Goal: Task Accomplishment & Management: Manage account settings

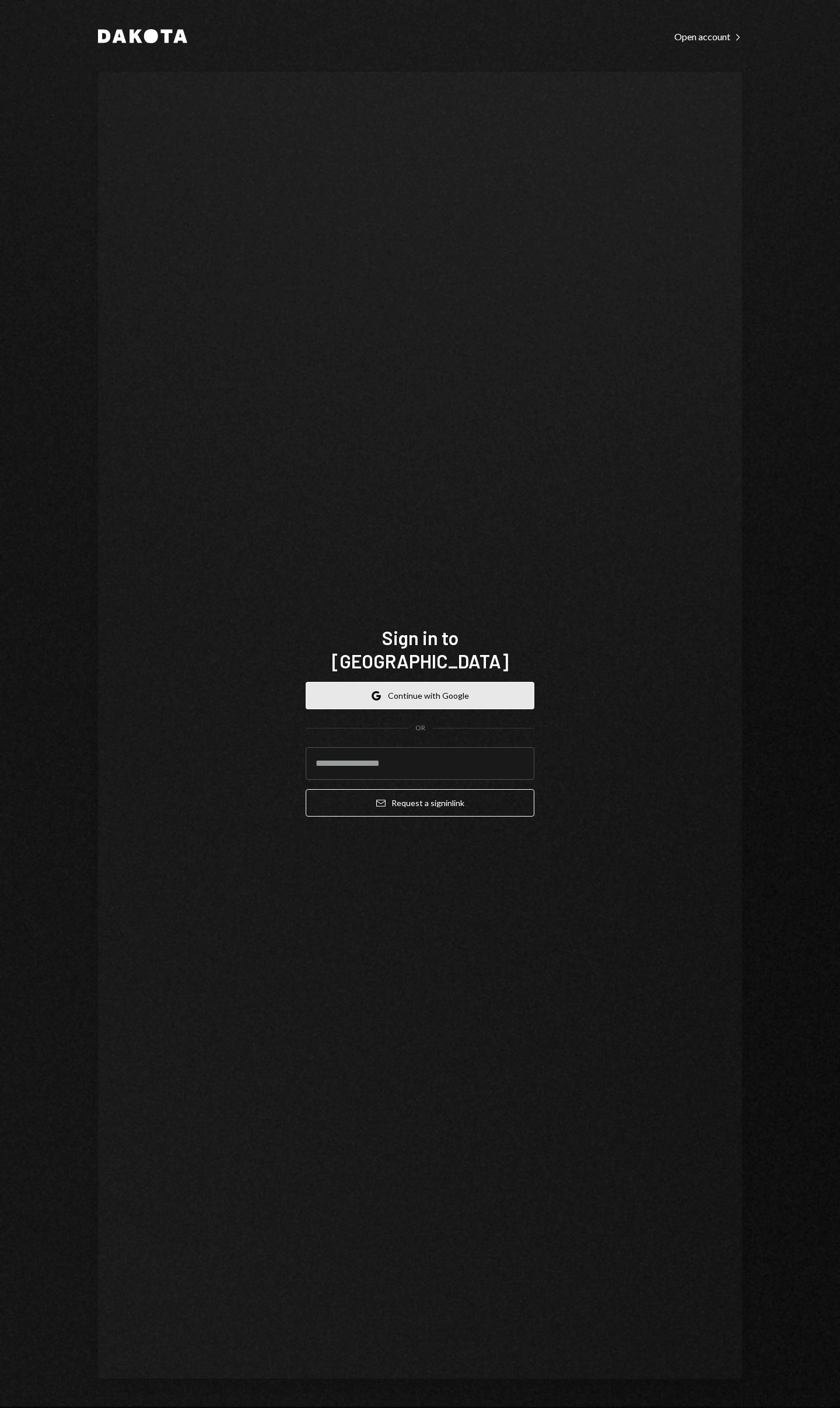
click at [385, 692] on button "Google Continue with Google" at bounding box center [420, 695] width 229 height 28
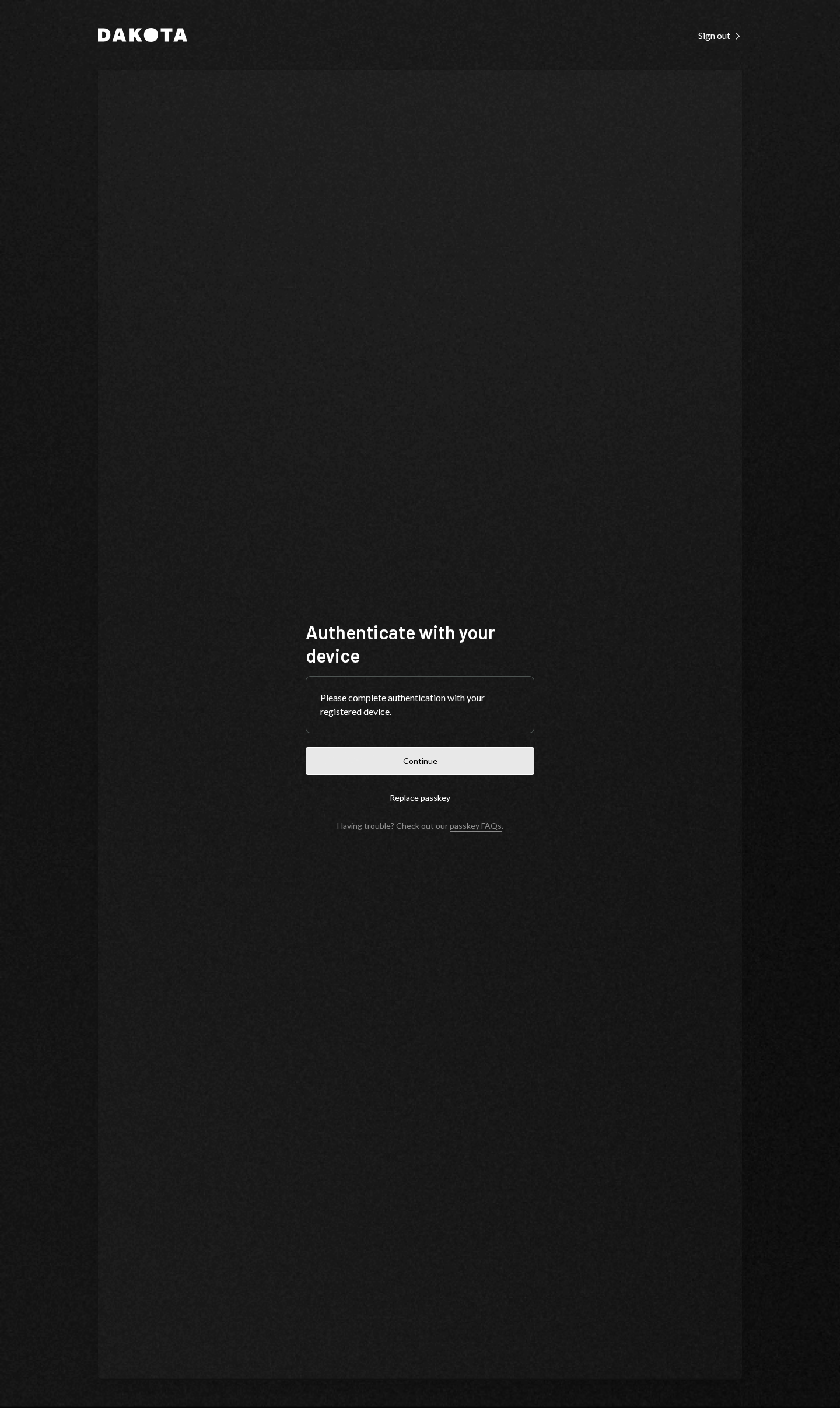
click at [414, 755] on button "Continue" at bounding box center [420, 761] width 229 height 28
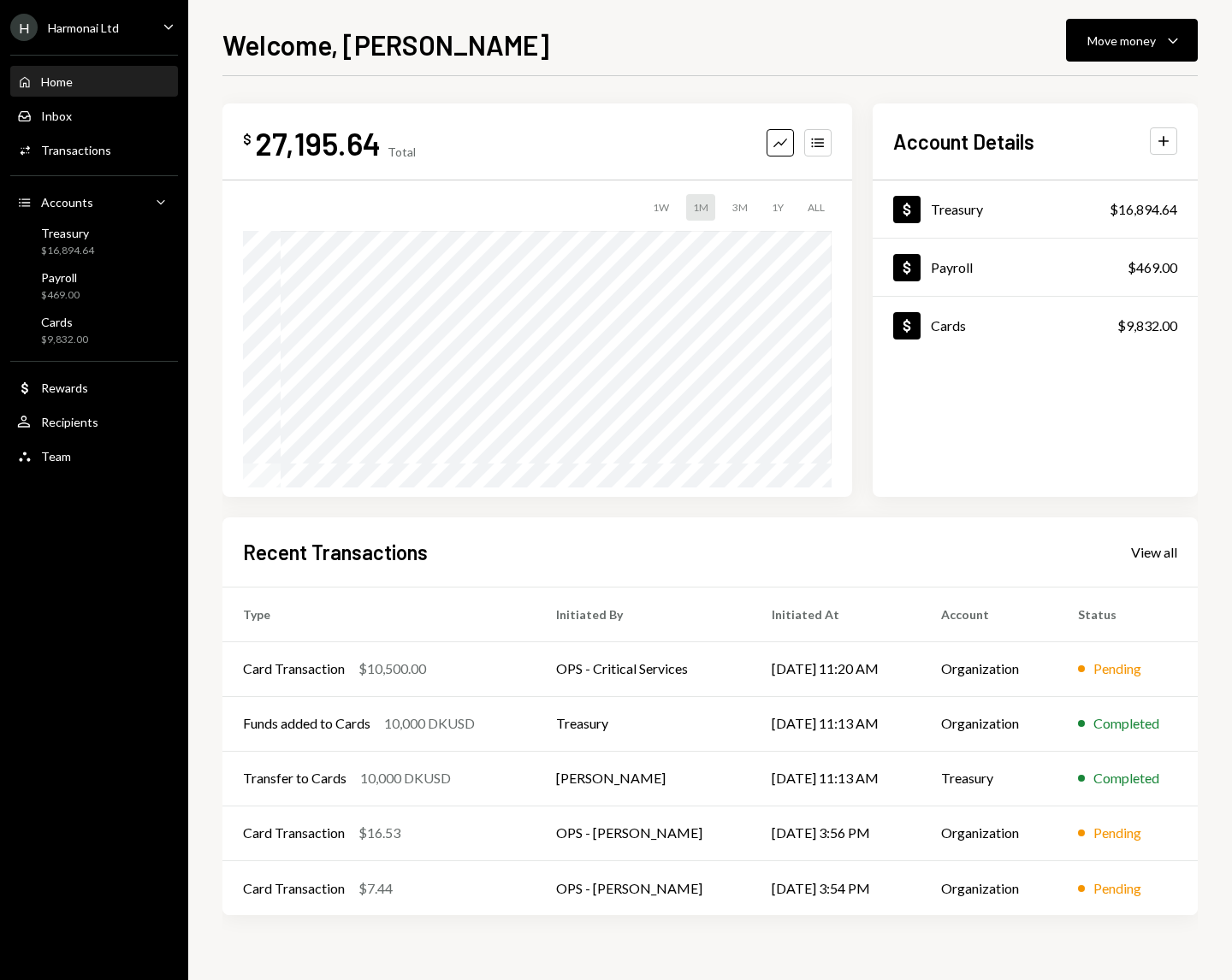
click at [890, 35] on div "Welcome, Steve Move money Caret Down" at bounding box center [710, 42] width 975 height 38
click at [859, 46] on div "Welcome, Steve Move money Caret Down" at bounding box center [710, 42] width 975 height 38
click at [859, 493] on div "$ 27,195.64 Total Graph Accounts 1W 1M 3M 1Y ALL Account Details Plus Dollar Tr…" at bounding box center [710, 300] width 975 height 393
click at [78, 149] on div "Transactions" at bounding box center [76, 149] width 70 height 14
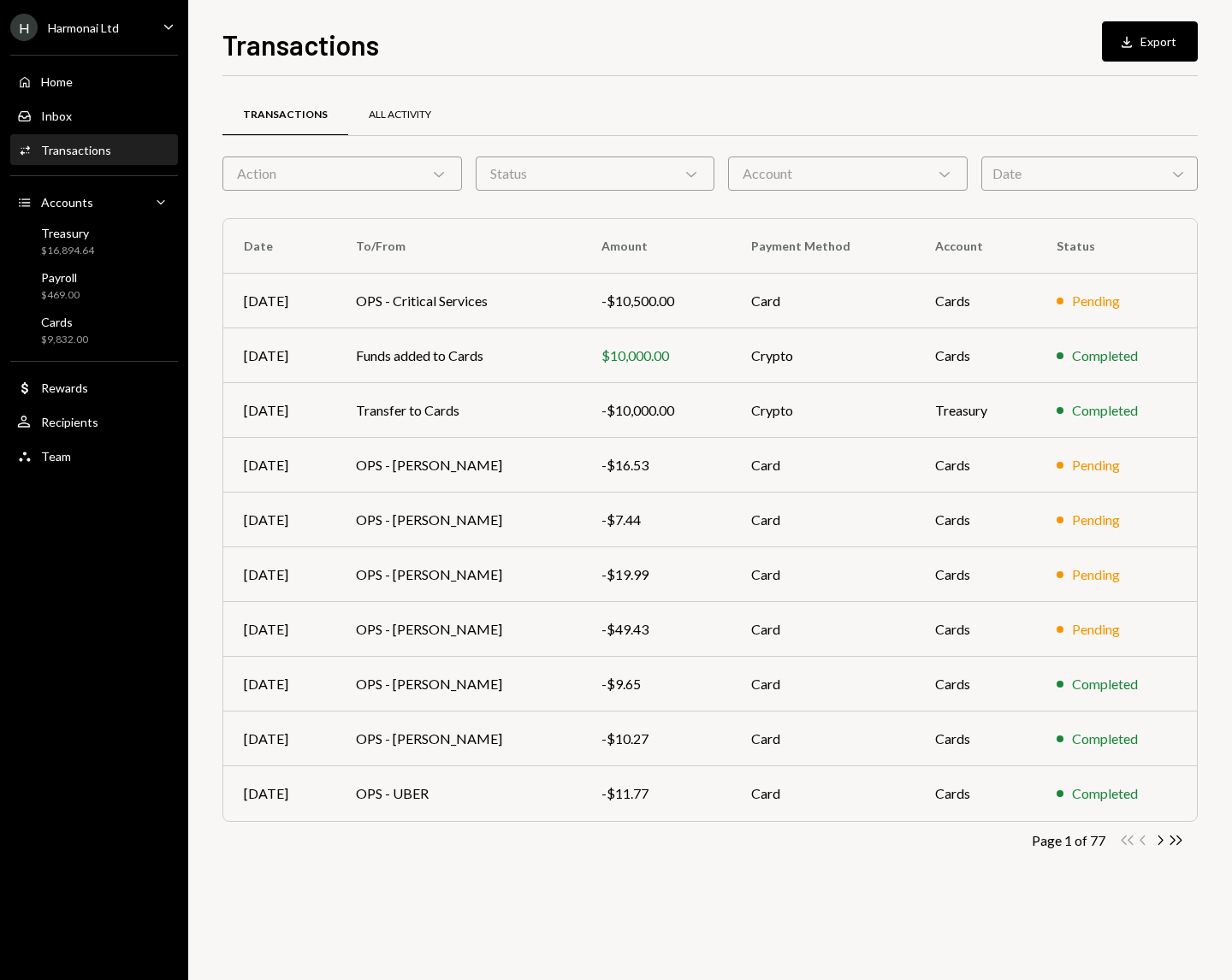
click at [397, 116] on div "All Activity" at bounding box center [400, 114] width 62 height 14
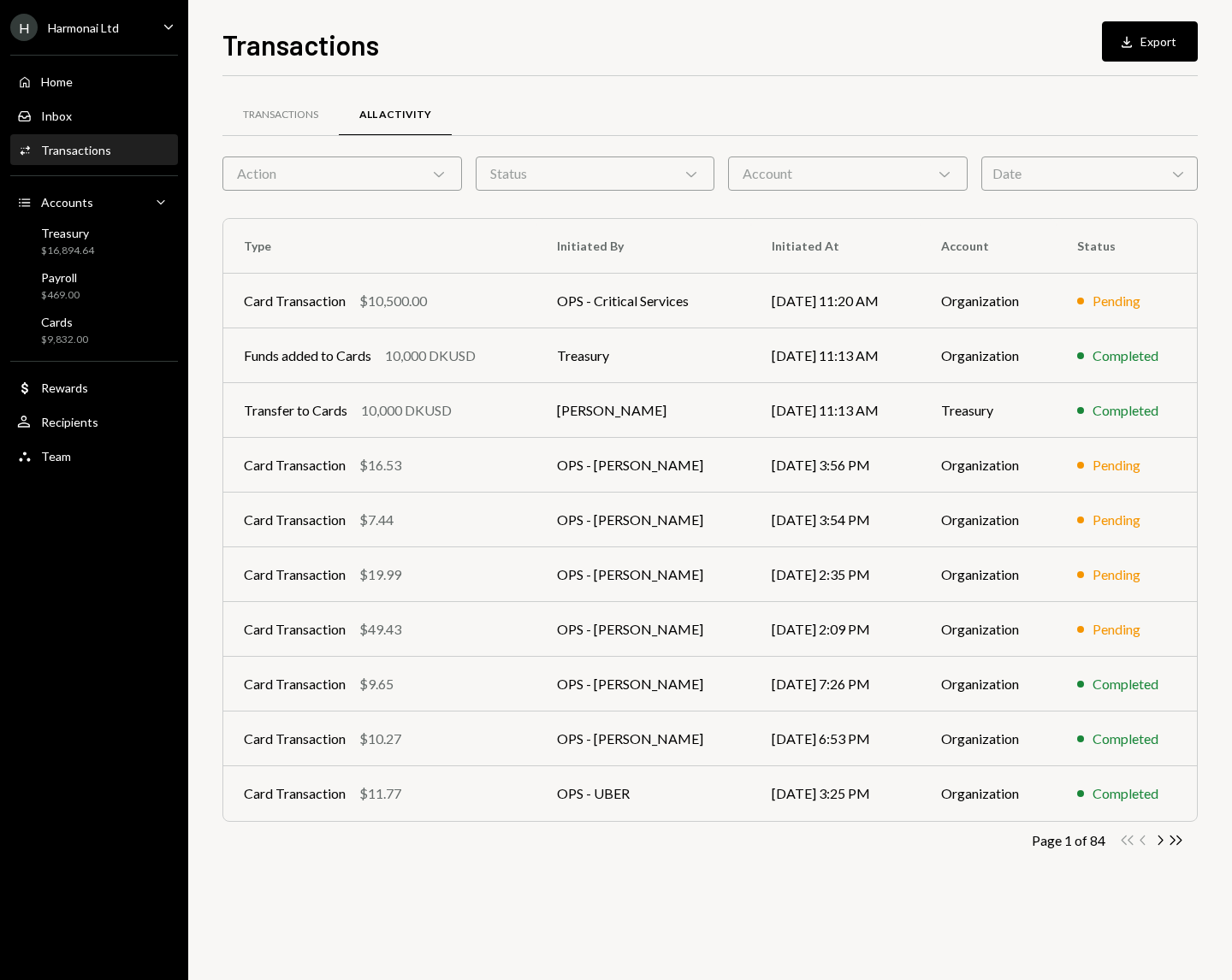
click at [1016, 173] on div "Date Chevron Down" at bounding box center [1089, 174] width 216 height 34
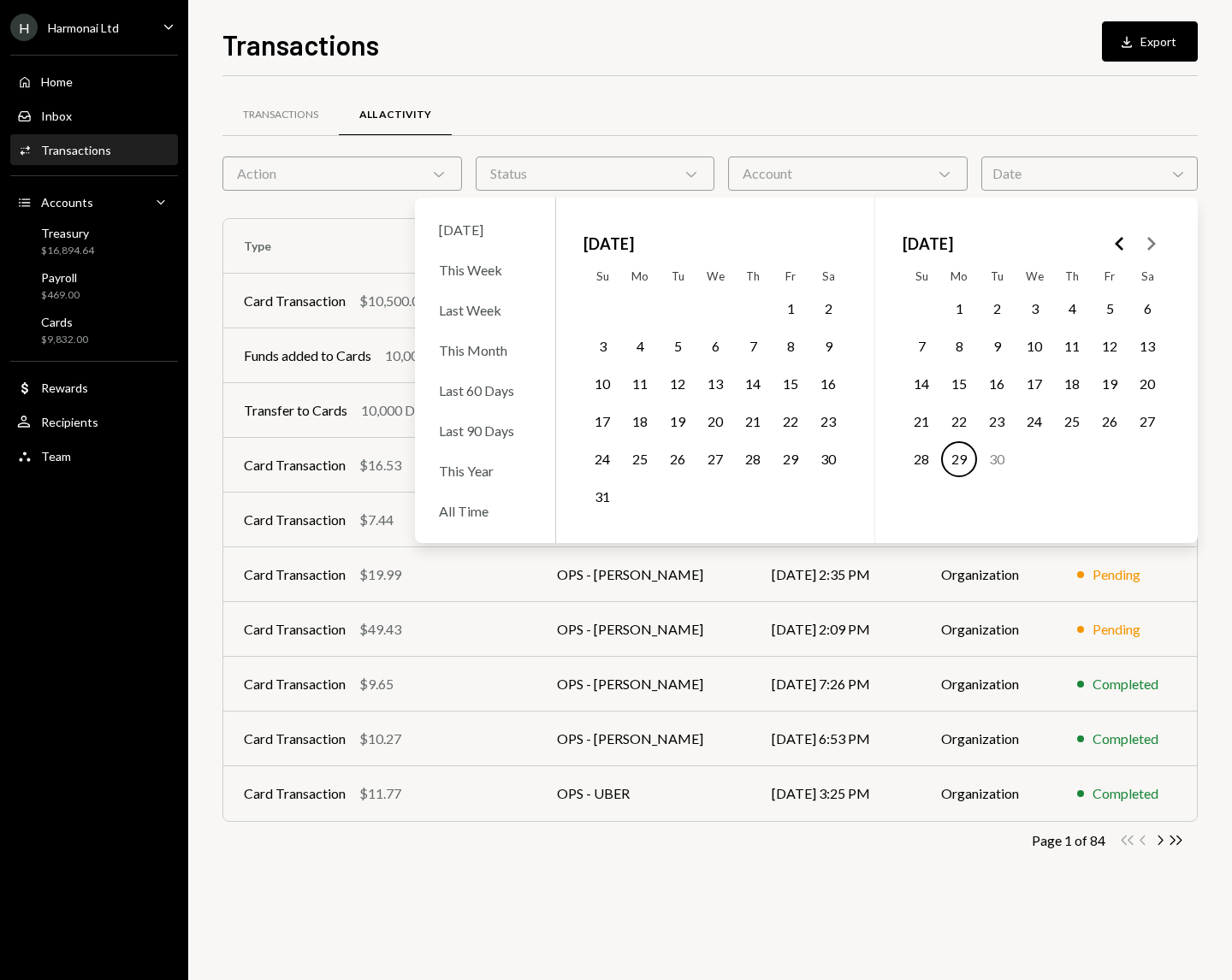
click at [1120, 244] on icon "Go to the Previous Month" at bounding box center [1120, 244] width 21 height 21
click at [999, 347] on button "8" at bounding box center [997, 346] width 36 height 36
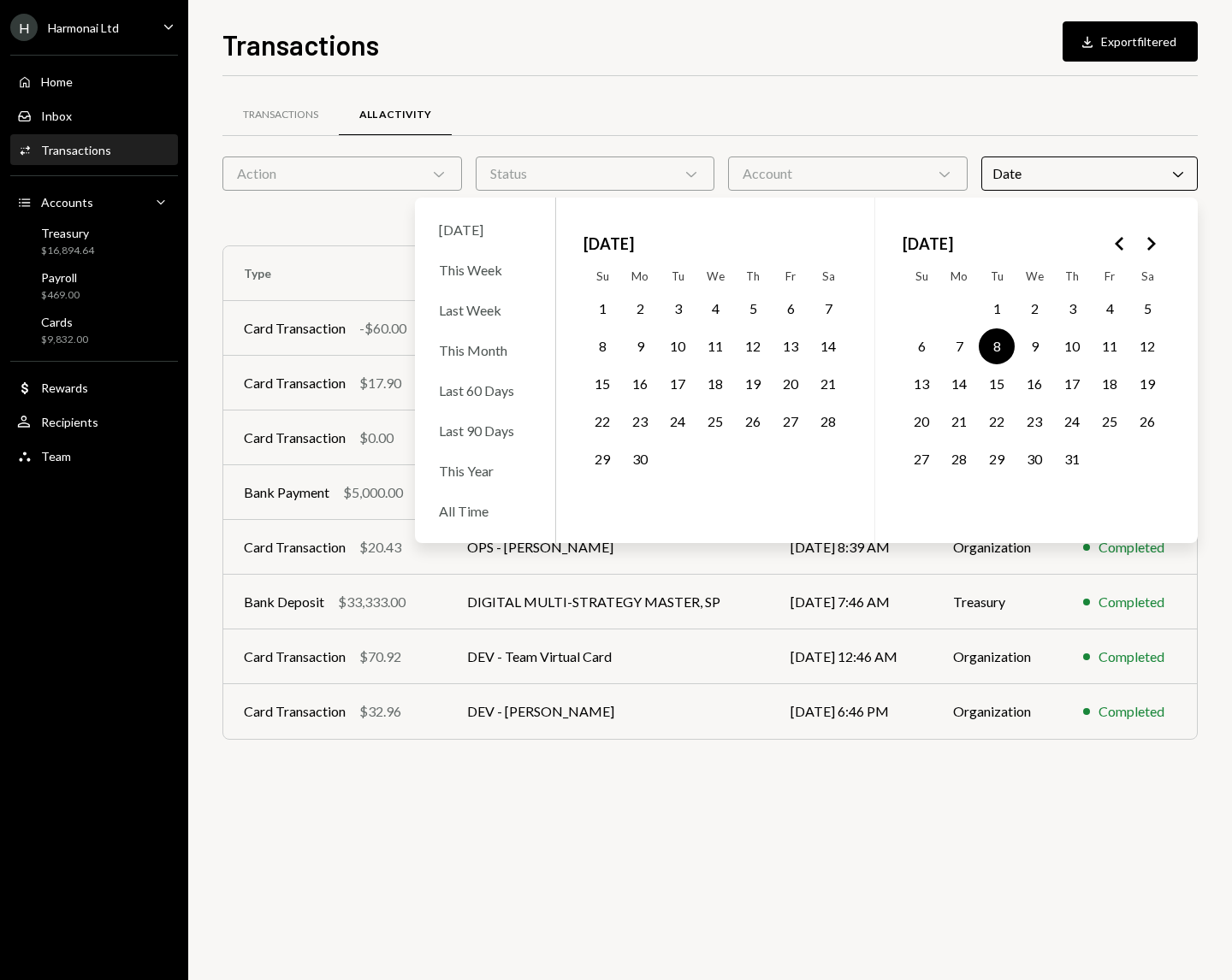
click at [1074, 462] on button "31" at bounding box center [1072, 459] width 36 height 36
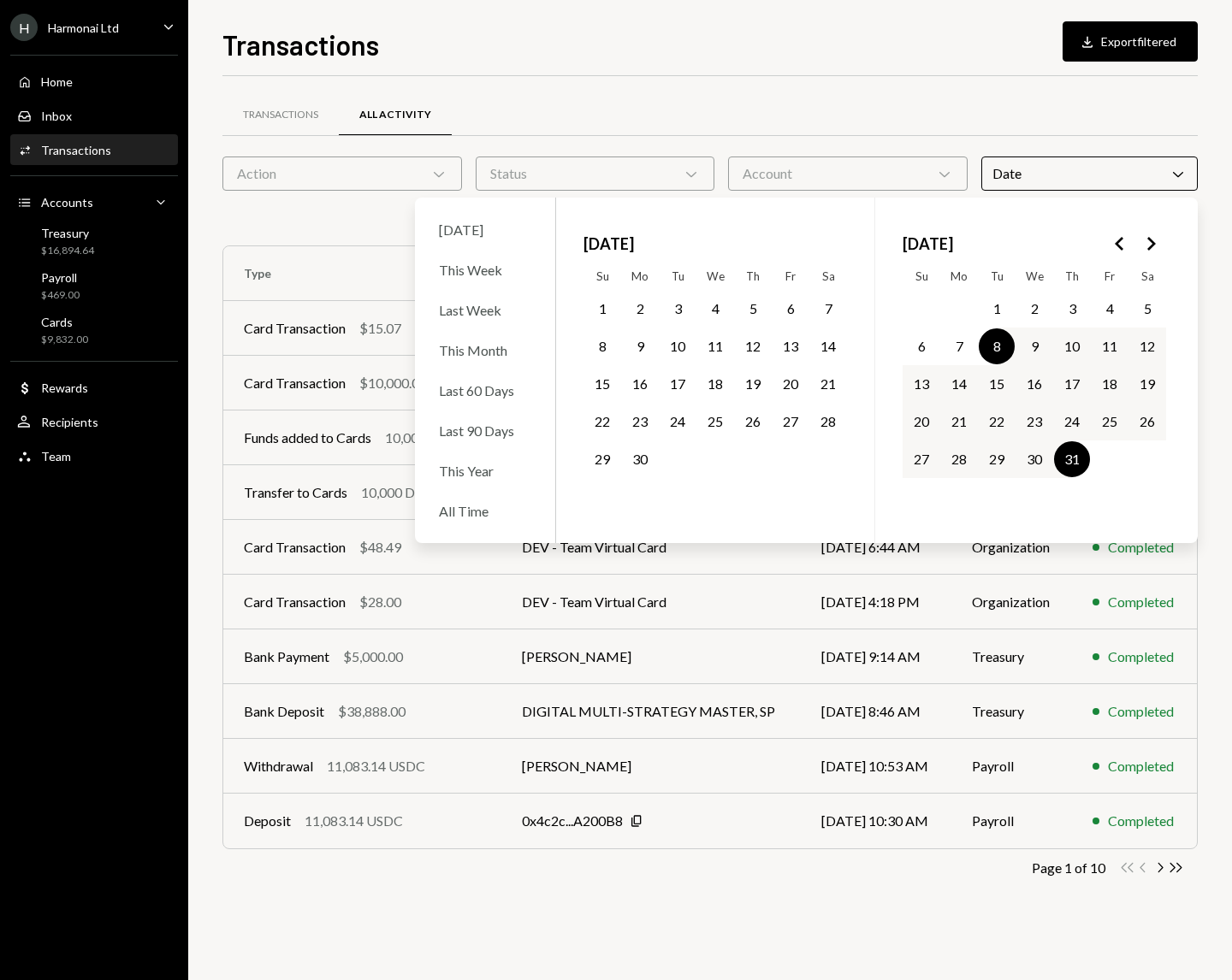
click at [1140, 910] on div "Transactions All Activity Action Chevron Down Status Chevron Down Account Chevr…" at bounding box center [710, 512] width 975 height 817
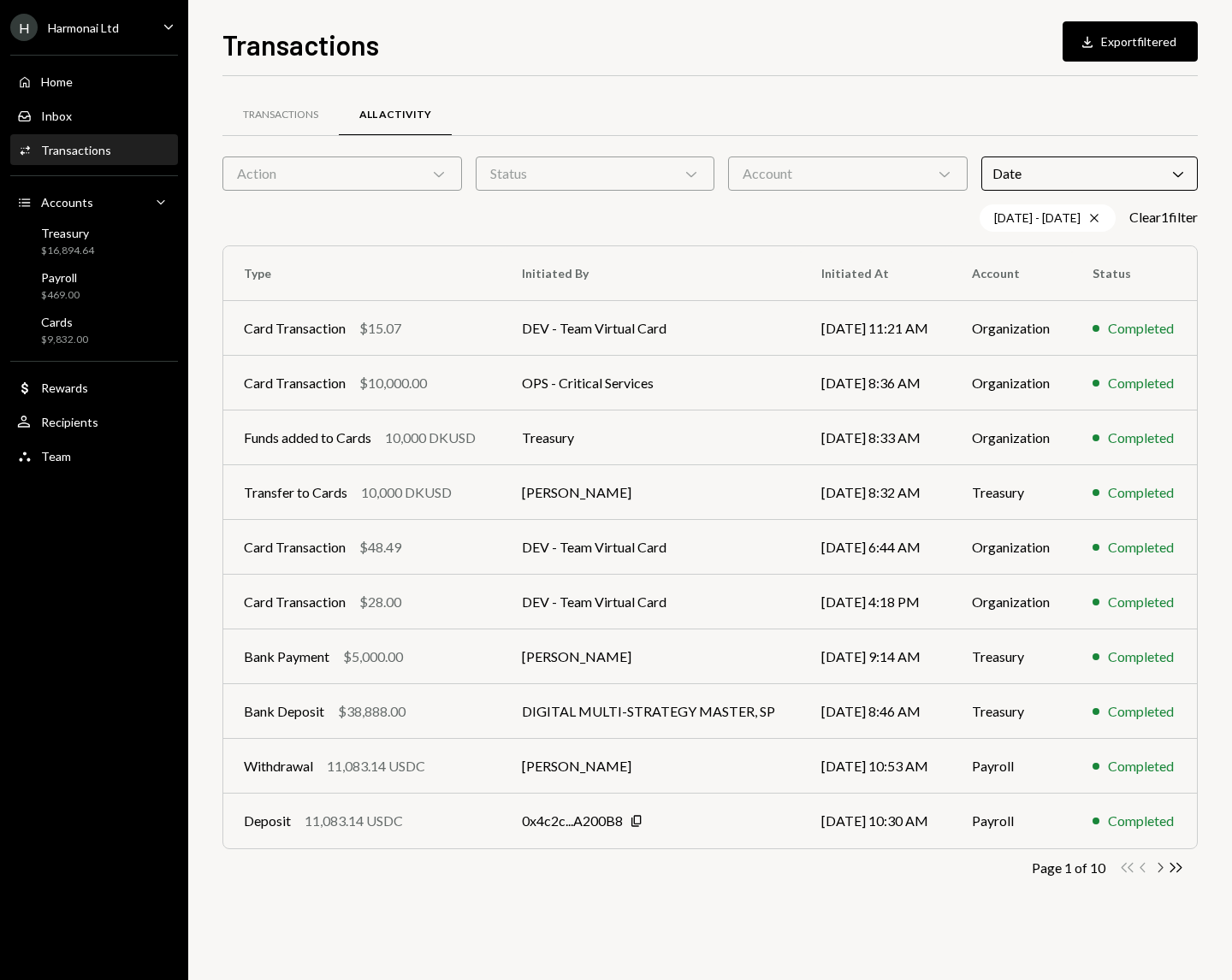
click at [1160, 869] on icon "Chevron Right" at bounding box center [1159, 867] width 16 height 16
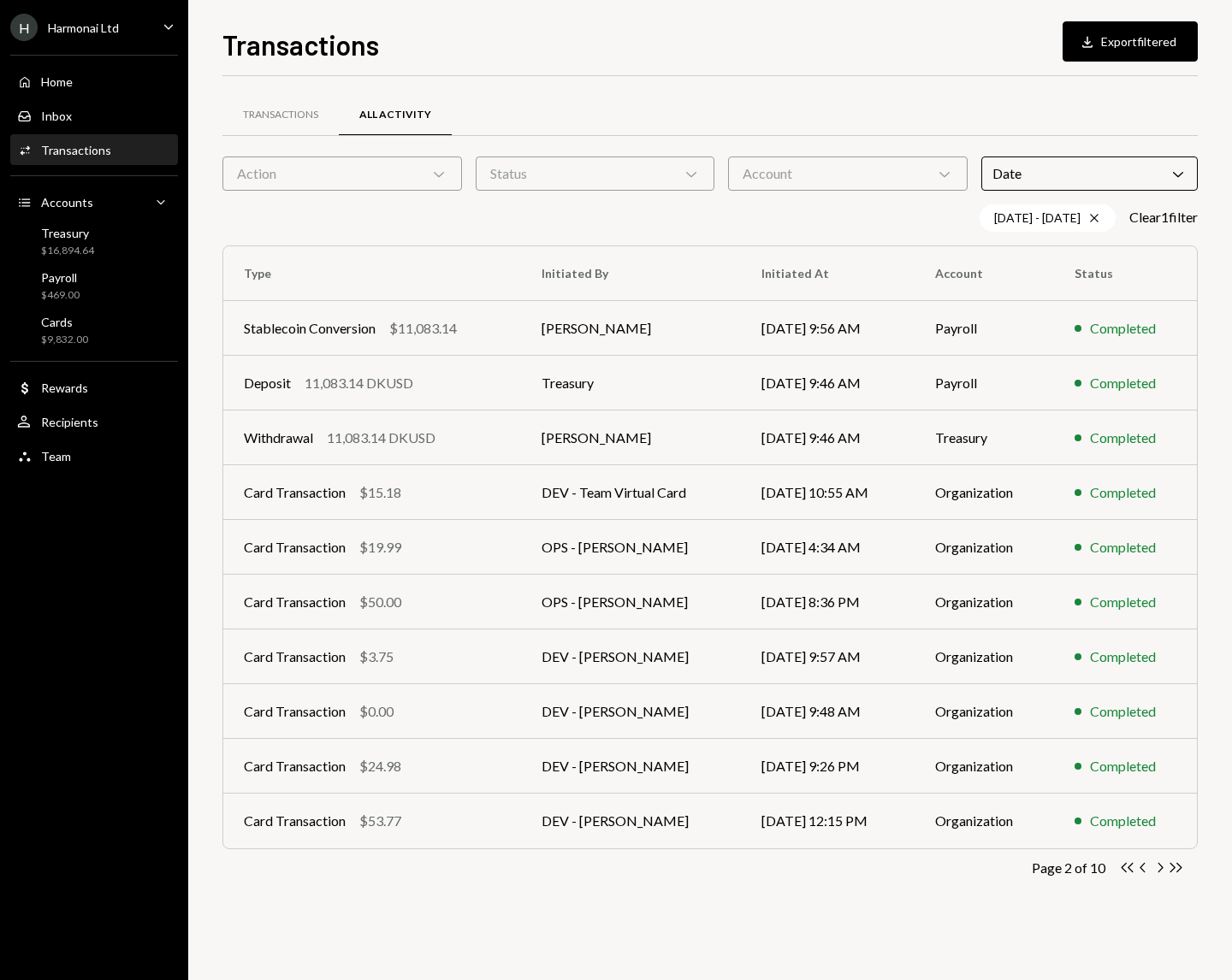
click at [1160, 869] on icon "Chevron Right" at bounding box center [1159, 867] width 16 height 16
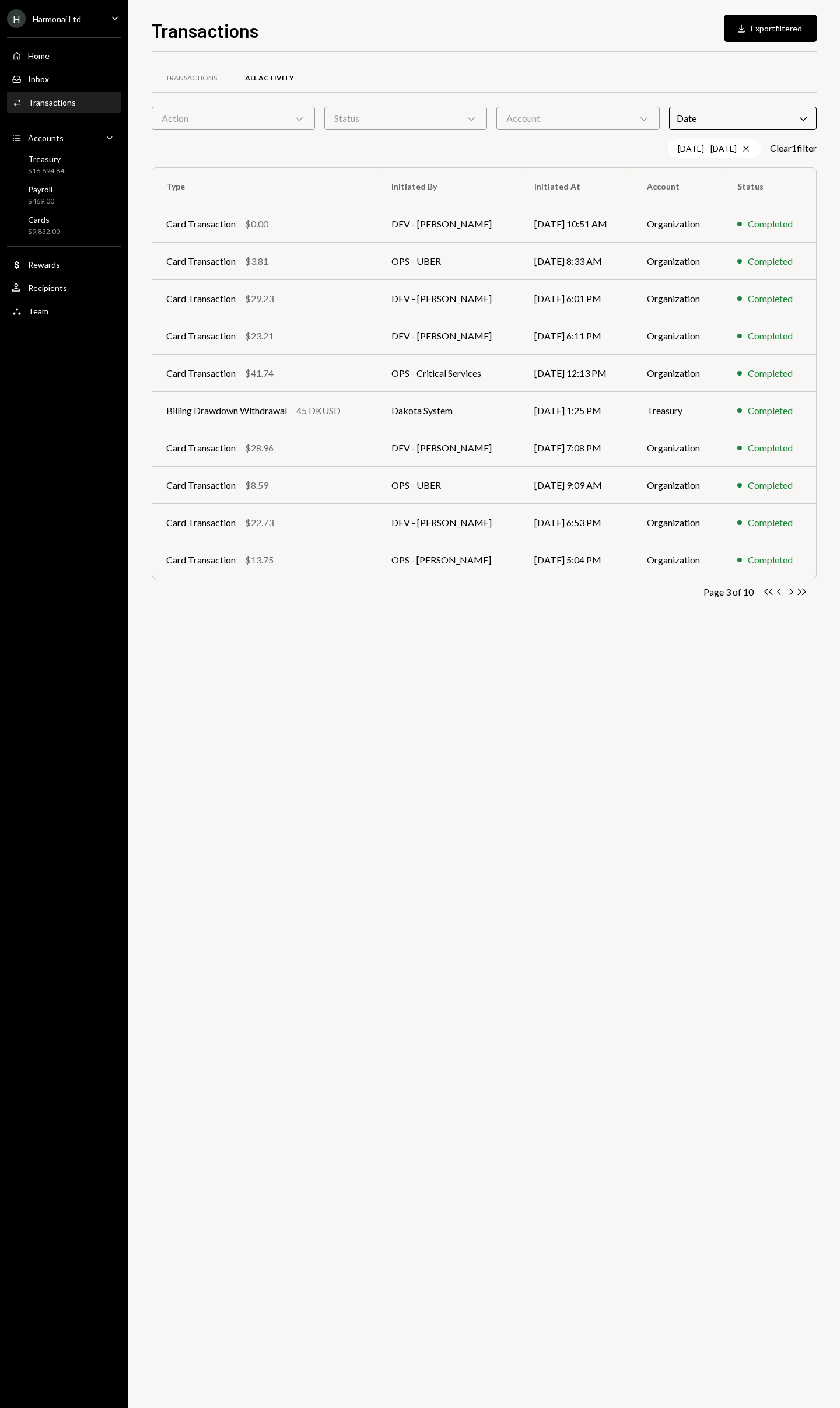
click at [330, 120] on div "Status Chevron Down" at bounding box center [406, 118] width 163 height 23
click at [289, 120] on div "Action Chevron Down" at bounding box center [233, 118] width 163 height 23
click at [170, 307] on button "Bank Payment" at bounding box center [168, 302] width 10 height 10
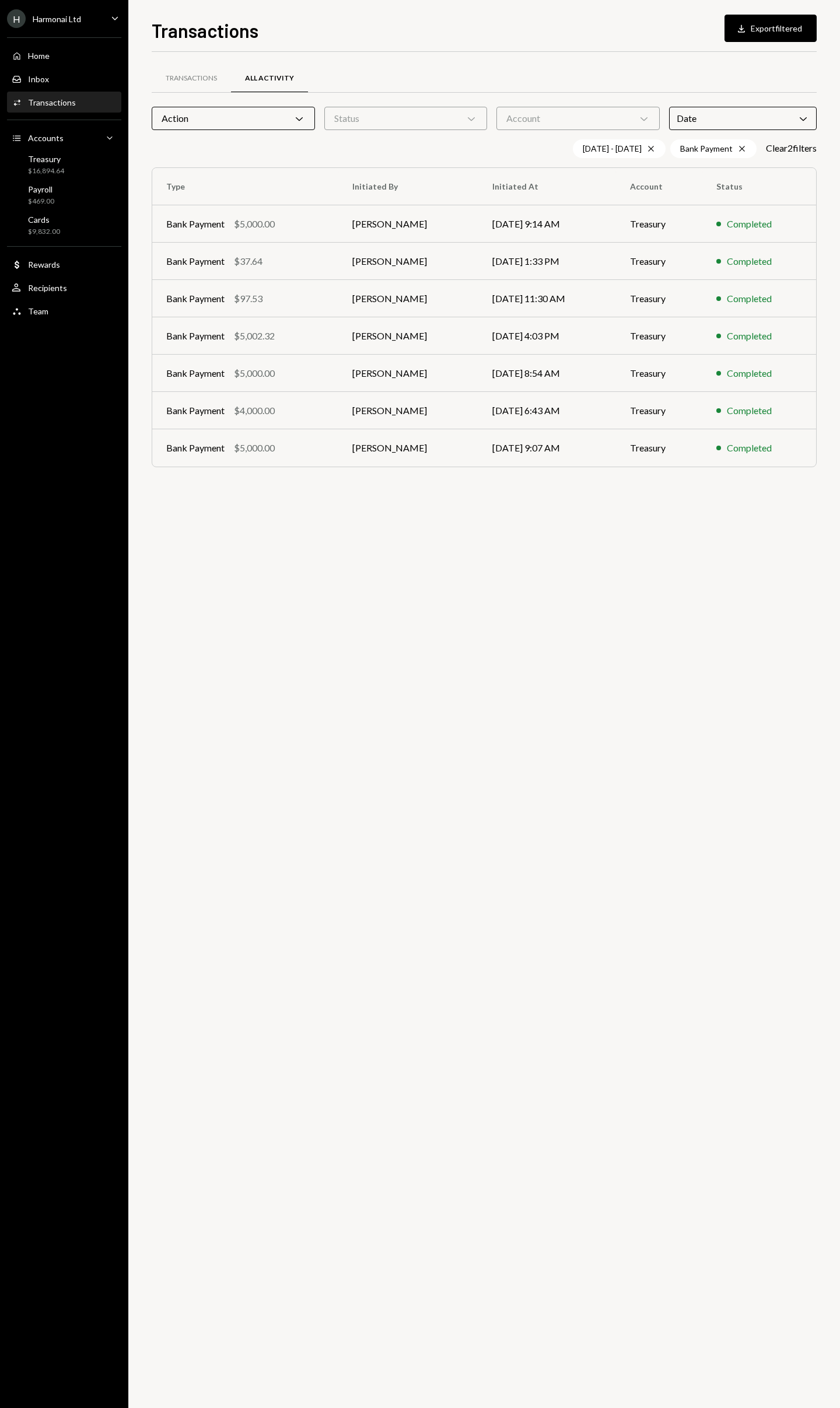
click at [455, 599] on div "Transactions All Activity Action Chevron Down Status Chevron Down Account Chevr…" at bounding box center [484, 730] width 665 height 1357
click at [302, 264] on div "Bank Payment $37.64" at bounding box center [245, 261] width 158 height 14
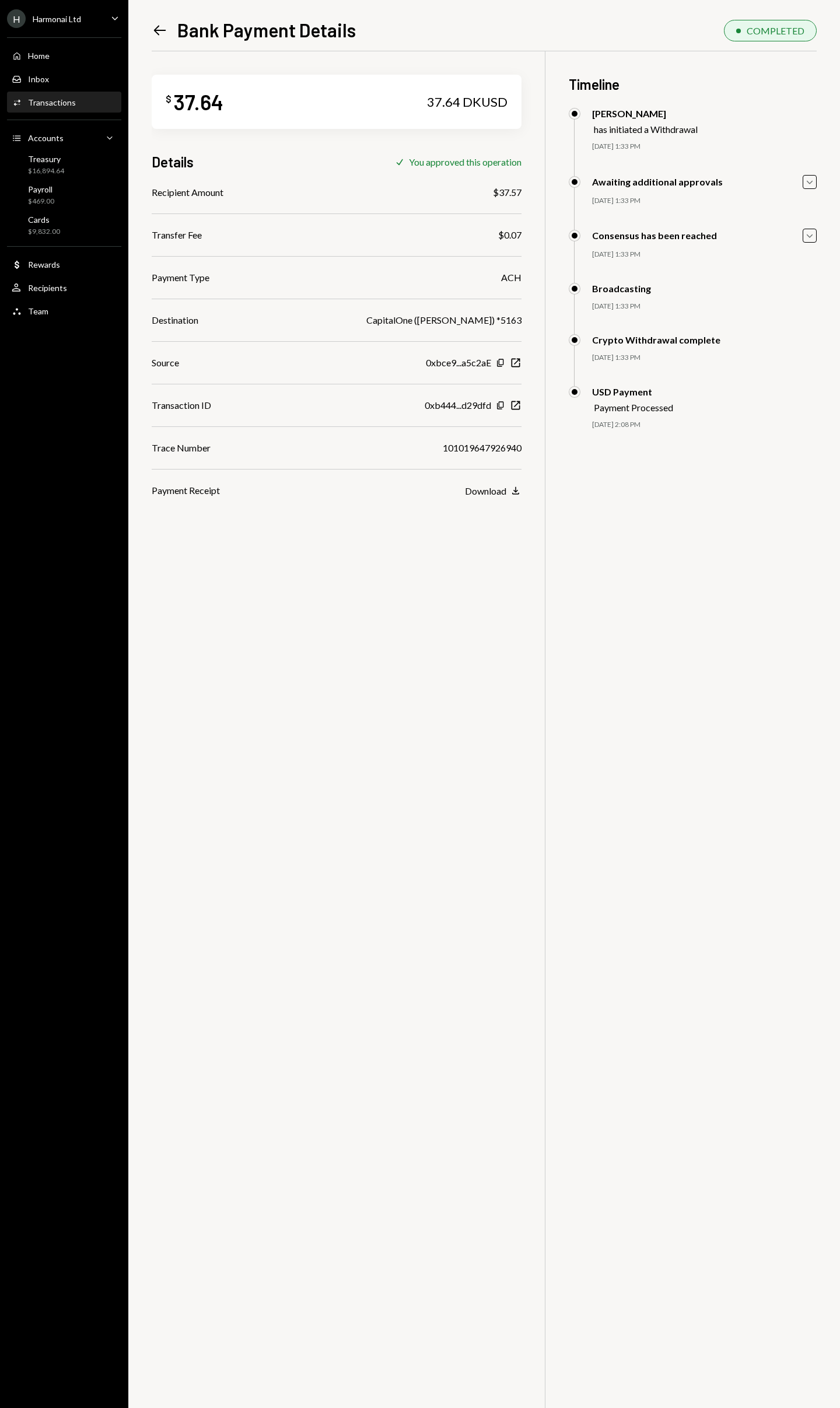
click at [153, 29] on icon "Left Arrow" at bounding box center [160, 30] width 16 height 16
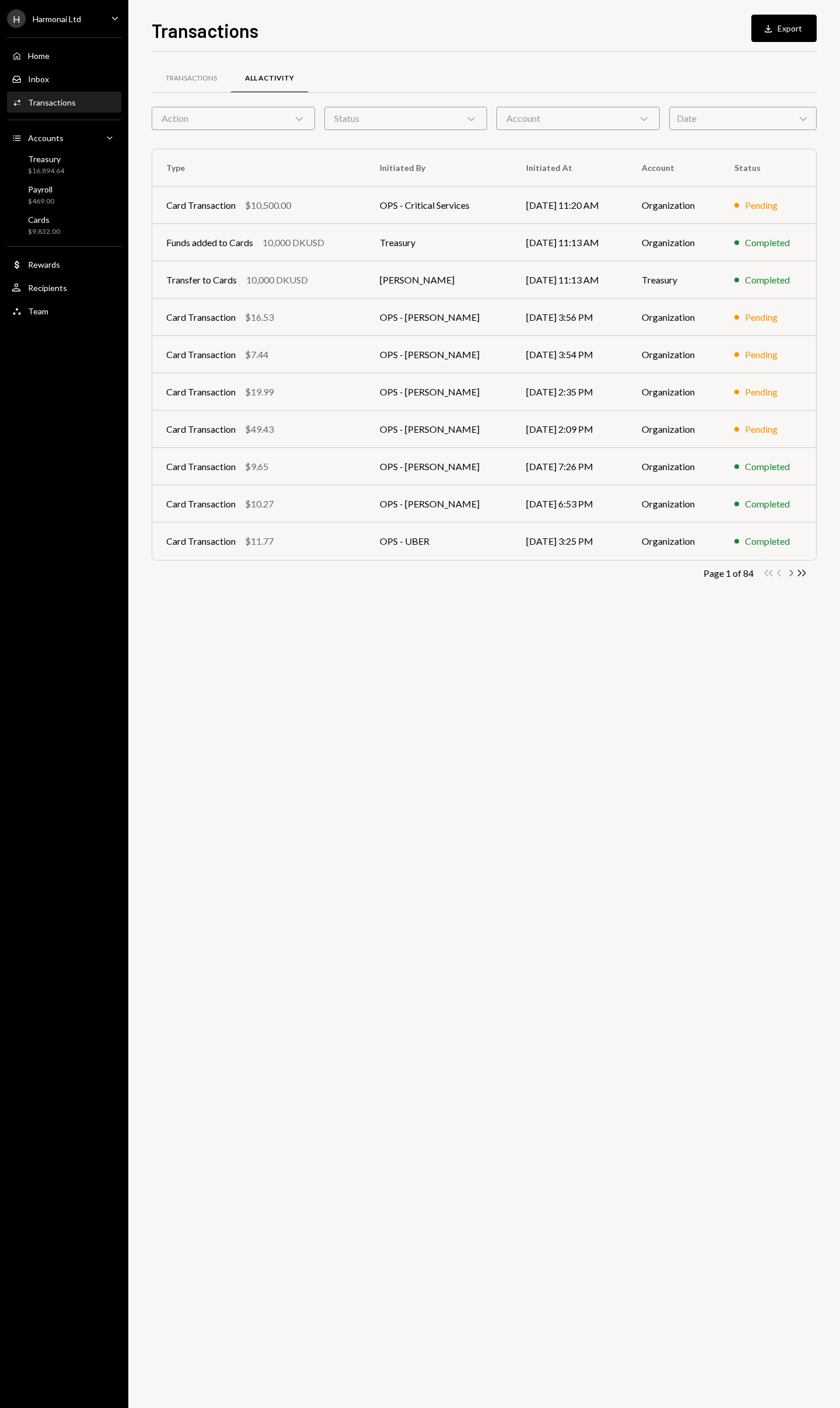
click at [791, 574] on icon "Chevron Right" at bounding box center [790, 572] width 11 height 11
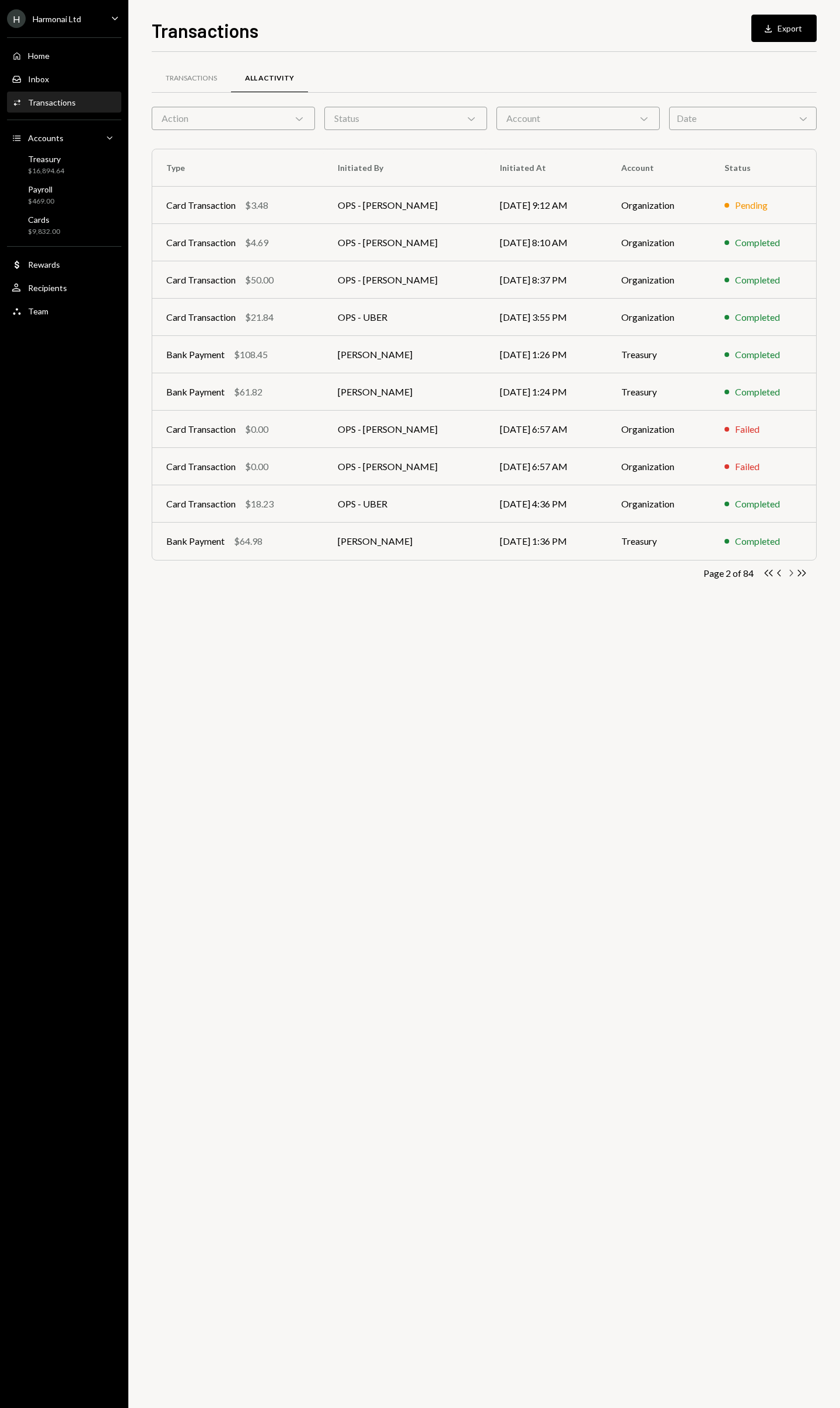
click at [792, 576] on icon "Chevron Right" at bounding box center [790, 572] width 11 height 11
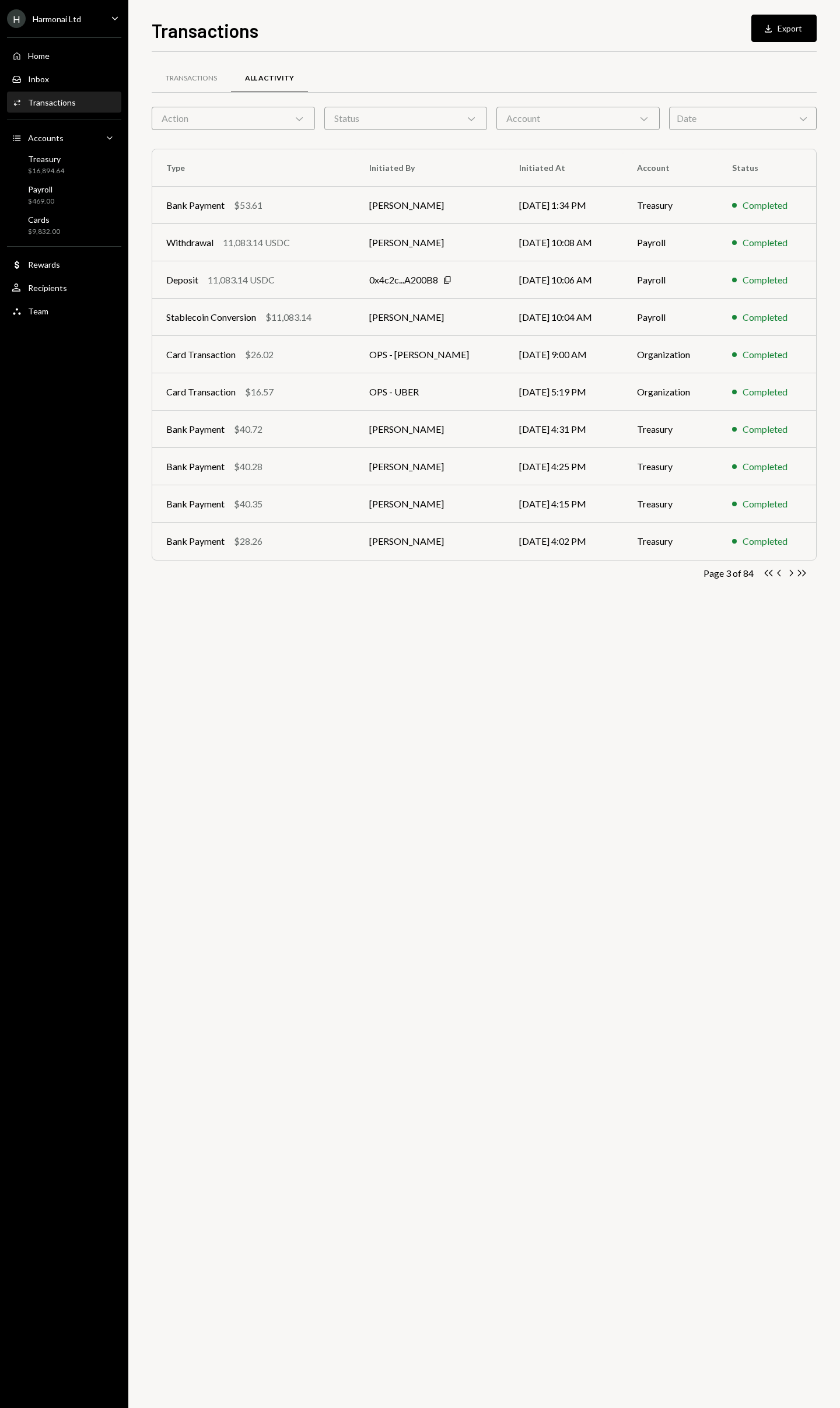
click at [725, 124] on div "Date Chevron Down" at bounding box center [742, 118] width 147 height 23
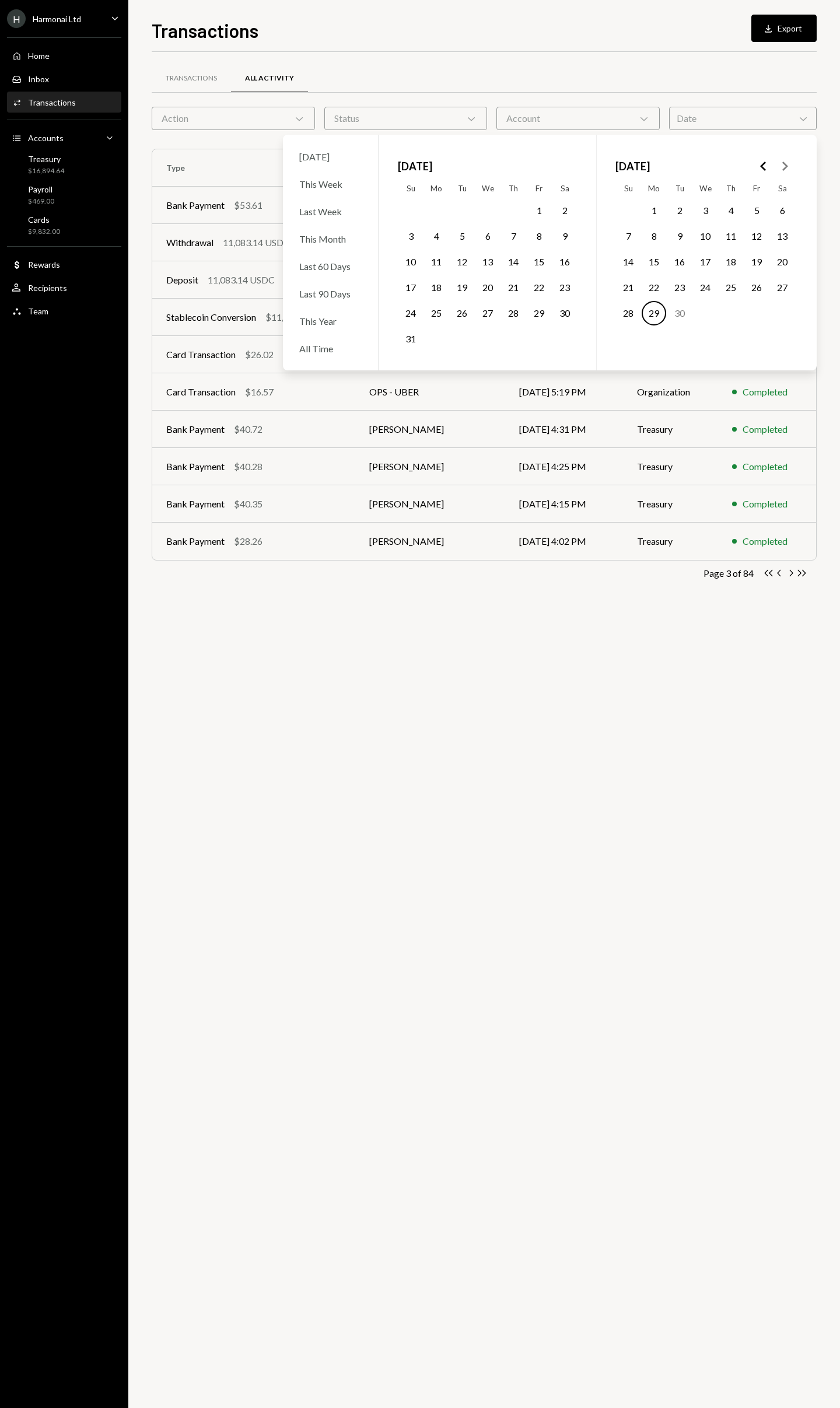
click at [765, 166] on icon "Go to the Previous Month" at bounding box center [763, 167] width 14 height 14
click at [680, 236] on button "8" at bounding box center [680, 236] width 24 height 24
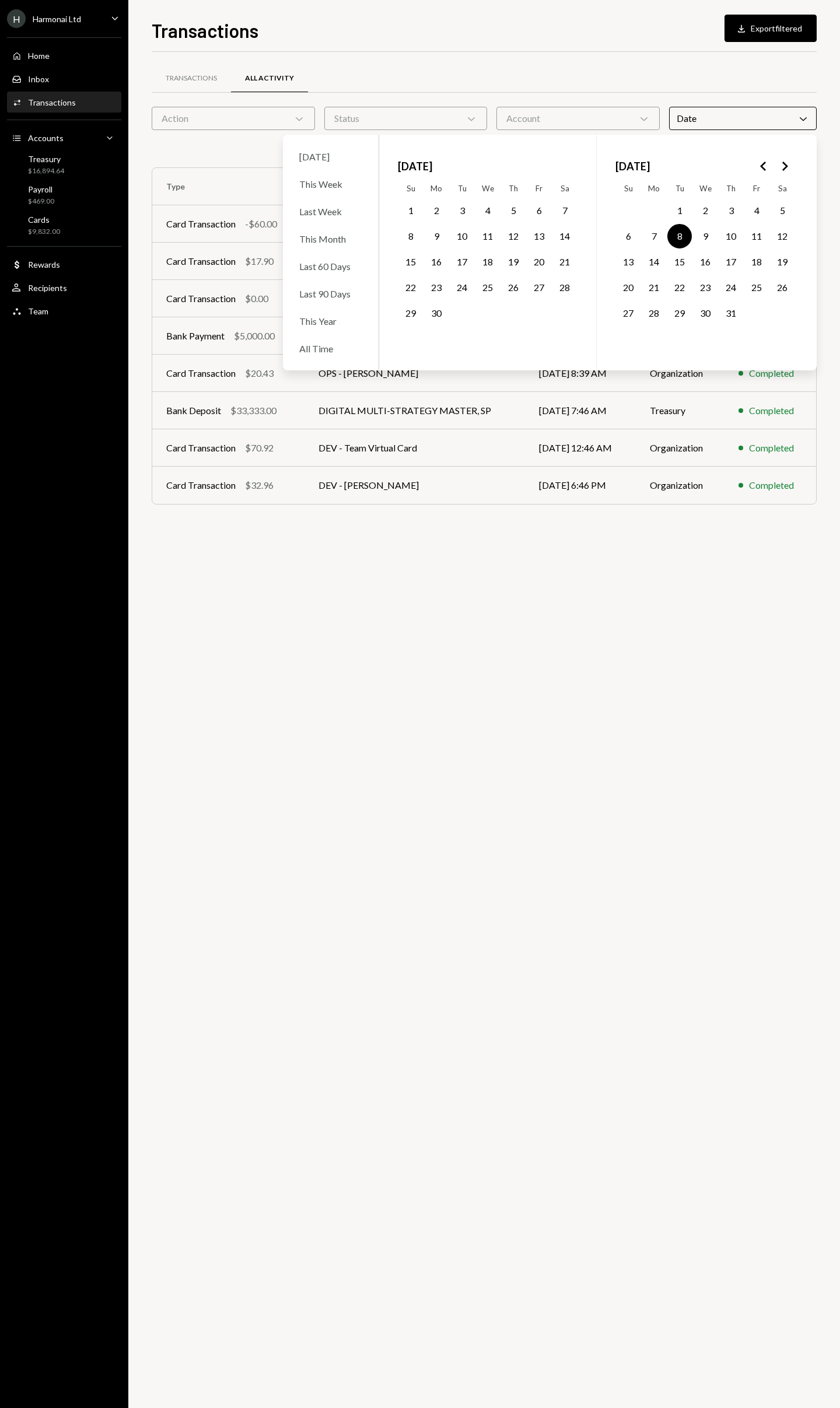
click at [731, 313] on button "31" at bounding box center [731, 313] width 24 height 24
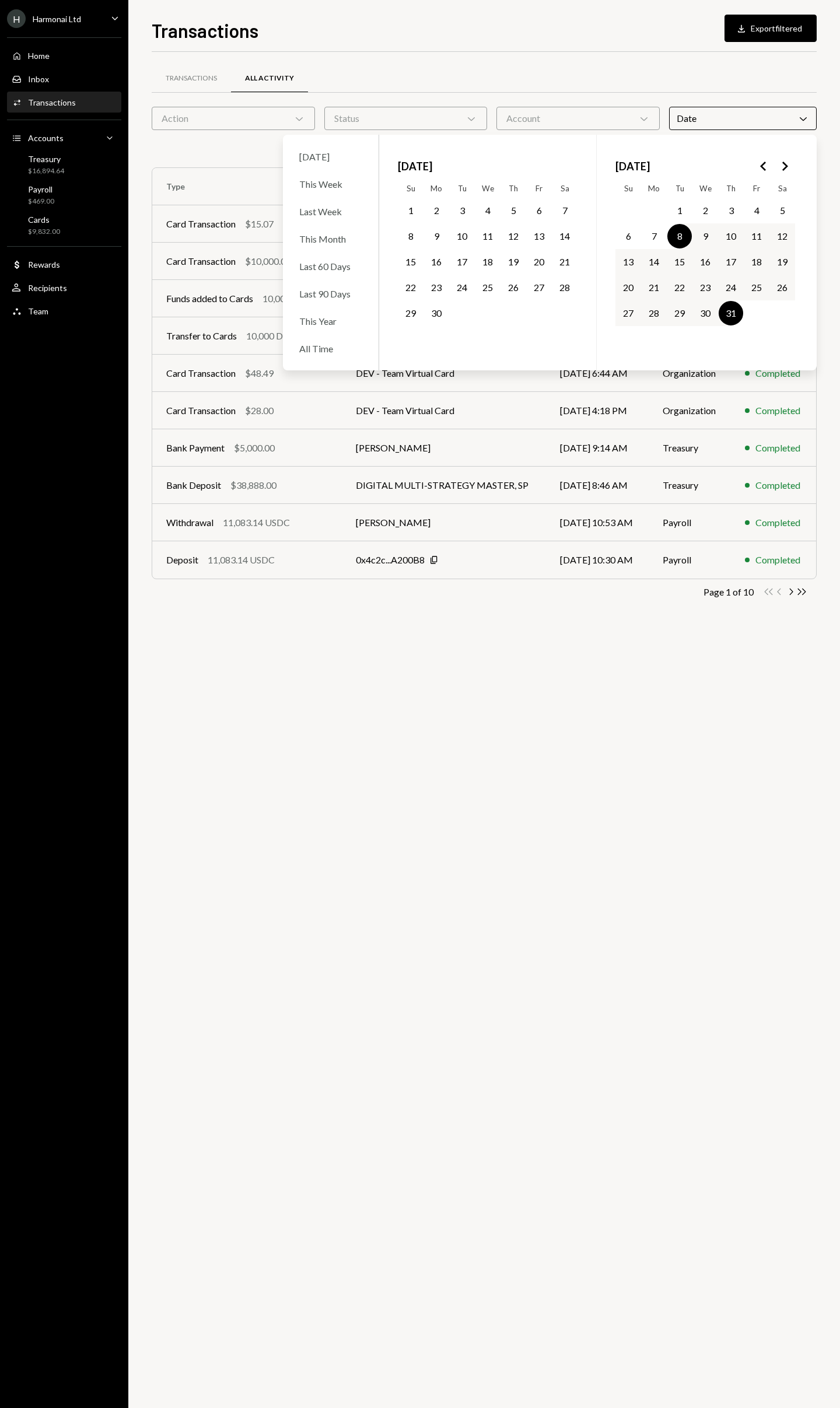
click at [736, 649] on div "Transactions All Activity Action Chevron Down Status Chevron Down Account Chevr…" at bounding box center [484, 730] width 665 height 1357
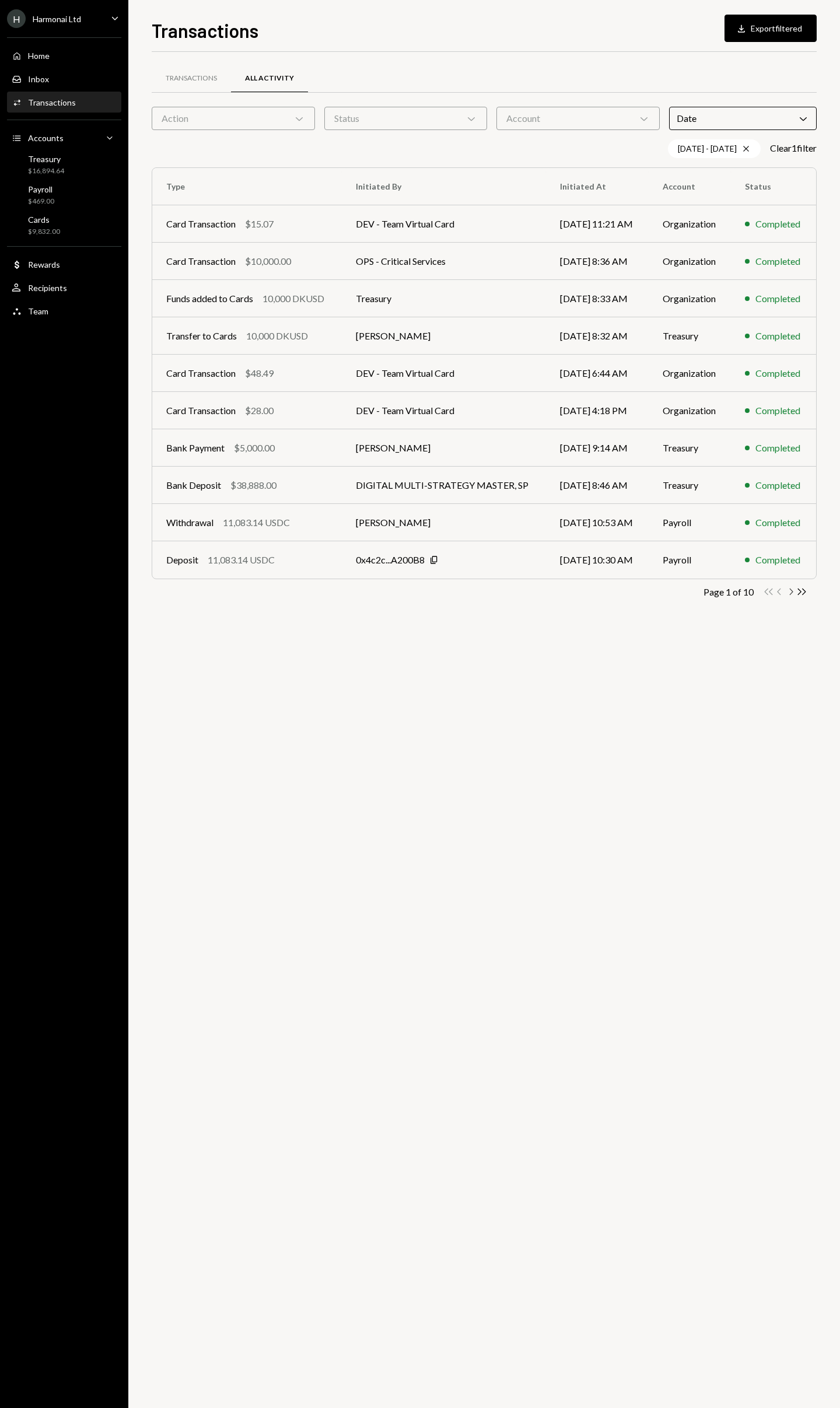
click at [791, 593] on icon "button" at bounding box center [791, 592] width 3 height 6
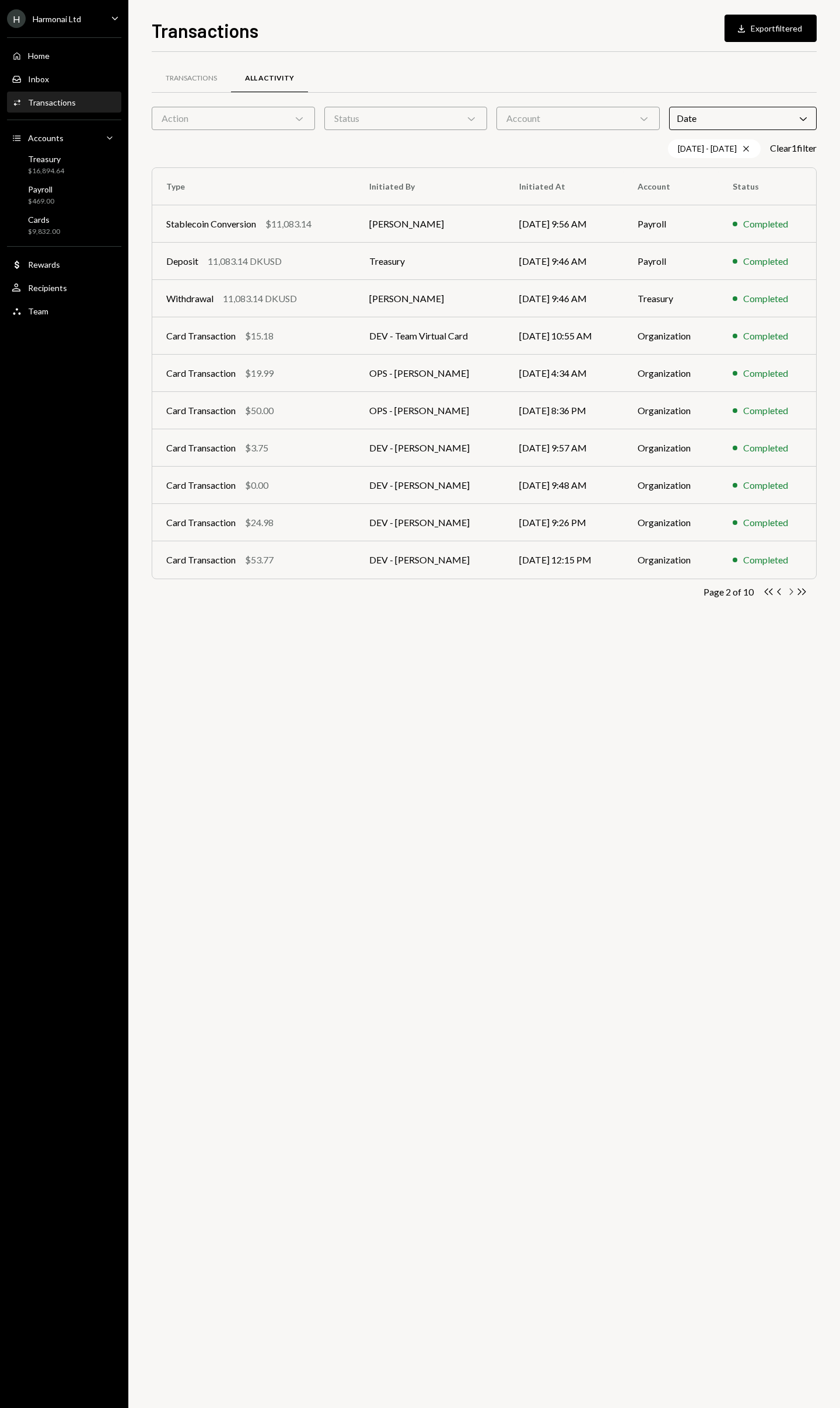
click at [791, 587] on icon "Chevron Right" at bounding box center [790, 591] width 11 height 11
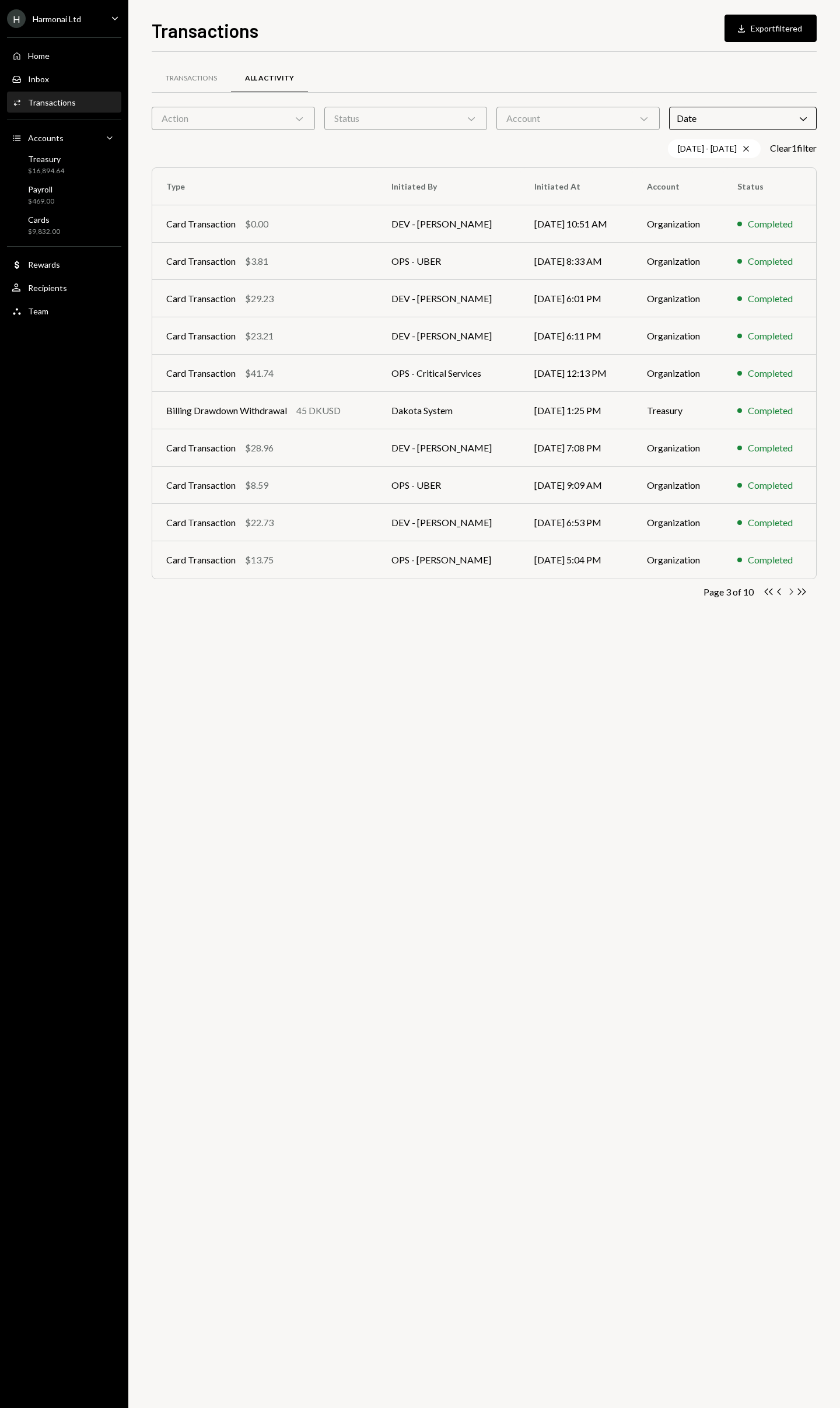
click at [791, 587] on icon "Chevron Right" at bounding box center [790, 591] width 11 height 11
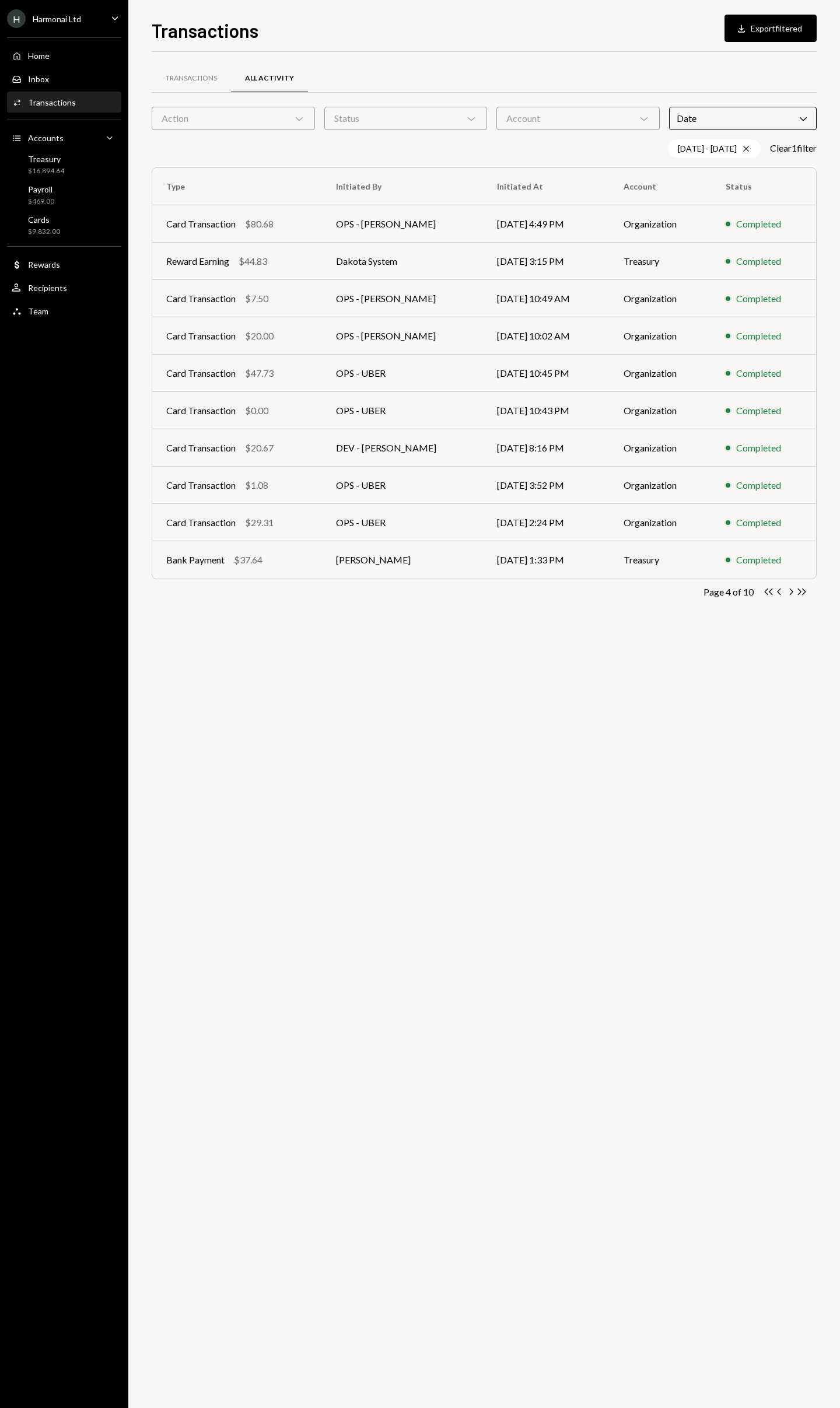
click at [791, 587] on icon "Chevron Right" at bounding box center [790, 591] width 11 height 11
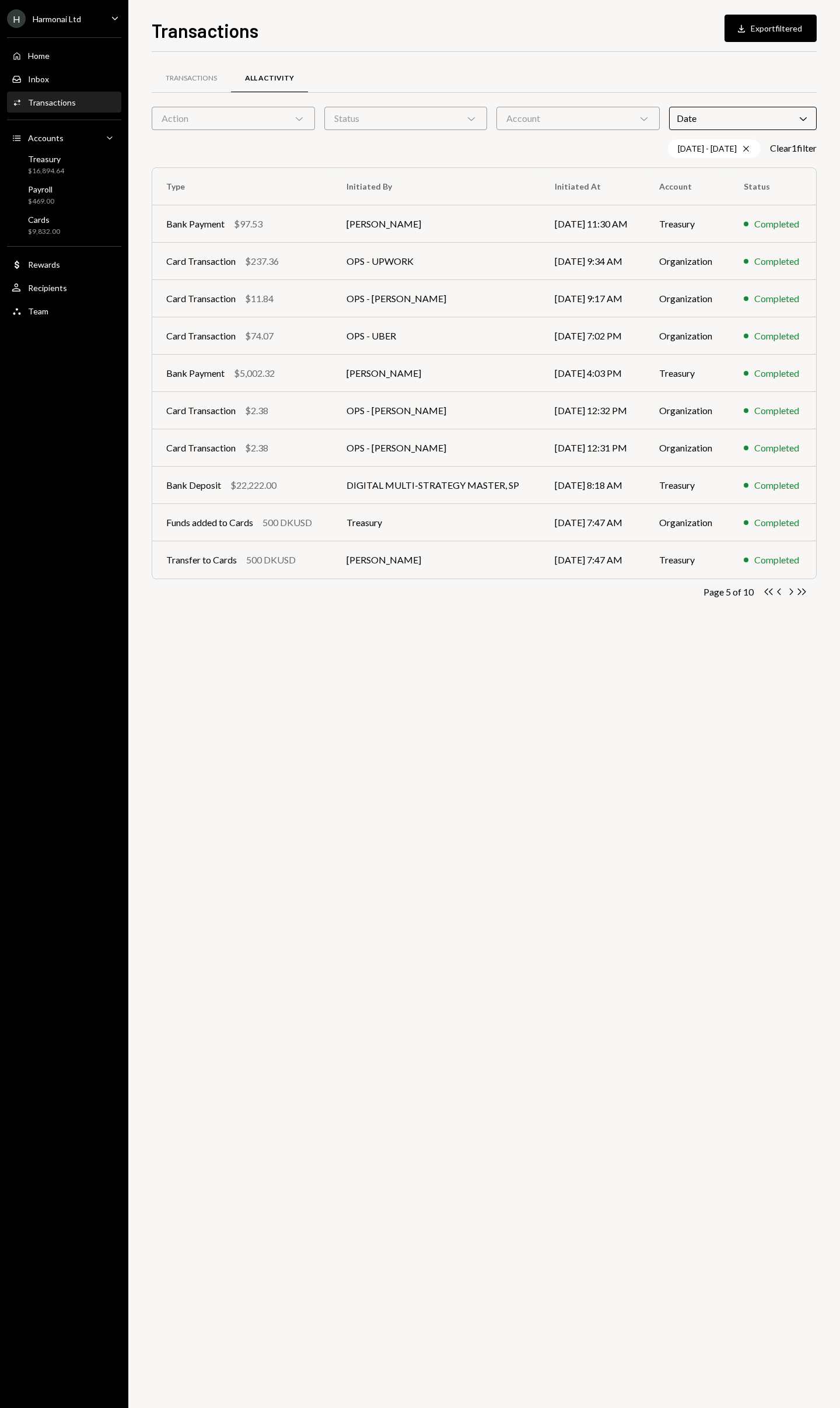
click at [791, 587] on icon "Chevron Right" at bounding box center [790, 591] width 11 height 11
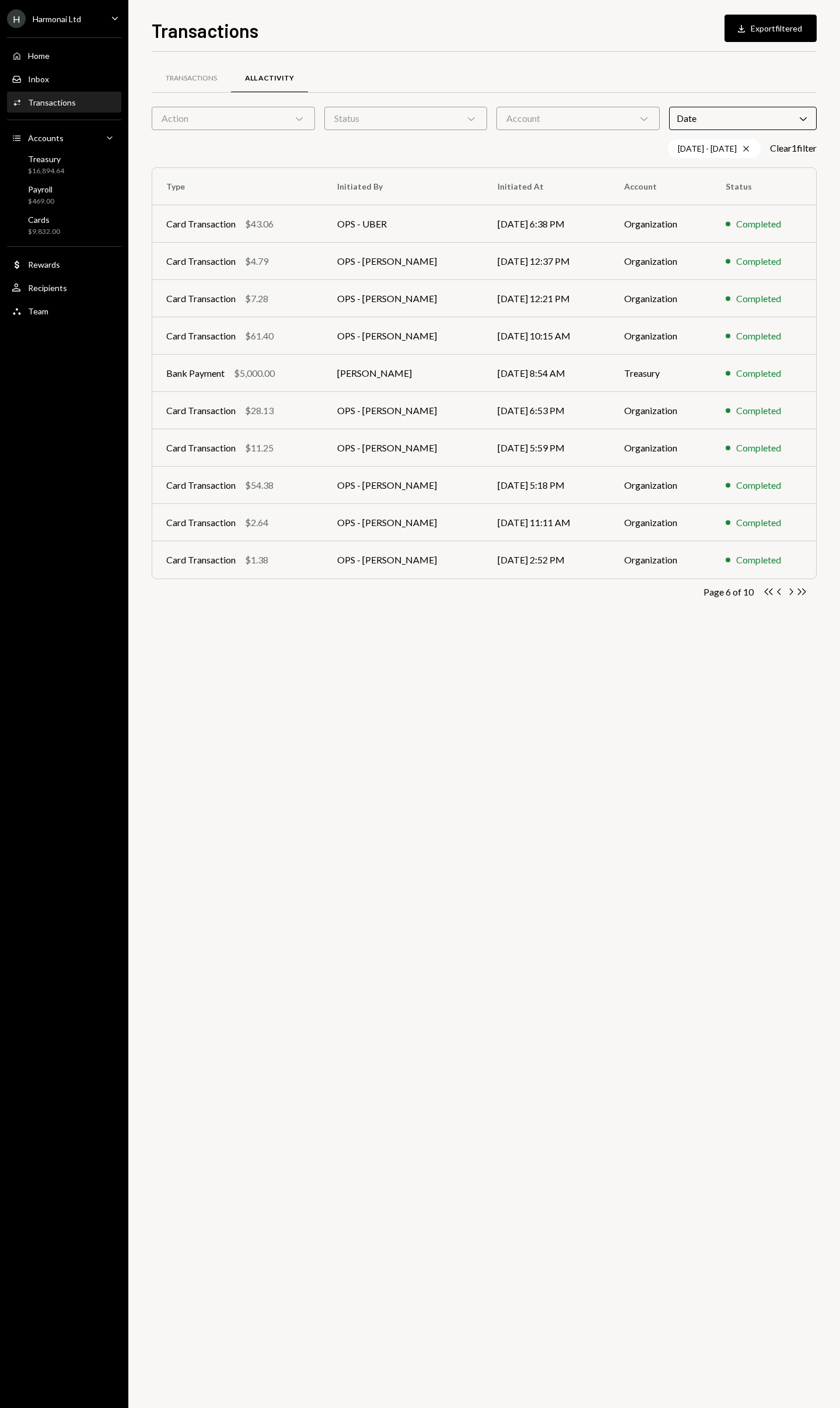
click at [791, 587] on icon "Chevron Right" at bounding box center [790, 591] width 11 height 11
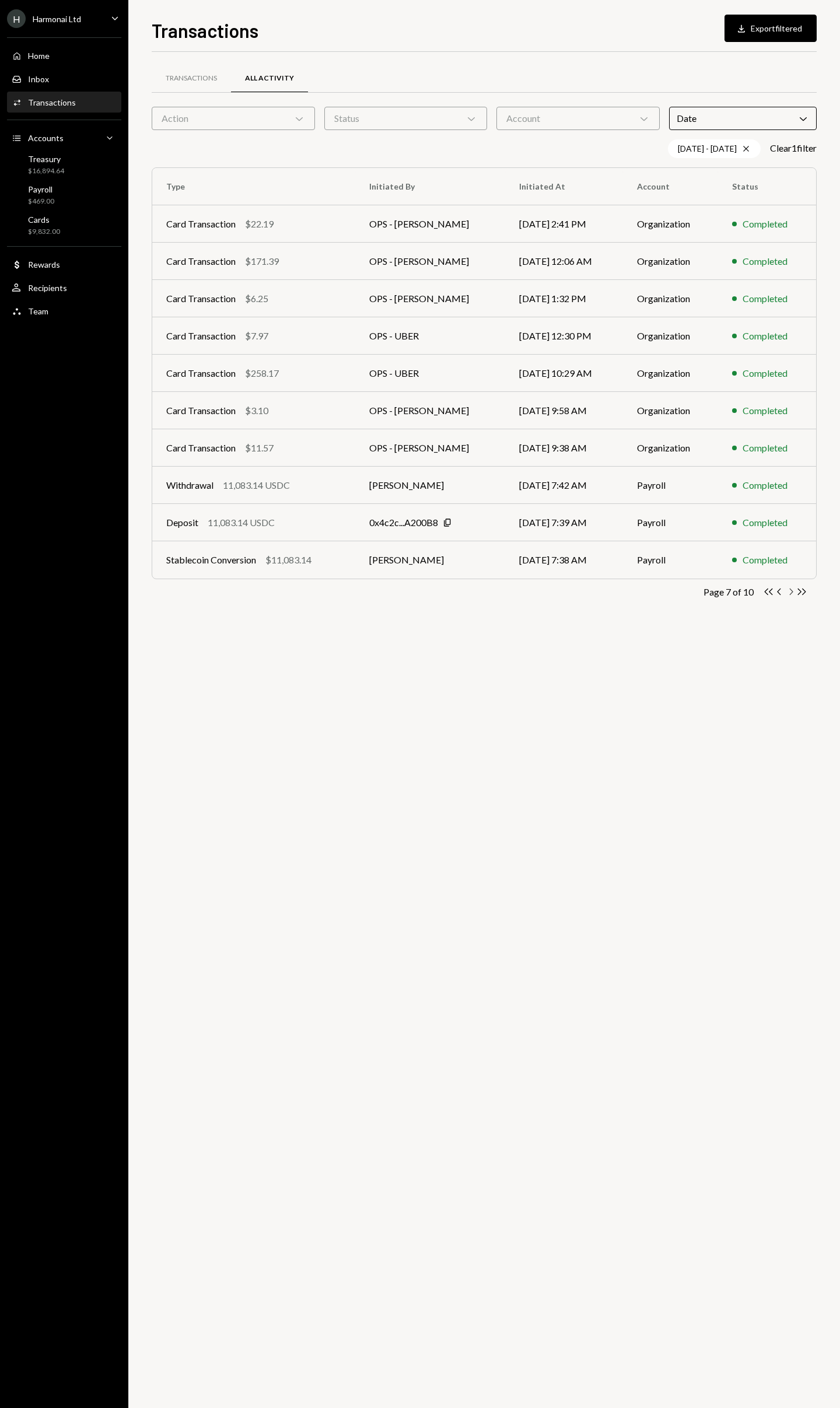
click at [791, 587] on icon "Chevron Right" at bounding box center [790, 591] width 11 height 11
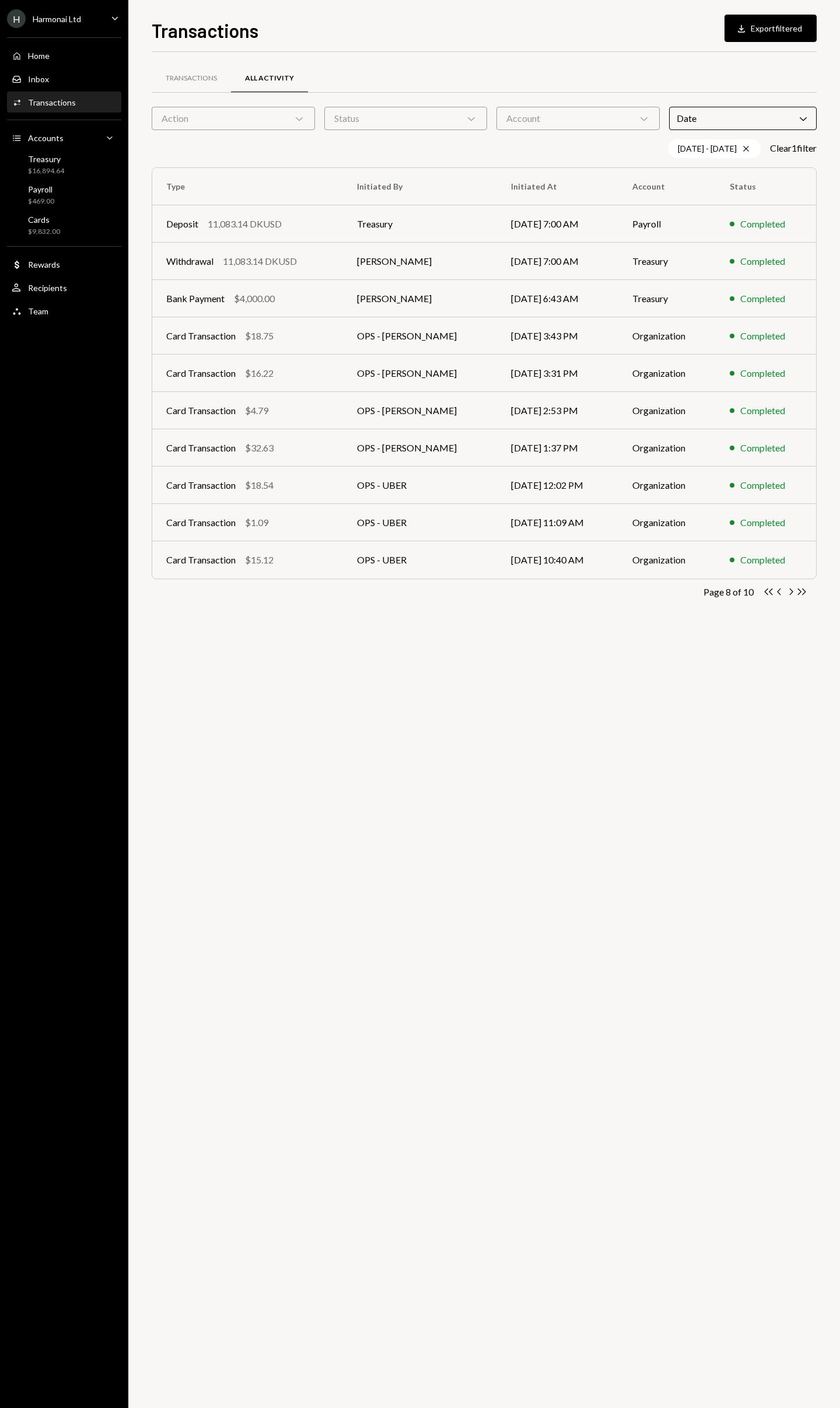
click at [791, 587] on icon "Chevron Right" at bounding box center [790, 591] width 11 height 11
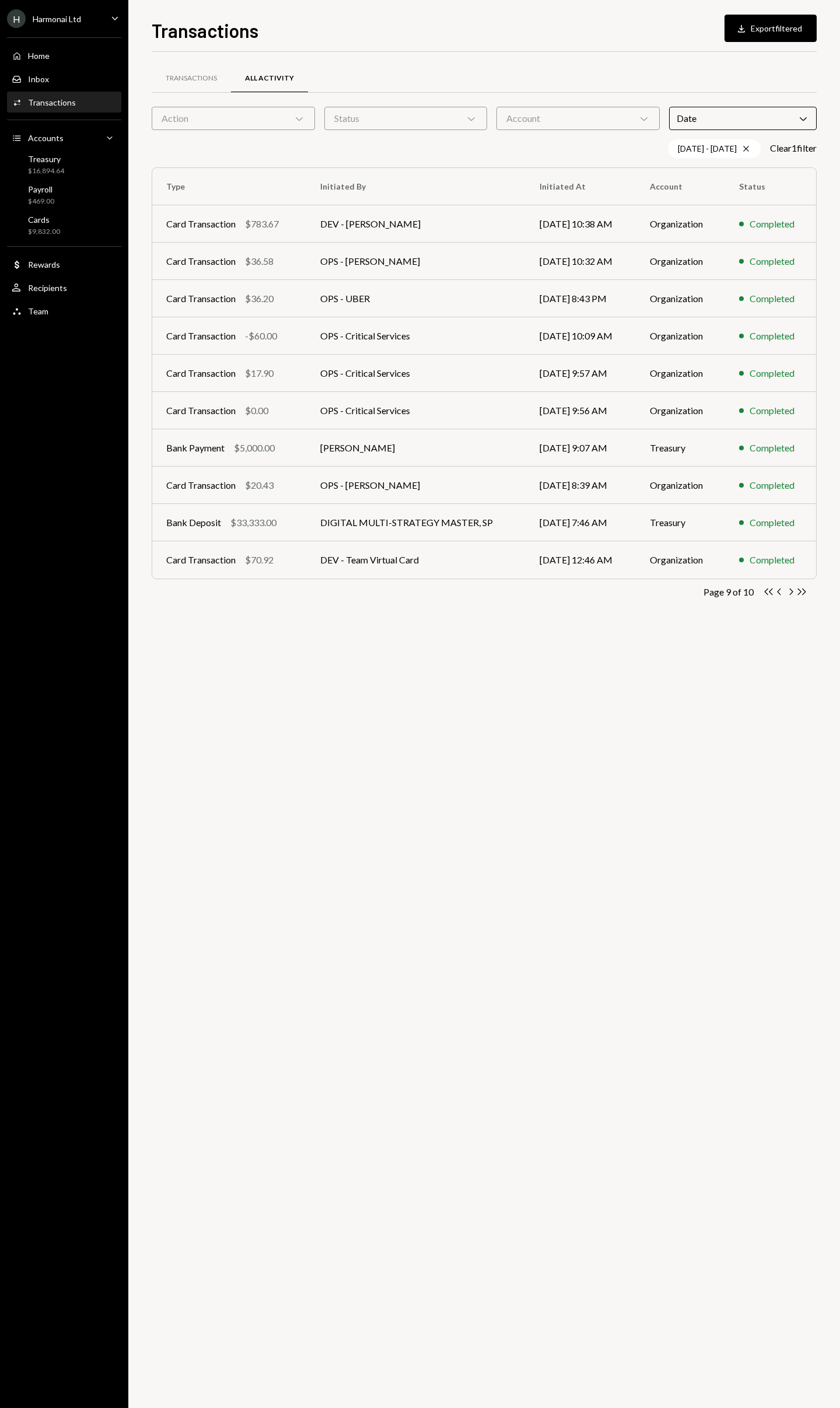
click at [791, 587] on icon "Chevron Right" at bounding box center [790, 591] width 11 height 11
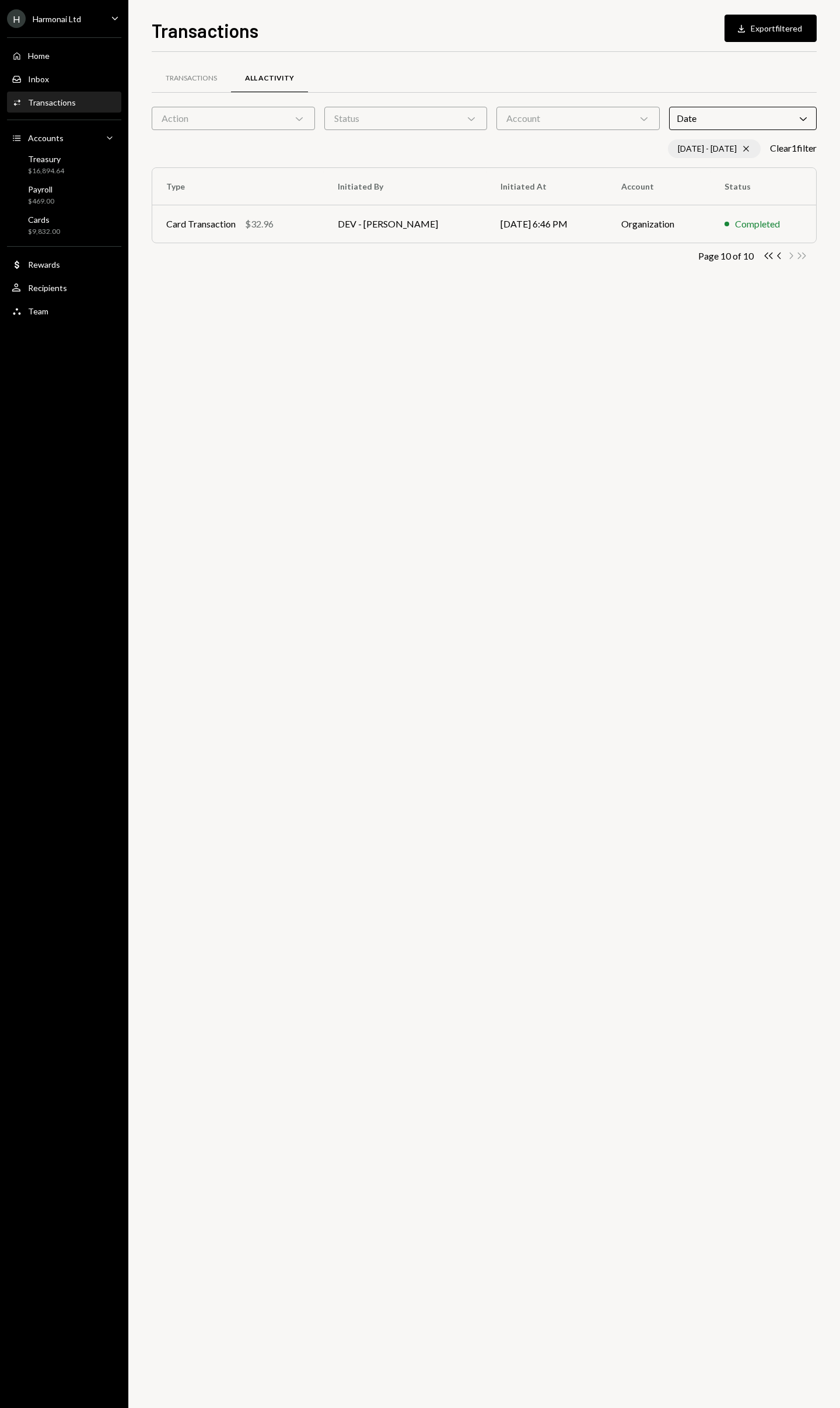
click at [743, 151] on icon at bounding box center [745, 149] width 5 height 5
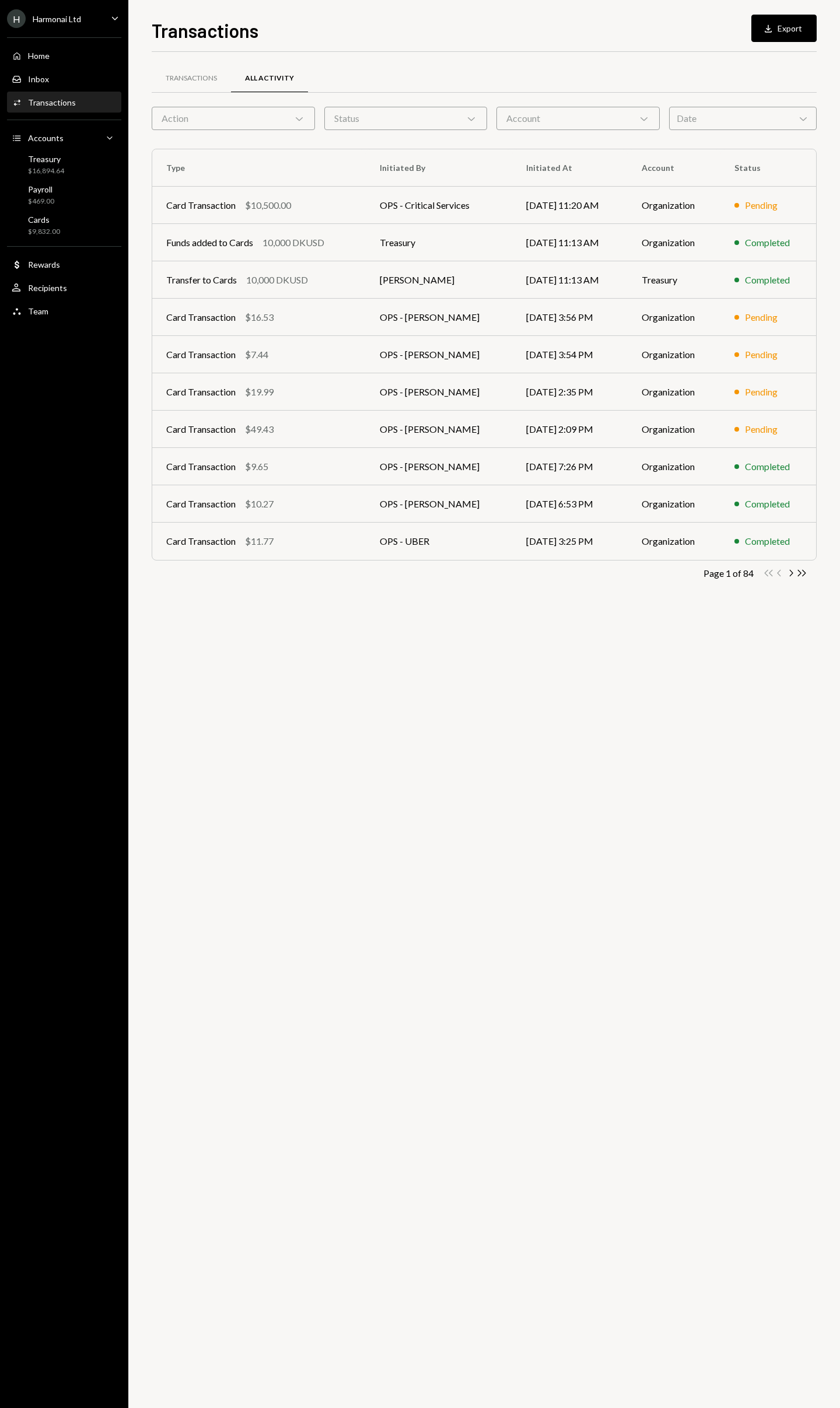
click at [737, 114] on div "Date Chevron Down" at bounding box center [742, 118] width 147 height 23
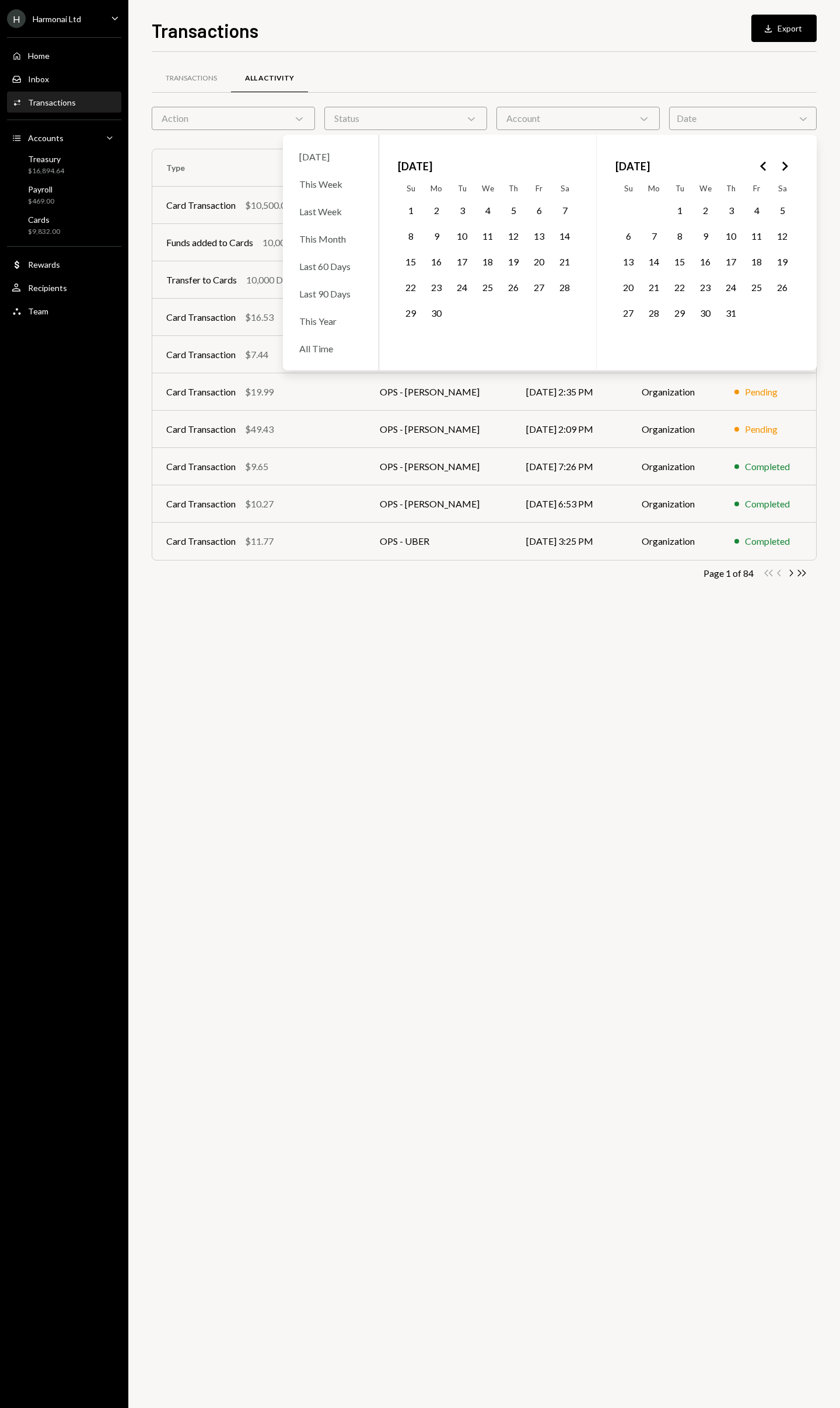
click at [783, 164] on icon "Go to the Next Month" at bounding box center [785, 167] width 14 height 14
click at [655, 288] on button "22" at bounding box center [654, 288] width 24 height 24
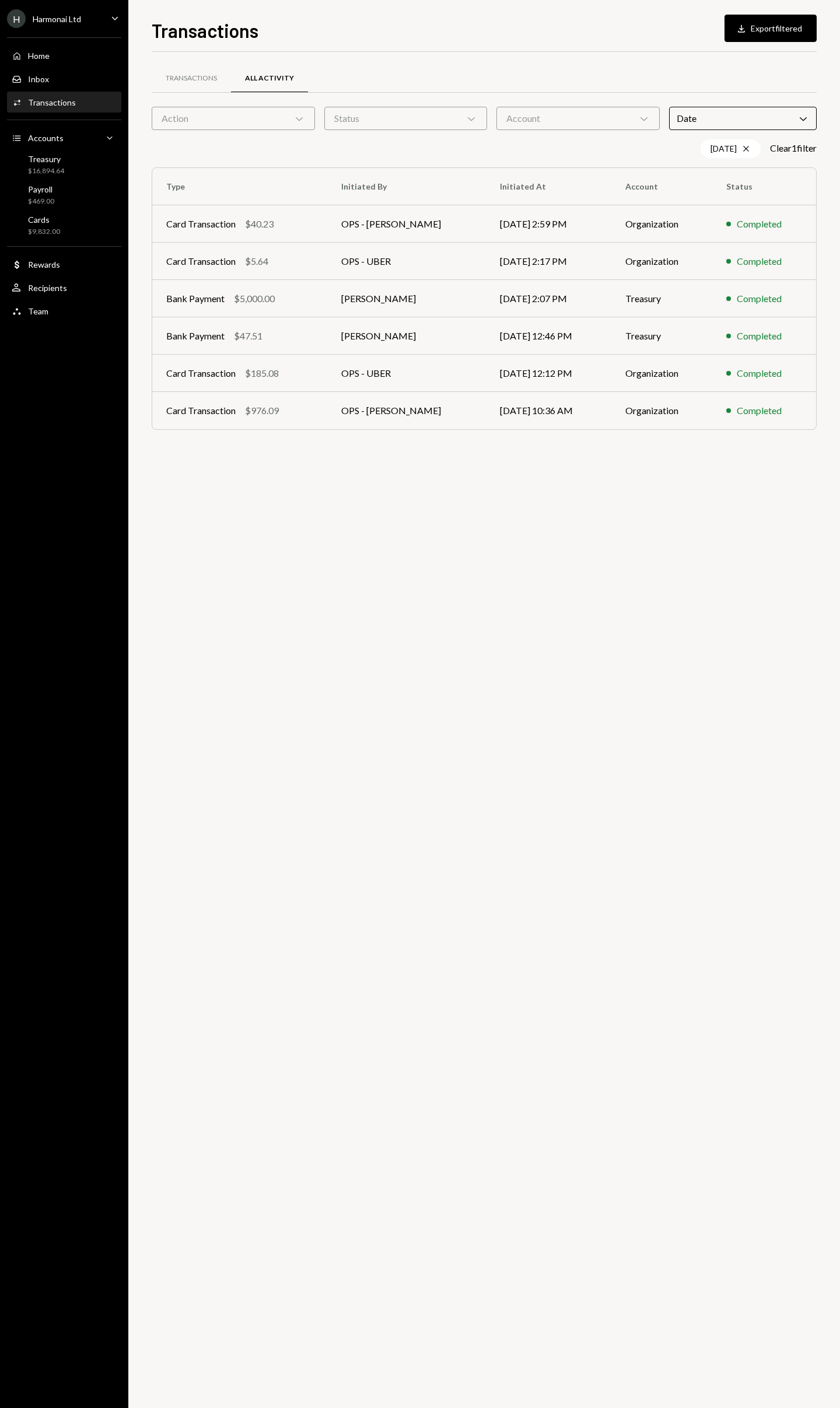
click at [754, 576] on div "Transactions All Activity Action Chevron Down Status Chevron Down Account Chevr…" at bounding box center [484, 730] width 665 height 1357
click at [742, 151] on icon "Cross" at bounding box center [746, 149] width 10 height 10
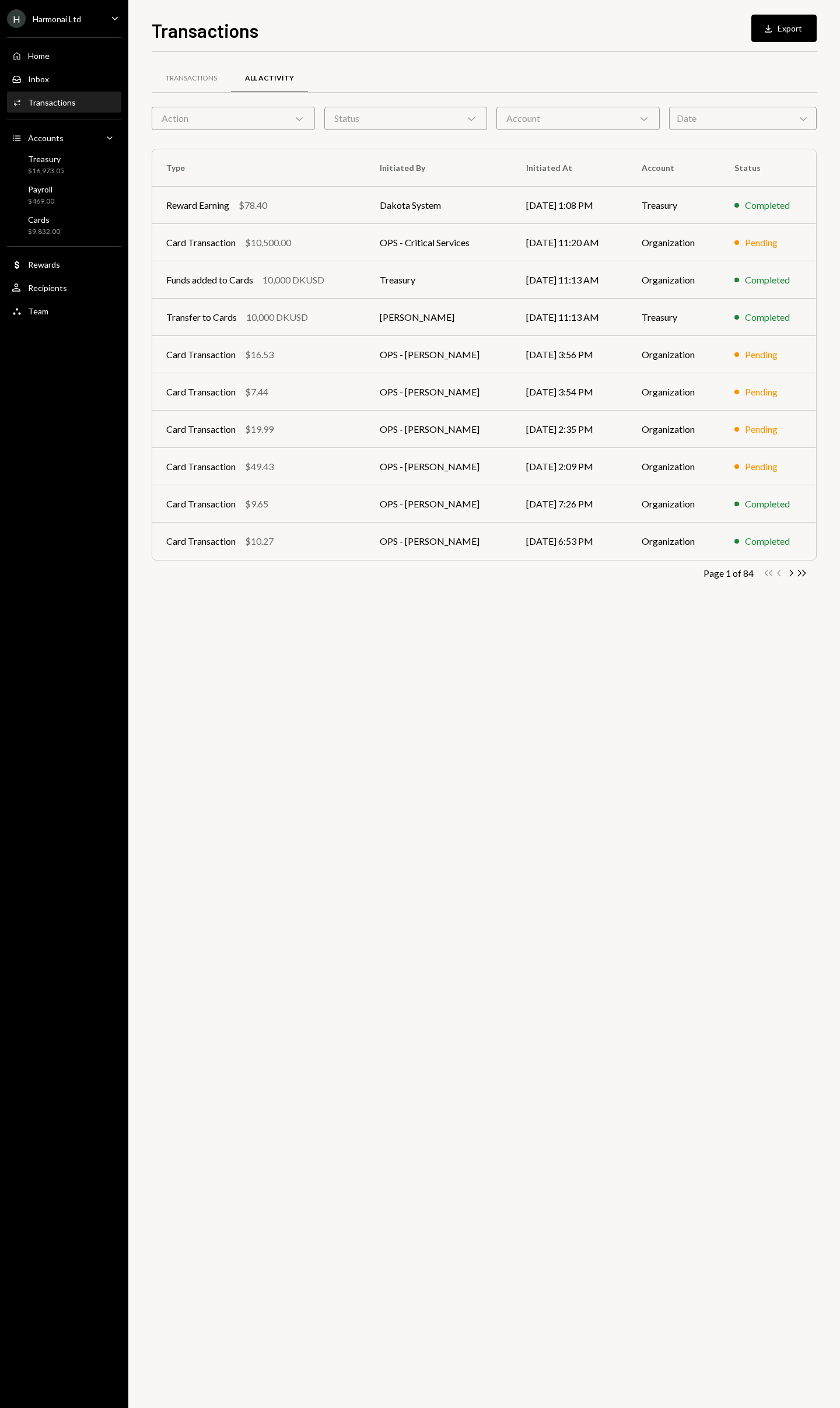
click at [372, 121] on div "Status Chevron Down" at bounding box center [406, 118] width 163 height 23
click at [252, 124] on div "Action Chevron Down" at bounding box center [233, 118] width 163 height 23
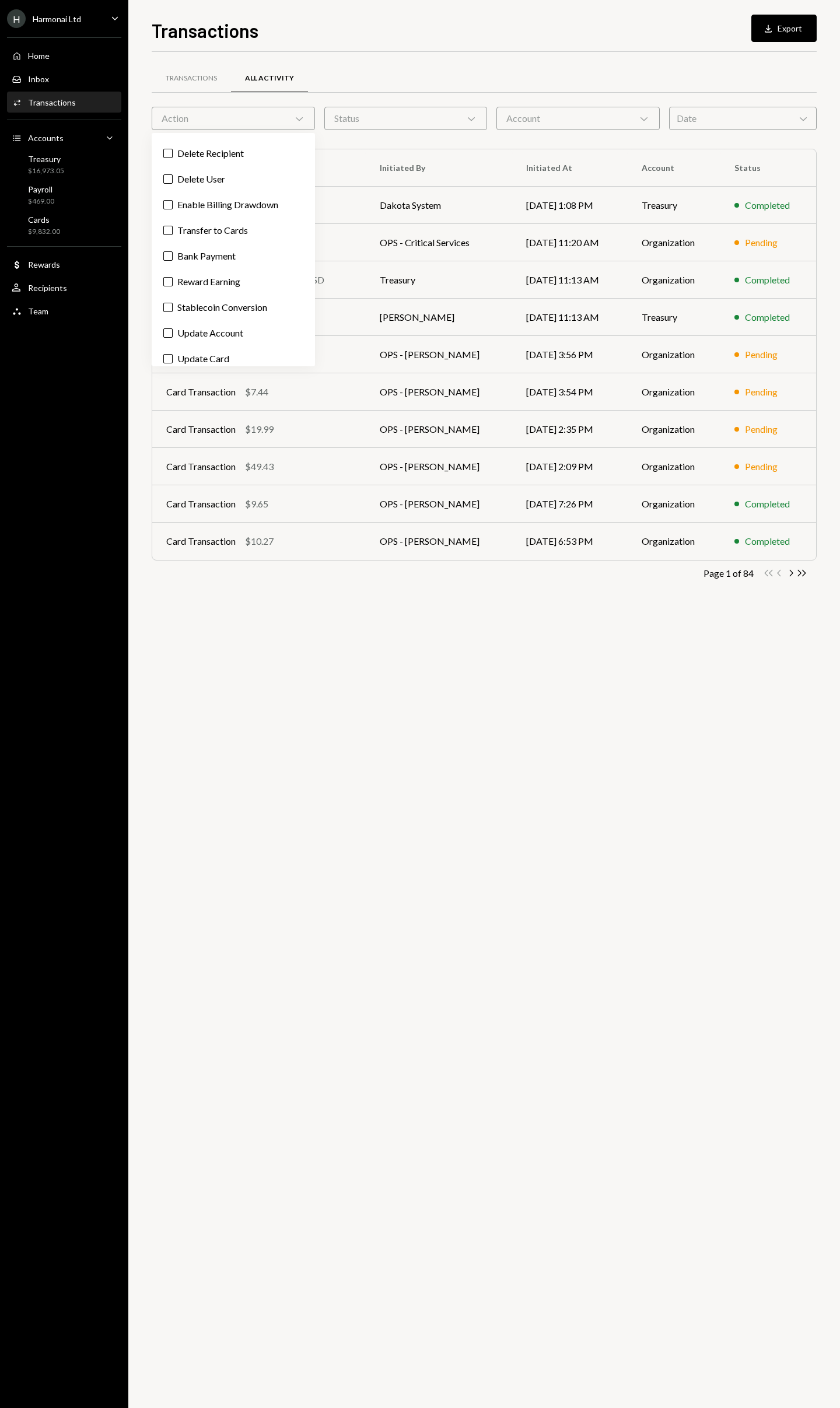
scroll to position [329, 0]
click at [165, 260] on button "Bank Payment" at bounding box center [168, 255] width 10 height 10
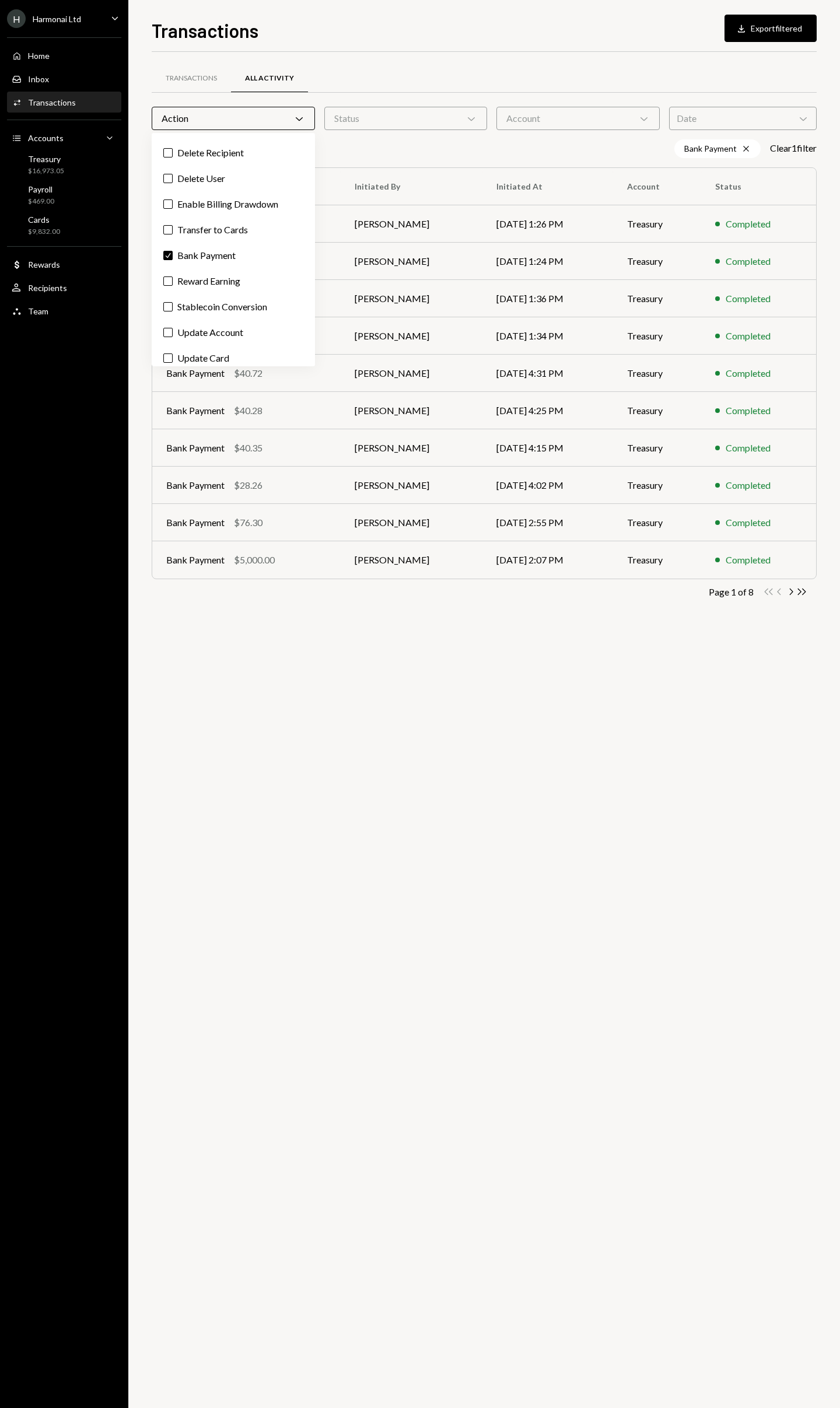
click at [577, 739] on div "Transactions All Activity Action Chevron Down Status Chevron Down Account Chevr…" at bounding box center [484, 730] width 665 height 1357
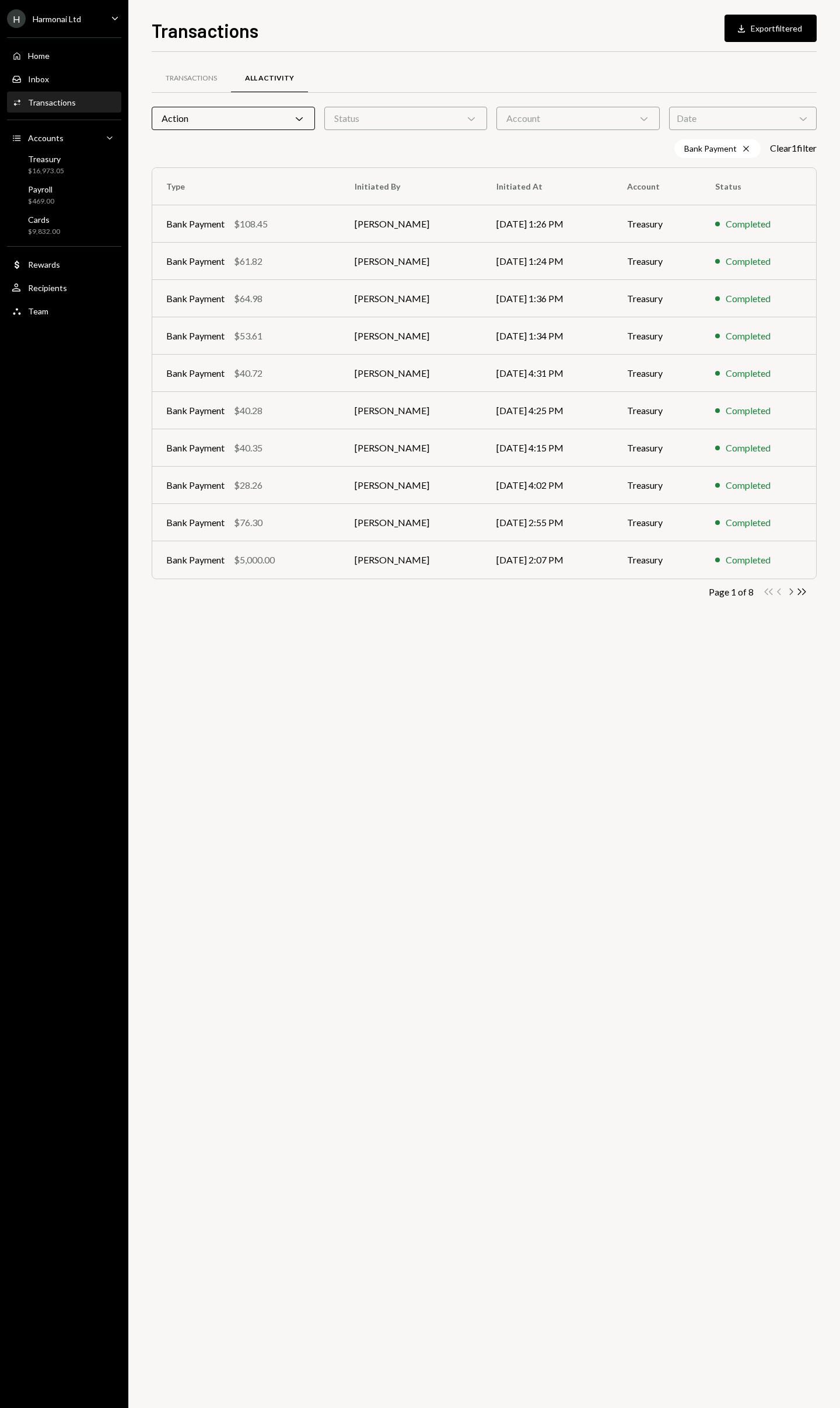
click at [791, 593] on icon "Chevron Right" at bounding box center [790, 591] width 11 height 11
click at [790, 591] on icon "Chevron Right" at bounding box center [790, 591] width 11 height 11
click at [294, 379] on div "Bank Payment $37.64" at bounding box center [245, 374] width 158 height 14
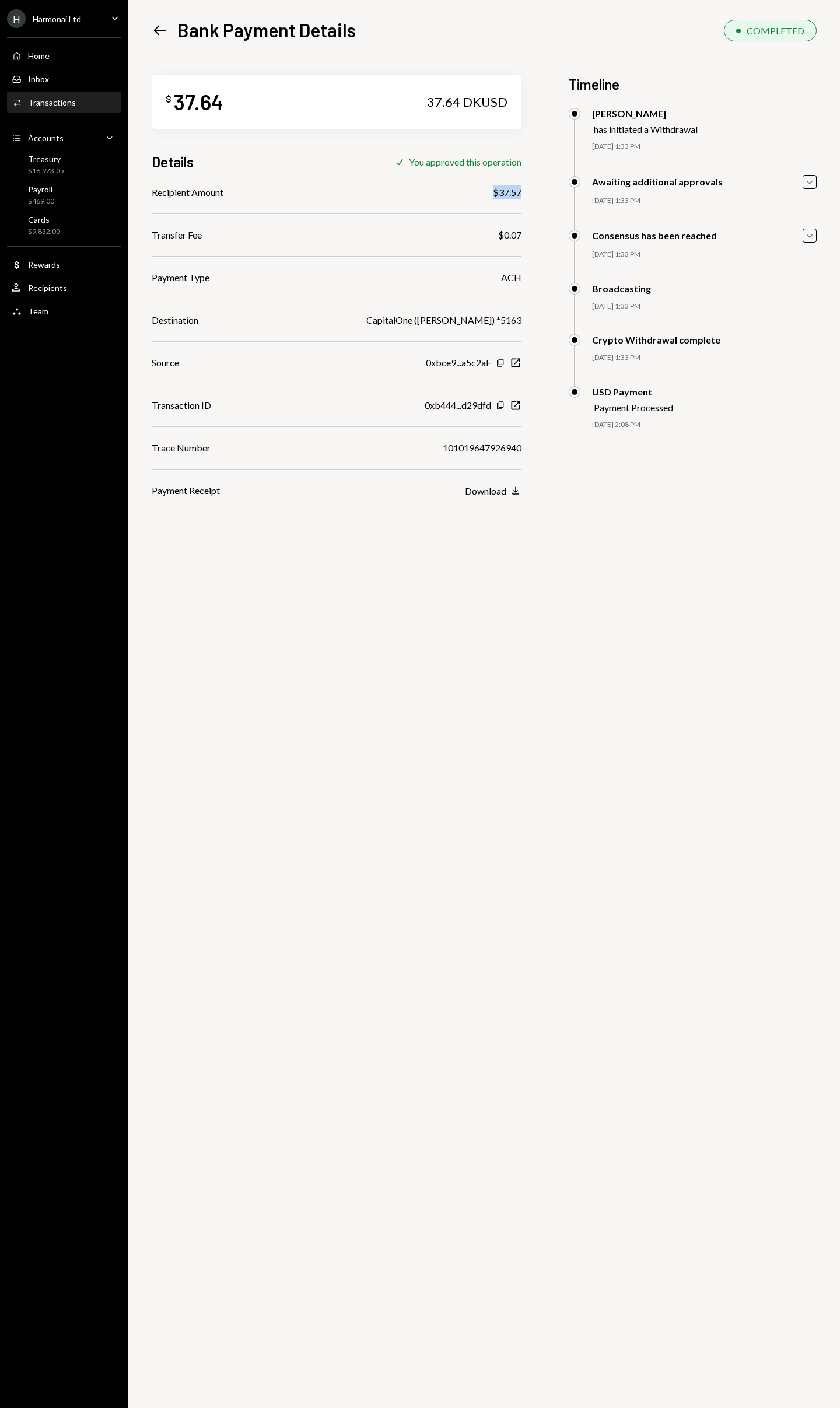
drag, startPoint x: 486, startPoint y: 196, endPoint x: 526, endPoint y: 196, distance: 40.0
click at [526, 196] on div "$ 37.64 37.64 DKUSD Details Check You approved this operation Recipient Amount …" at bounding box center [484, 755] width 665 height 1408
click at [495, 550] on div "$ 37.64 37.64 DKUSD Details Check You approved this operation Recipient Amount …" at bounding box center [484, 755] width 665 height 1408
click at [511, 494] on icon "Download" at bounding box center [516, 491] width 12 height 12
click at [35, 51] on div "Home" at bounding box center [39, 55] width 22 height 10
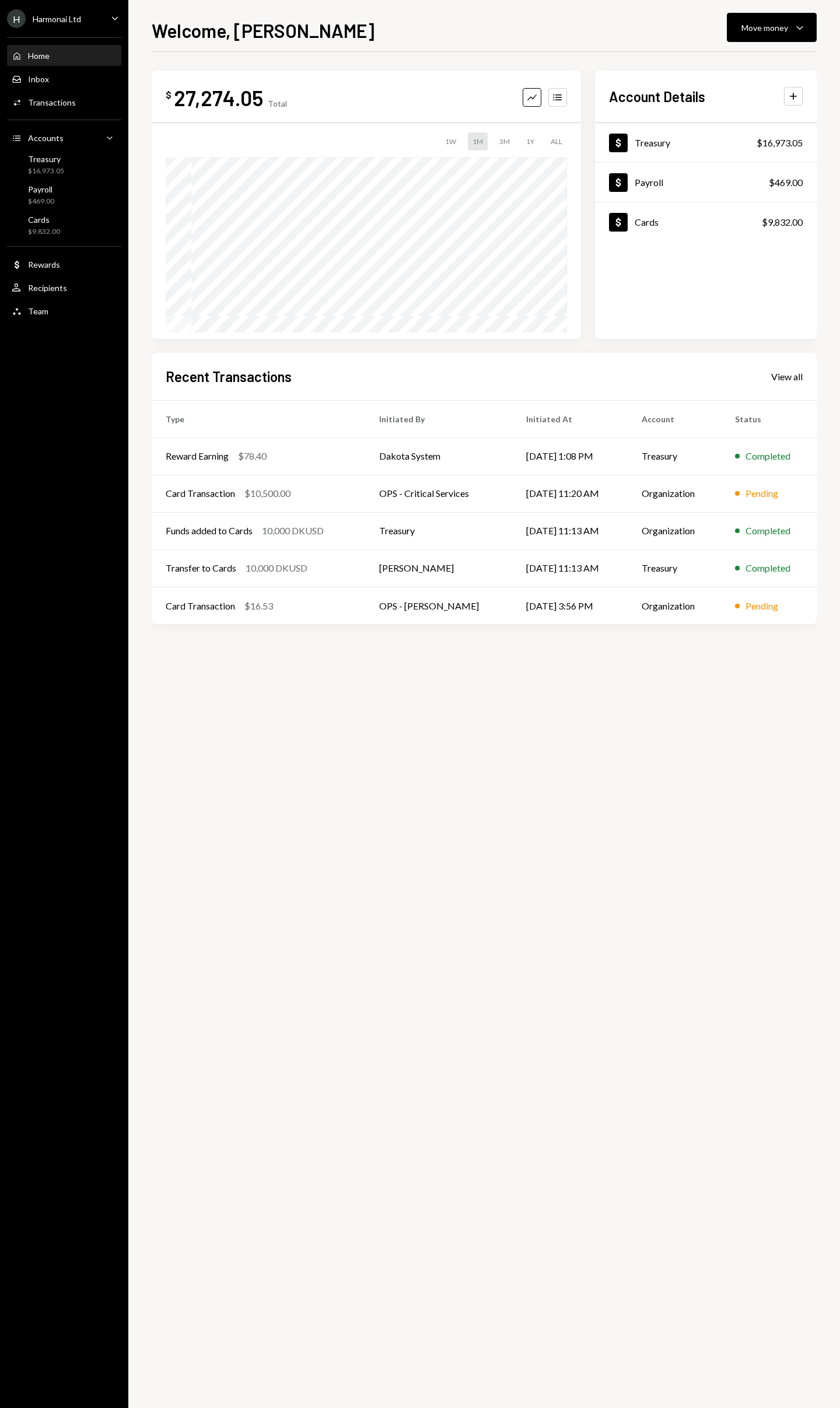
click at [37, 53] on div "Home" at bounding box center [39, 55] width 22 height 10
click at [35, 53] on div "Home" at bounding box center [39, 55] width 22 height 10
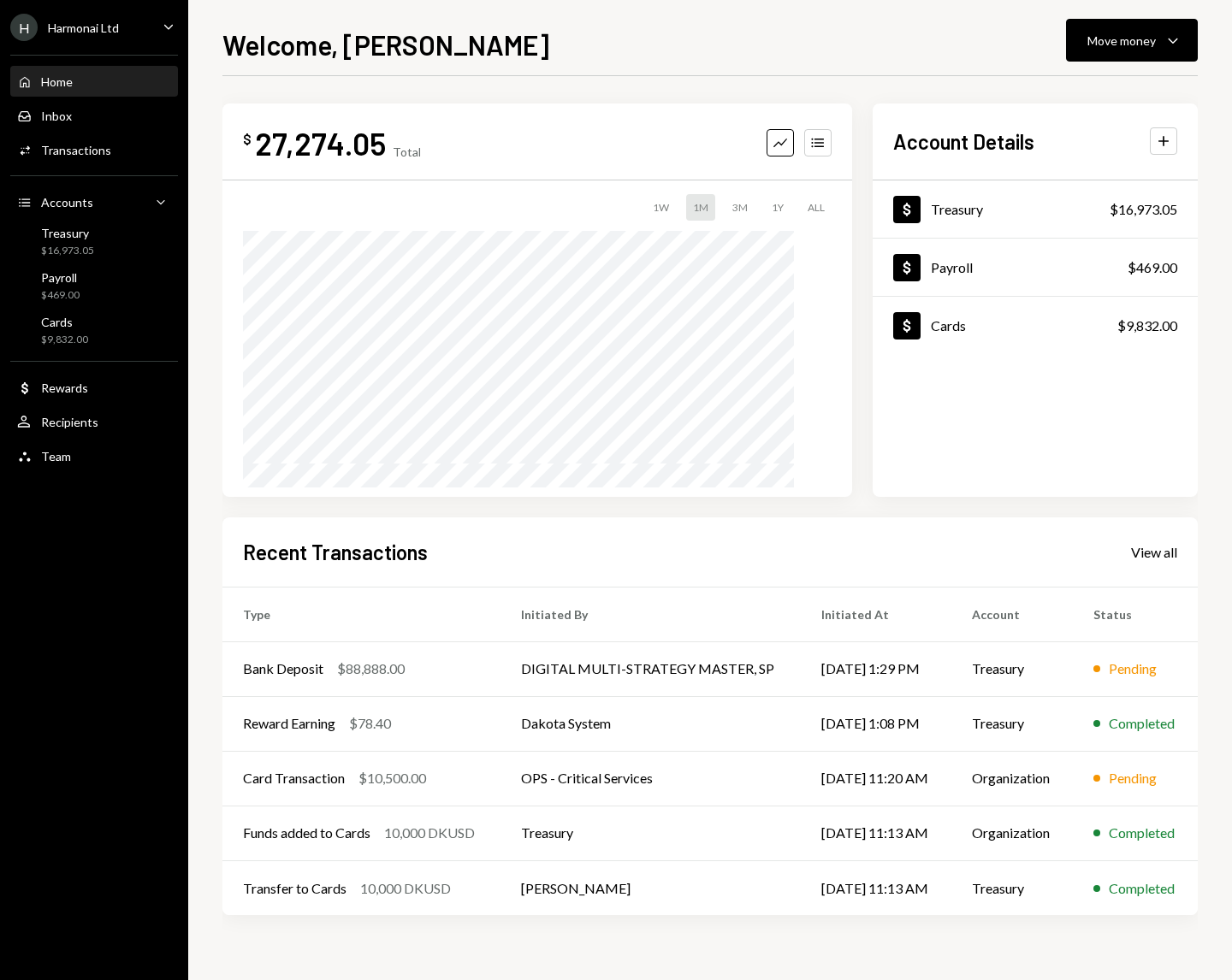
click at [51, 81] on div "Home" at bounding box center [58, 81] width 32 height 14
click at [982, 325] on div "Dollar Cards $9,832.00" at bounding box center [1035, 326] width 325 height 56
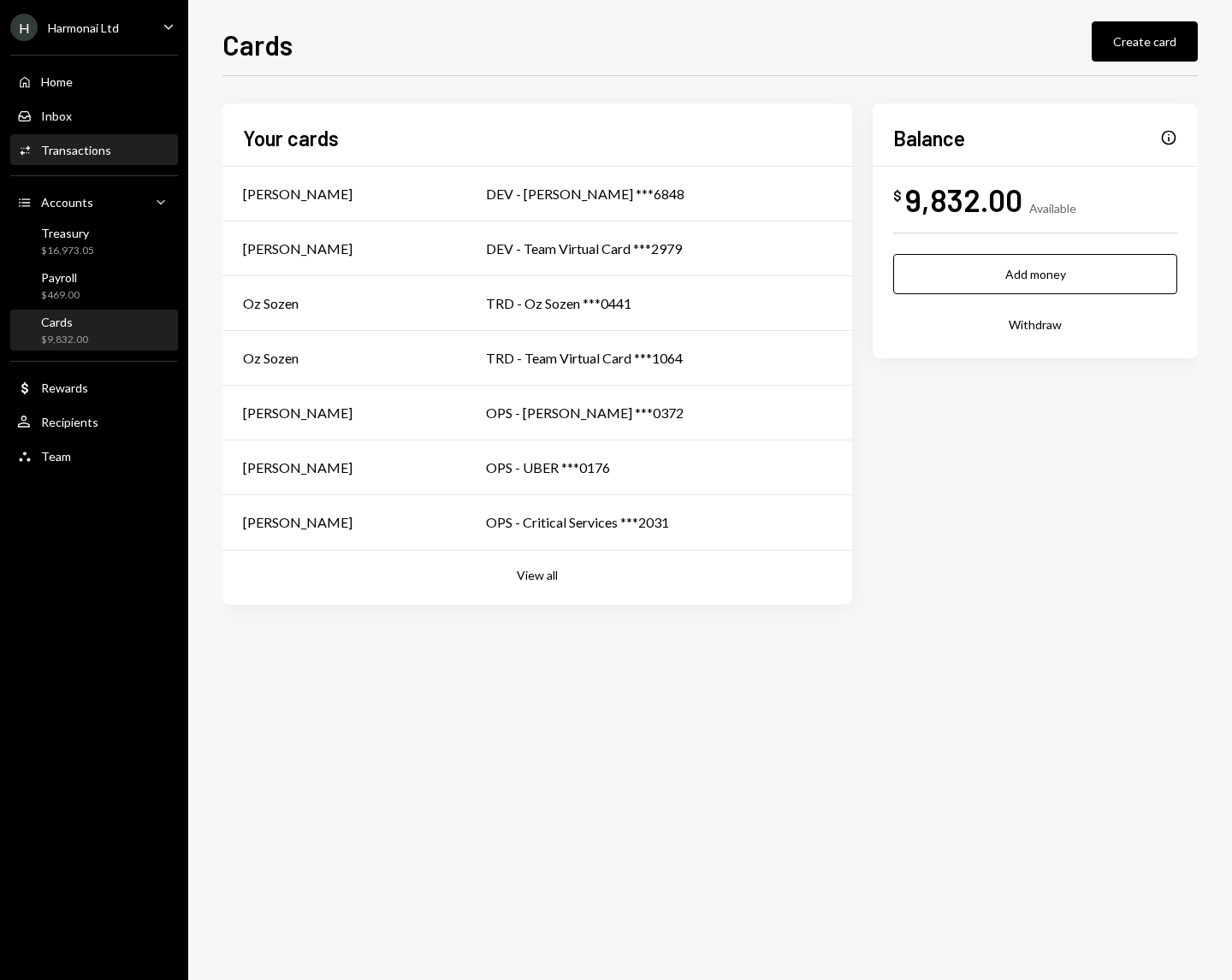
click at [100, 154] on div "Transactions" at bounding box center [76, 149] width 70 height 14
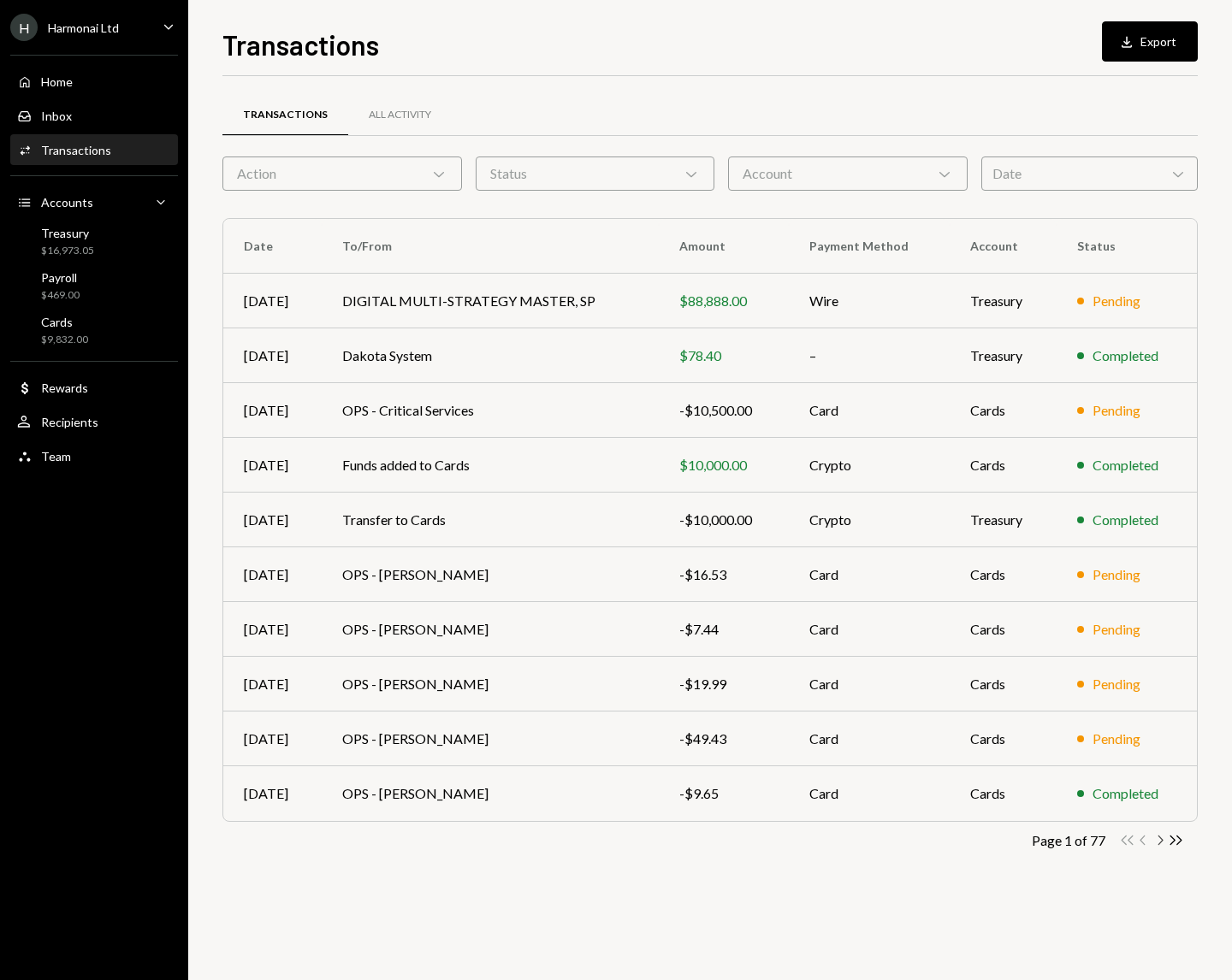
click at [1162, 843] on icon "Chevron Right" at bounding box center [1159, 839] width 16 height 16
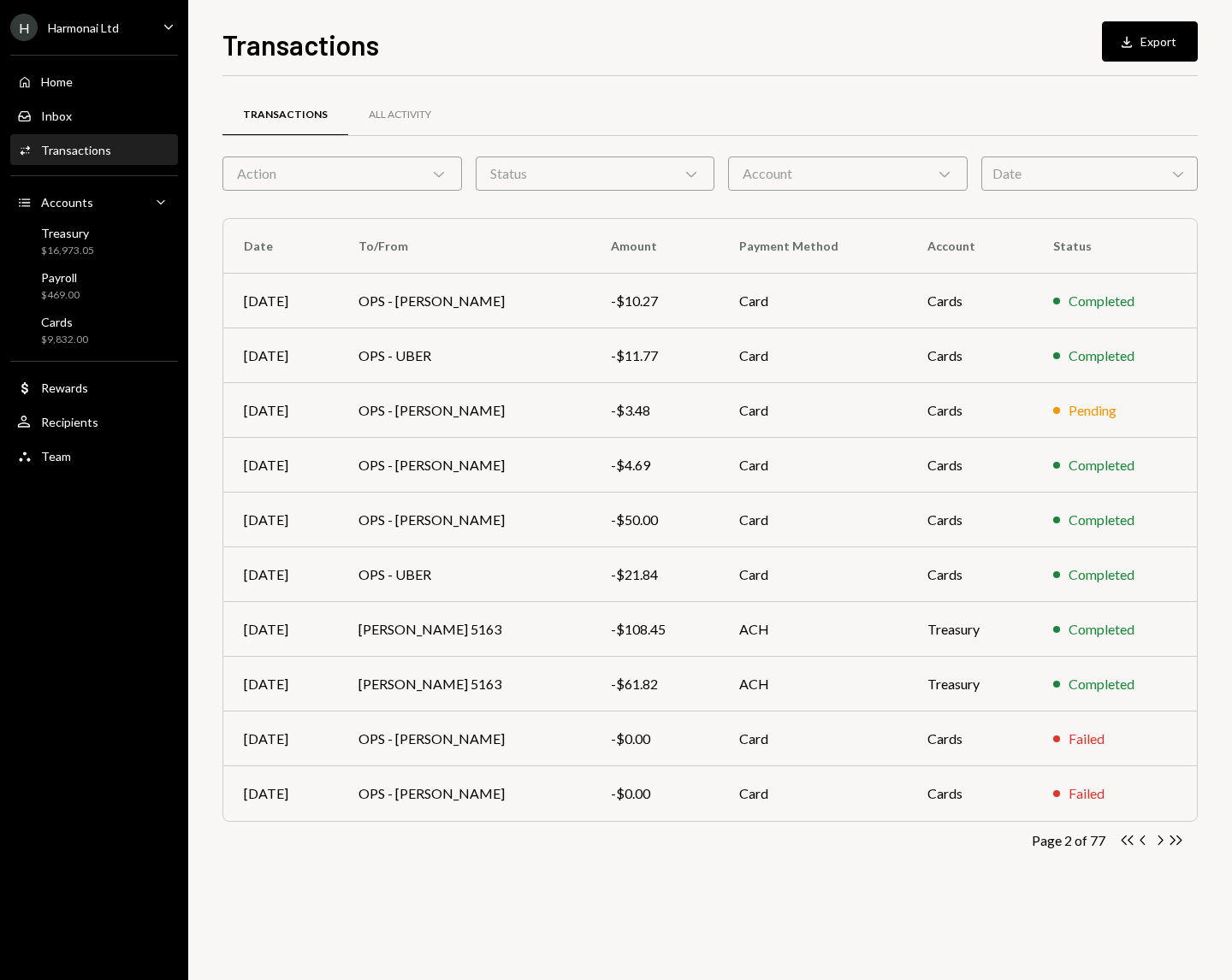
click at [1162, 843] on icon "Chevron Right" at bounding box center [1159, 839] width 16 height 16
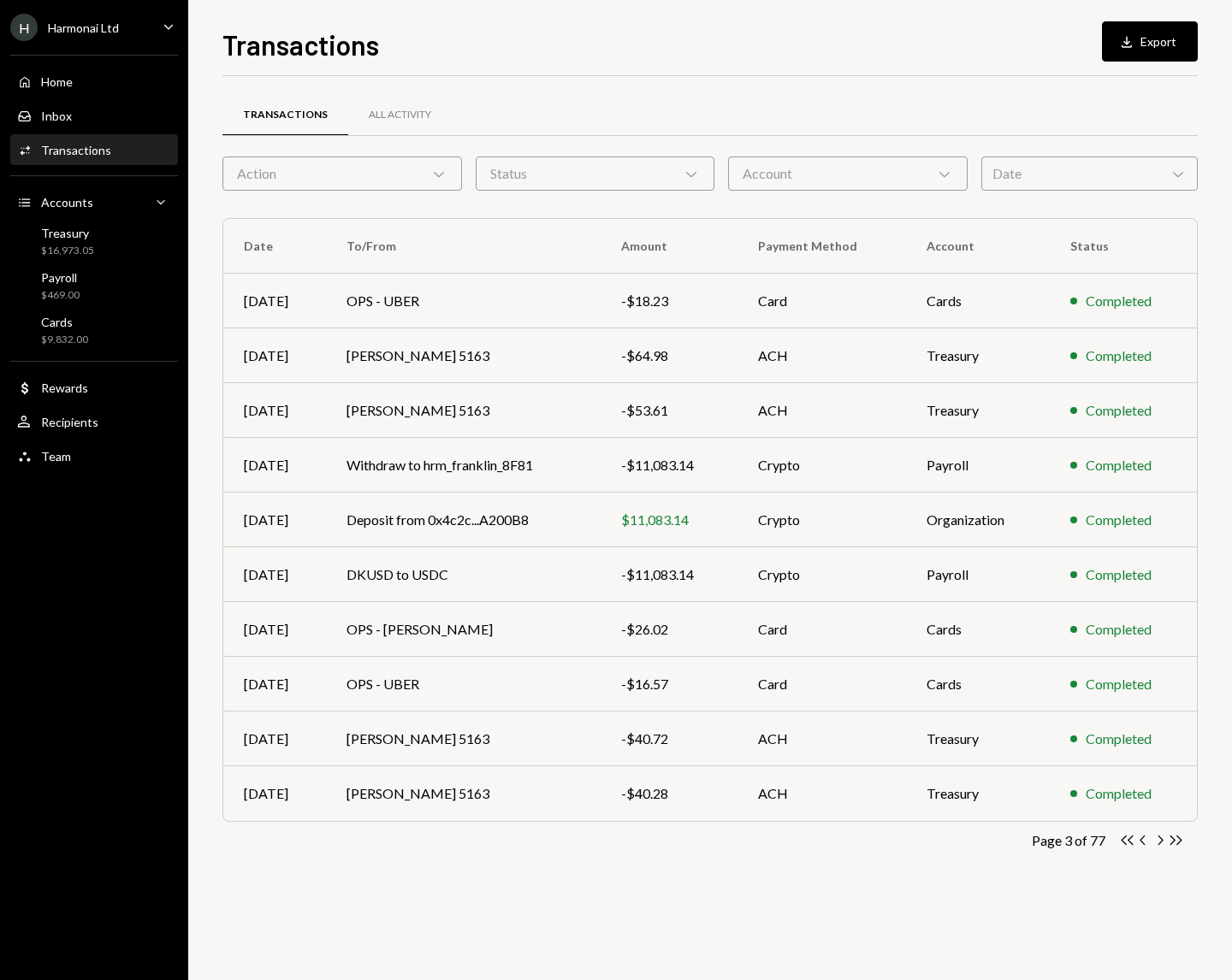
click at [1162, 843] on icon "Chevron Right" at bounding box center [1159, 839] width 16 height 16
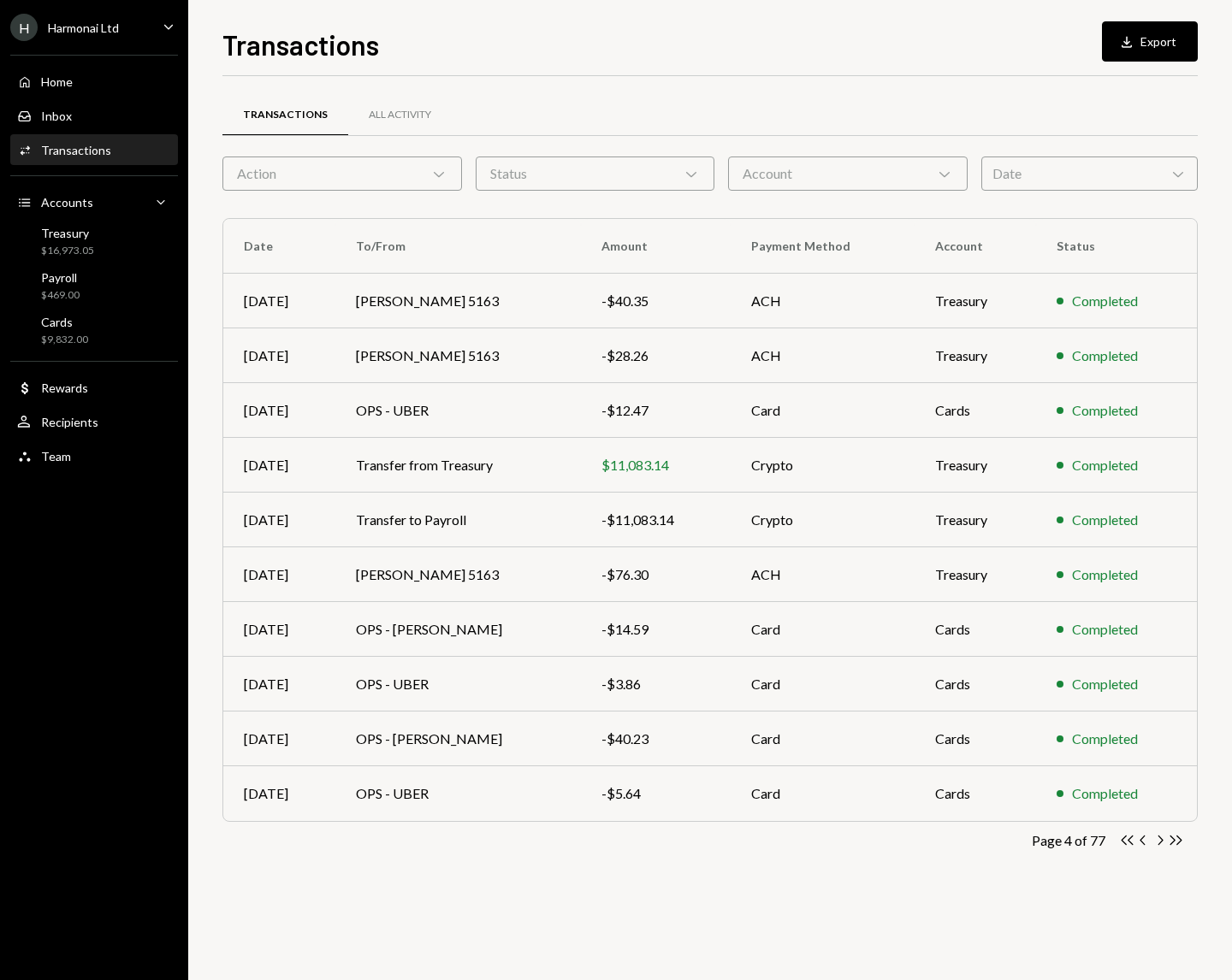
click at [1162, 843] on icon "Chevron Right" at bounding box center [1159, 839] width 16 height 16
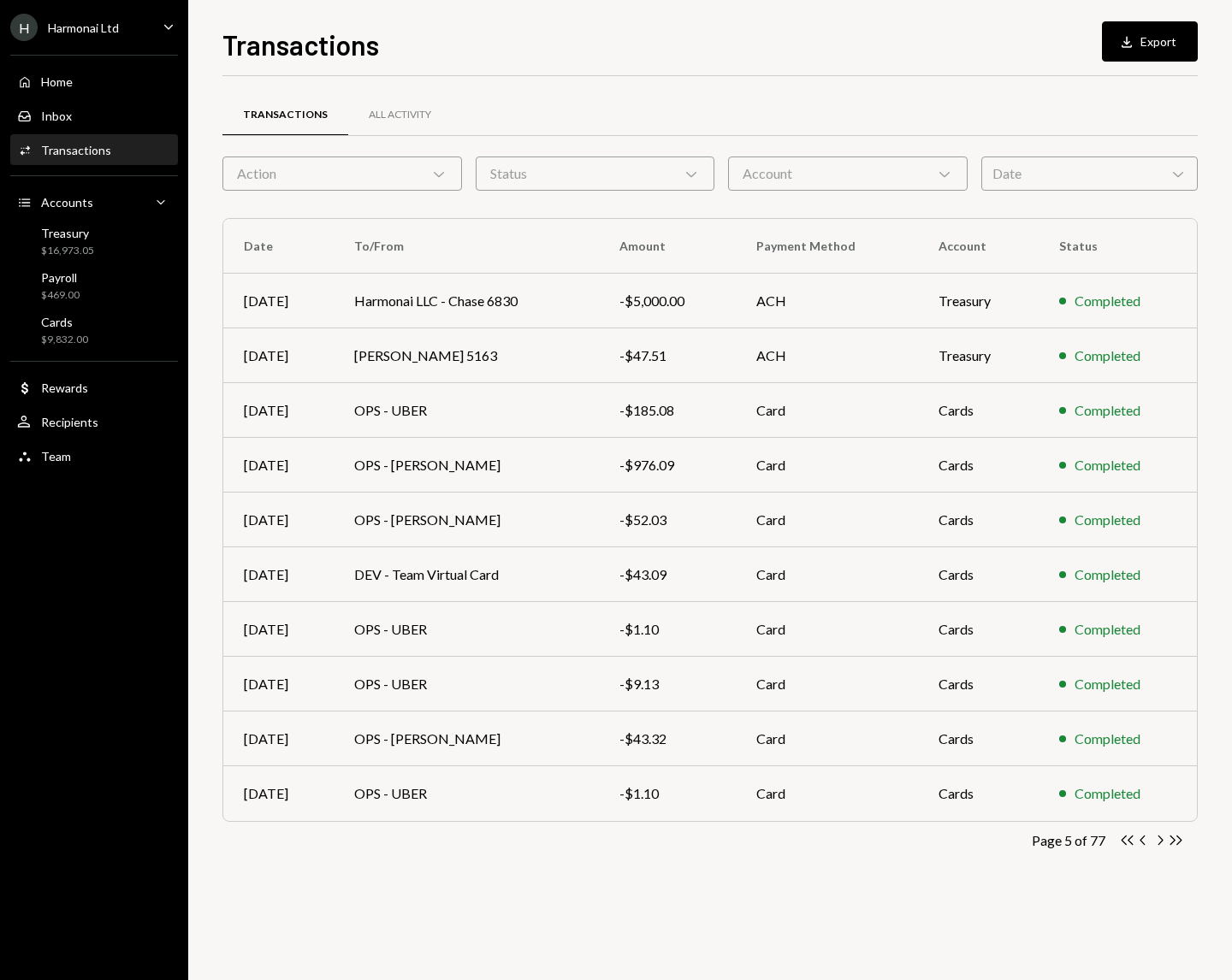
click at [1162, 843] on icon "Chevron Right" at bounding box center [1159, 839] width 16 height 16
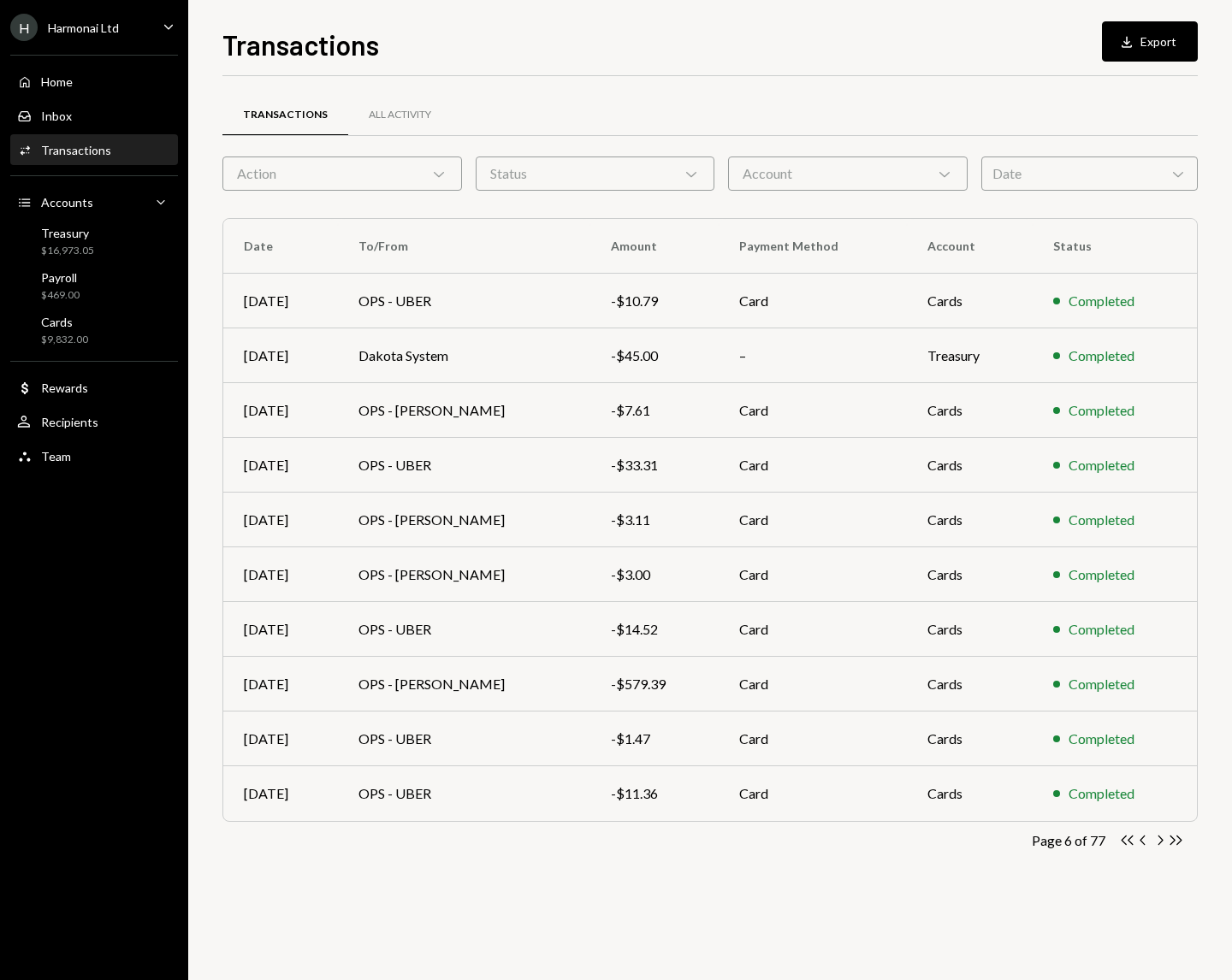
click at [1162, 843] on icon "Chevron Right" at bounding box center [1159, 839] width 16 height 16
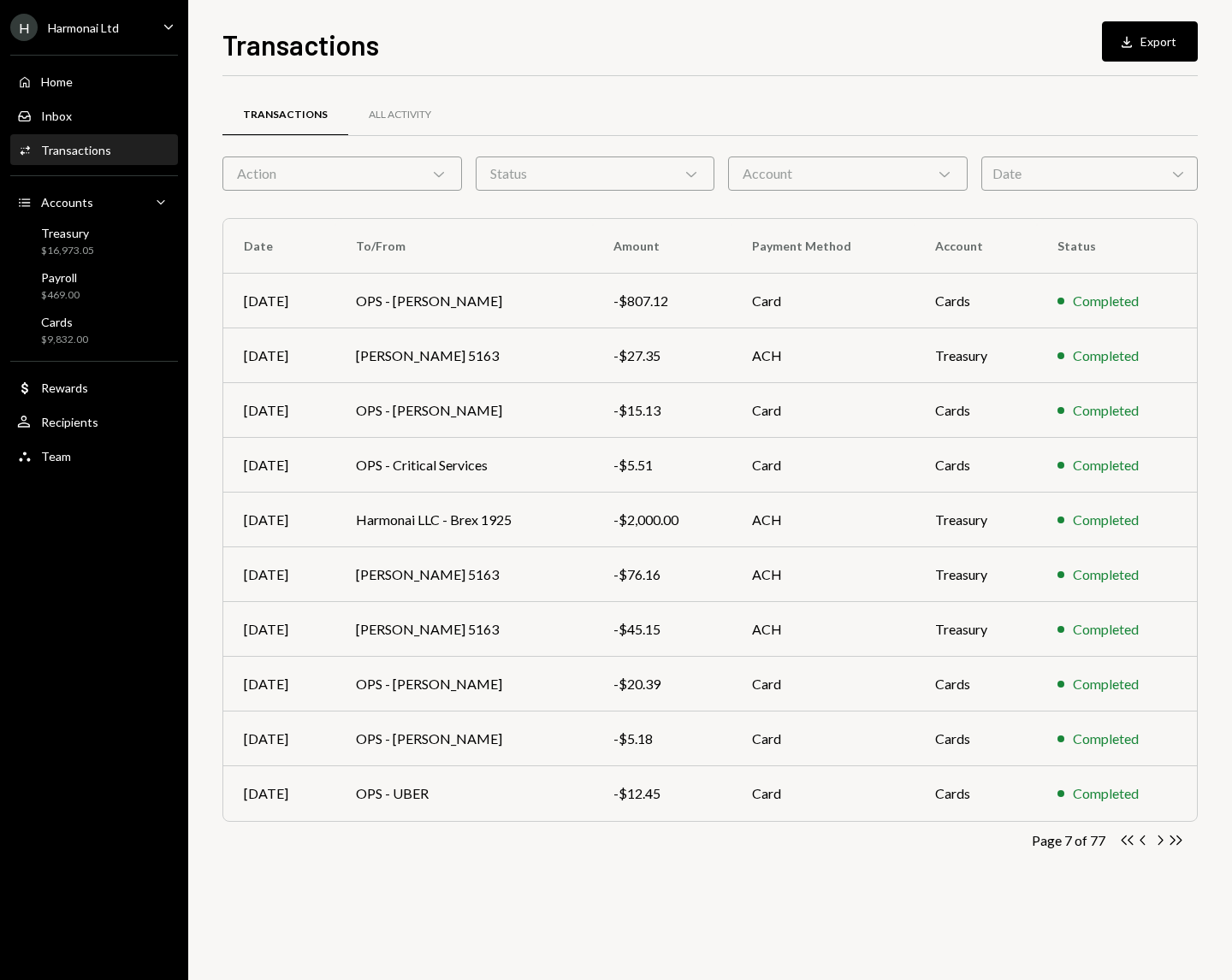
click at [1162, 843] on icon "Chevron Right" at bounding box center [1159, 839] width 16 height 16
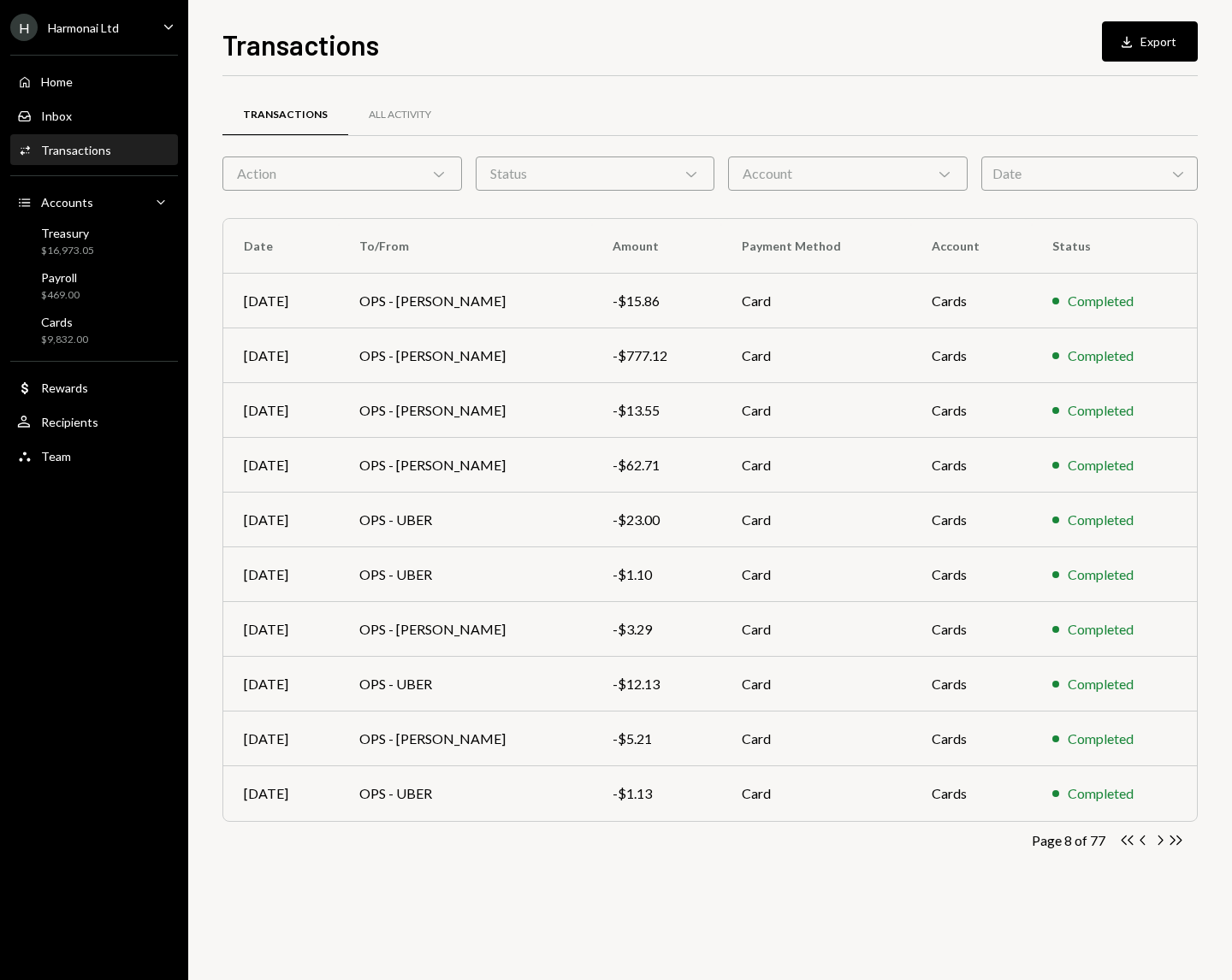
click at [1162, 843] on icon "Chevron Right" at bounding box center [1159, 839] width 16 height 16
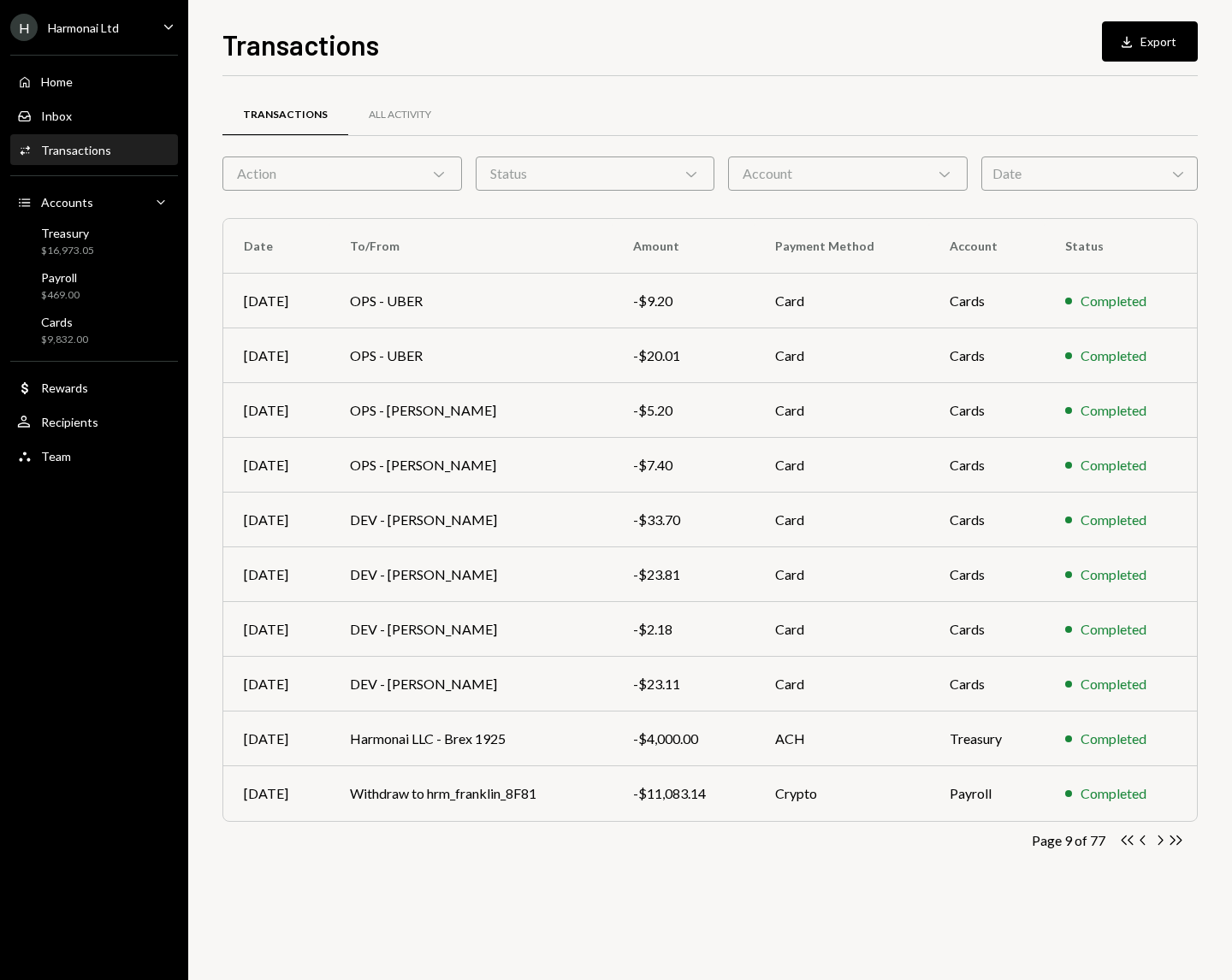
click at [1162, 843] on icon "Chevron Right" at bounding box center [1159, 839] width 16 height 16
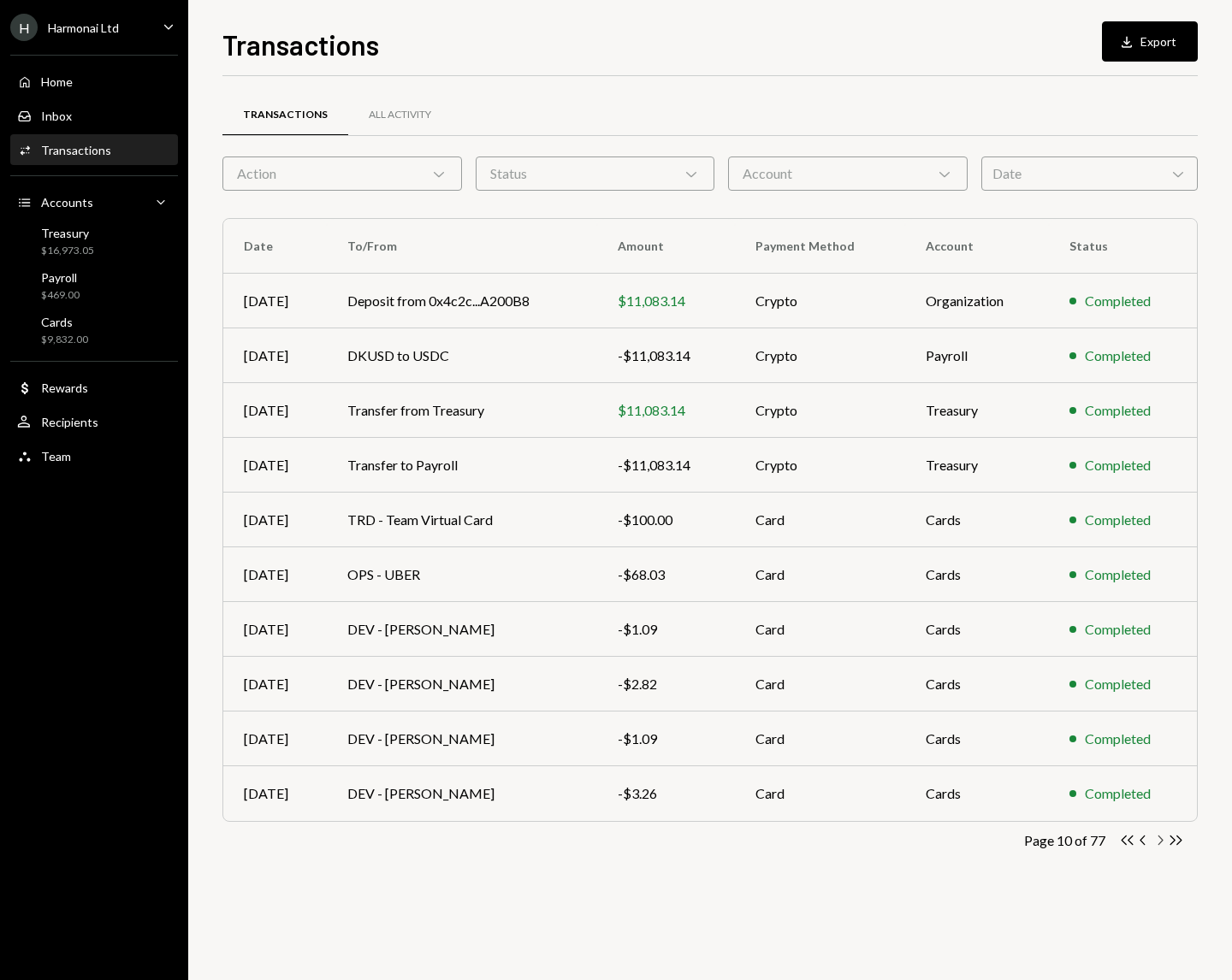
click at [1162, 842] on icon "Chevron Right" at bounding box center [1159, 839] width 16 height 16
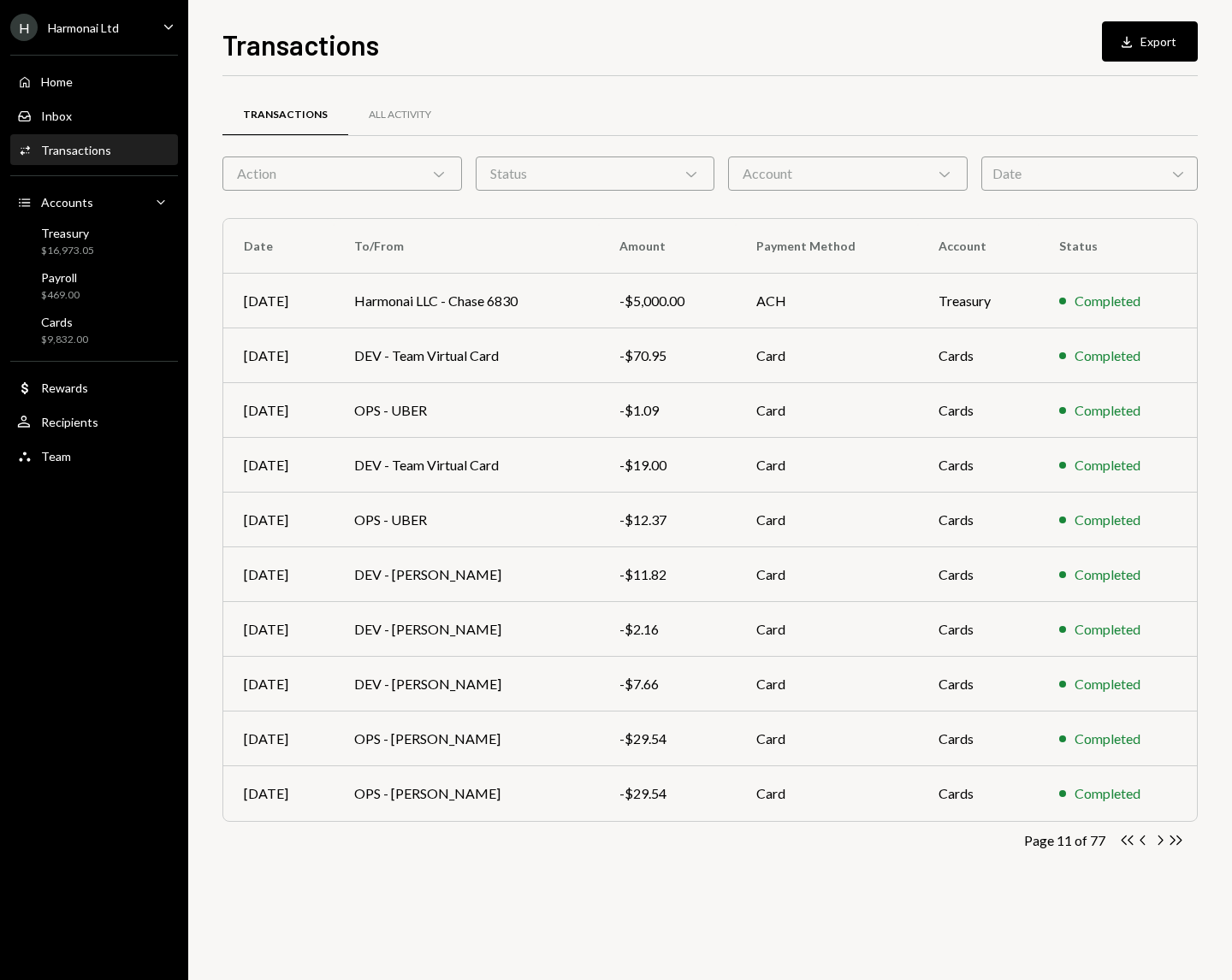
click at [1162, 842] on icon "Chevron Right" at bounding box center [1159, 839] width 16 height 16
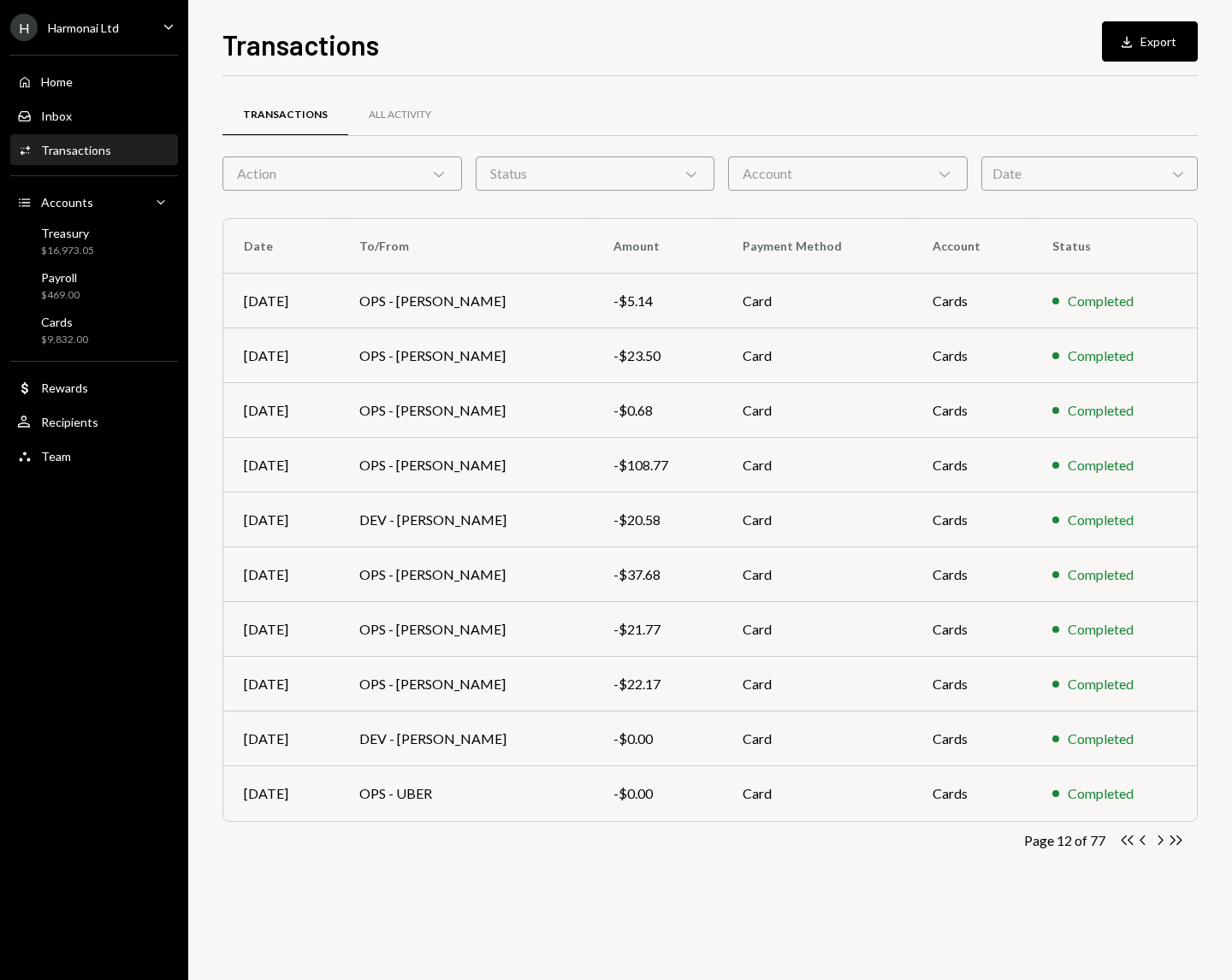
click at [1162, 842] on icon "Chevron Right" at bounding box center [1159, 839] width 16 height 16
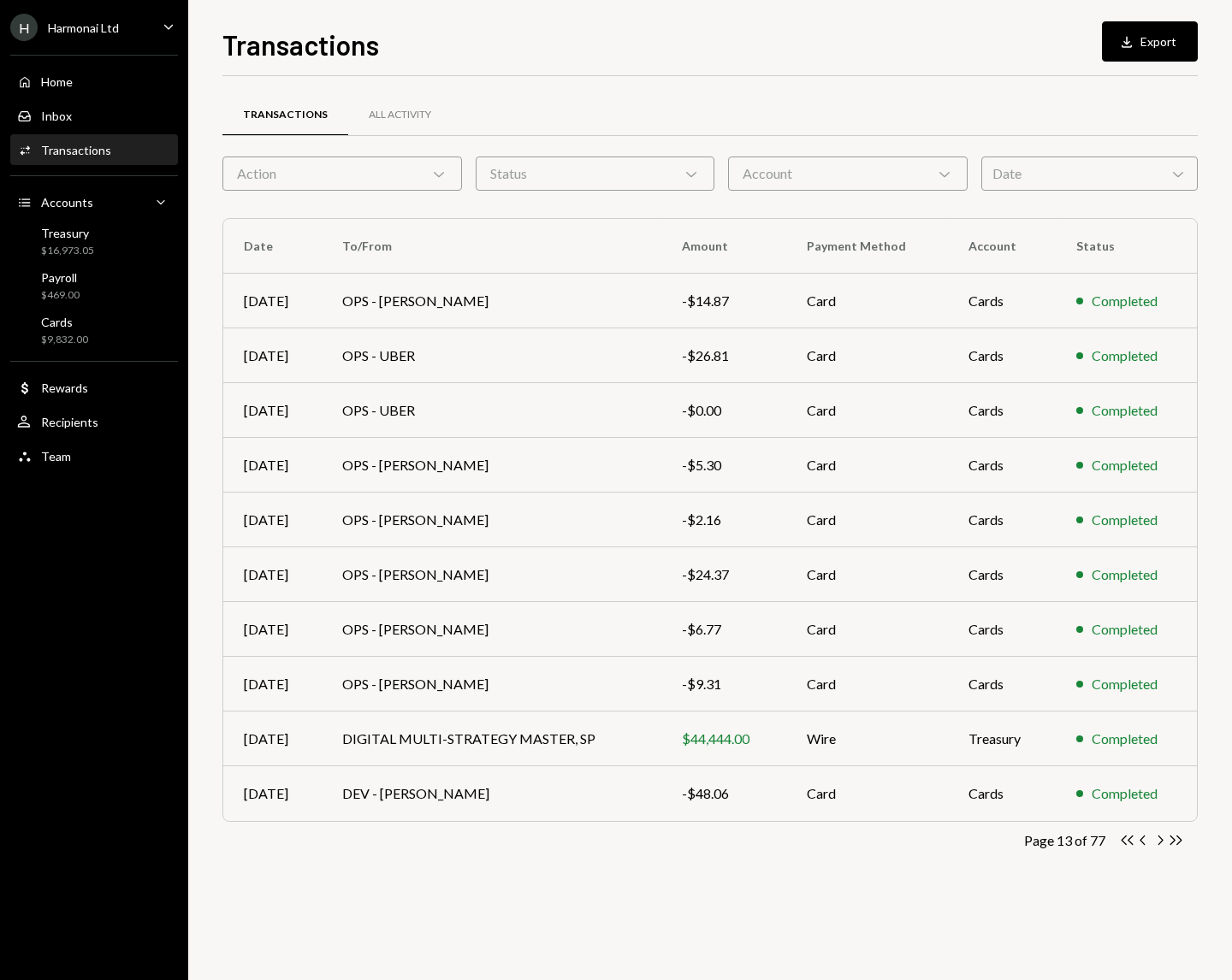
click at [1162, 842] on icon "Chevron Right" at bounding box center [1159, 839] width 16 height 16
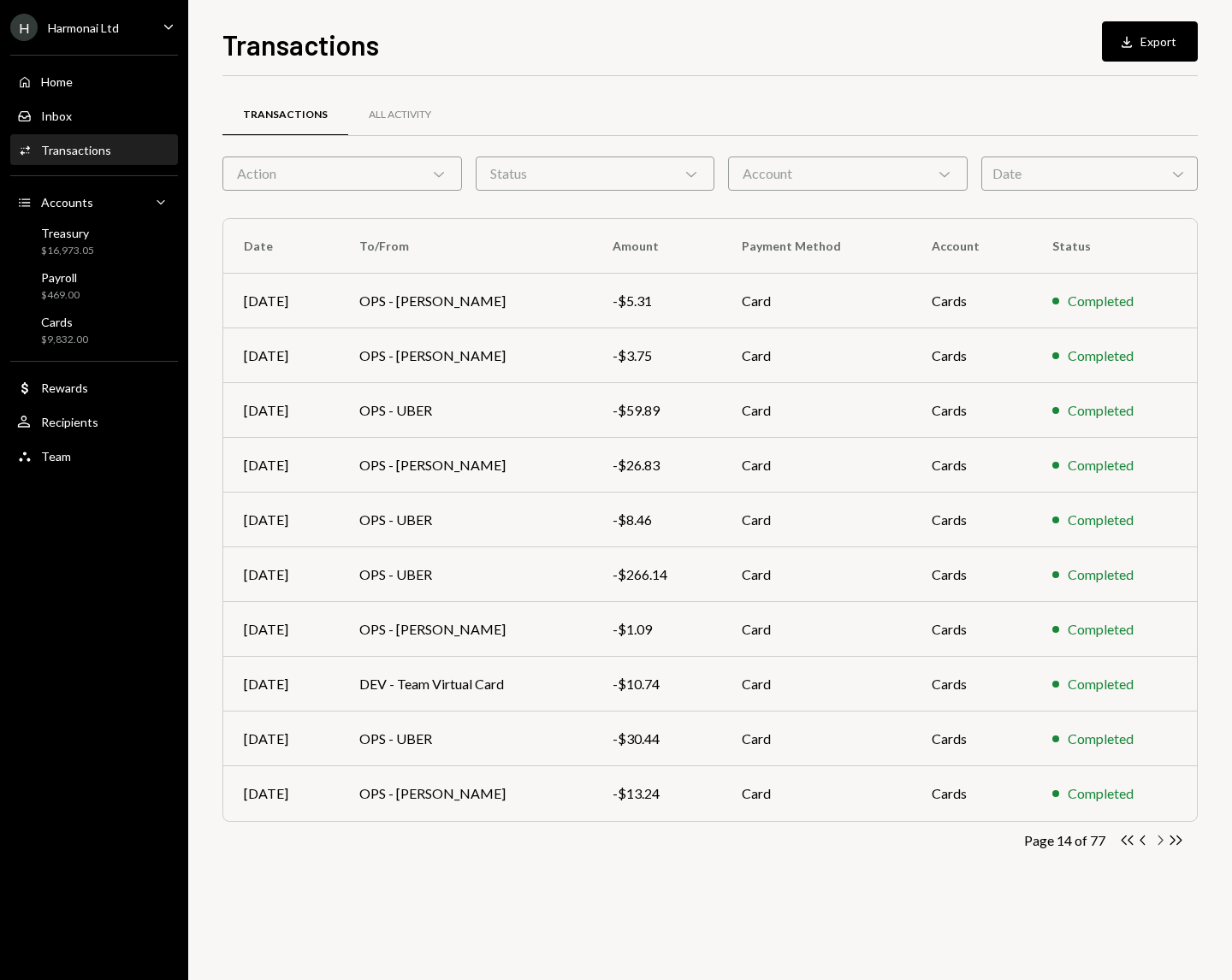
click at [1163, 841] on icon "Chevron Right" at bounding box center [1159, 839] width 16 height 16
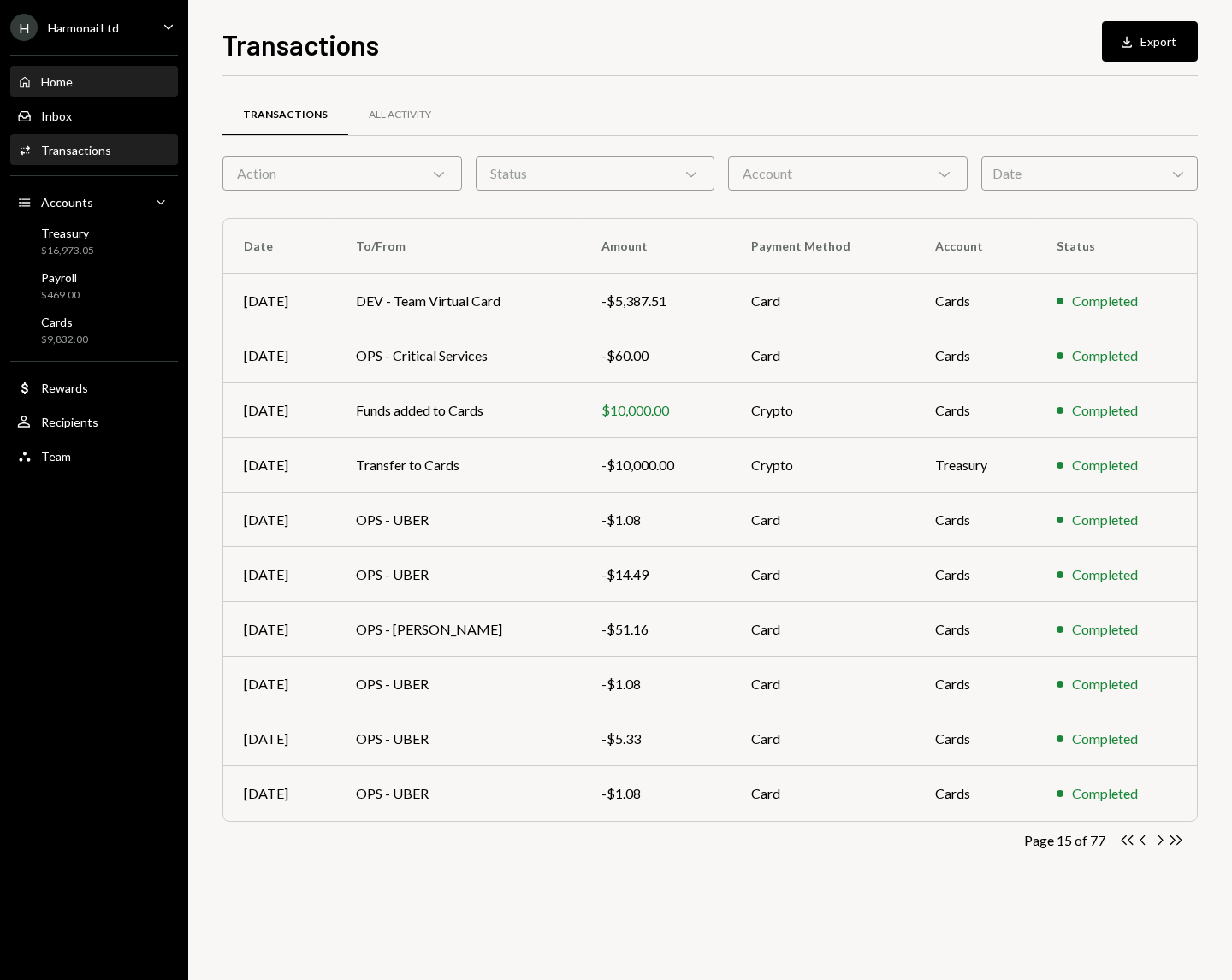
click at [66, 90] on div "Home Home" at bounding box center [93, 82] width 154 height 29
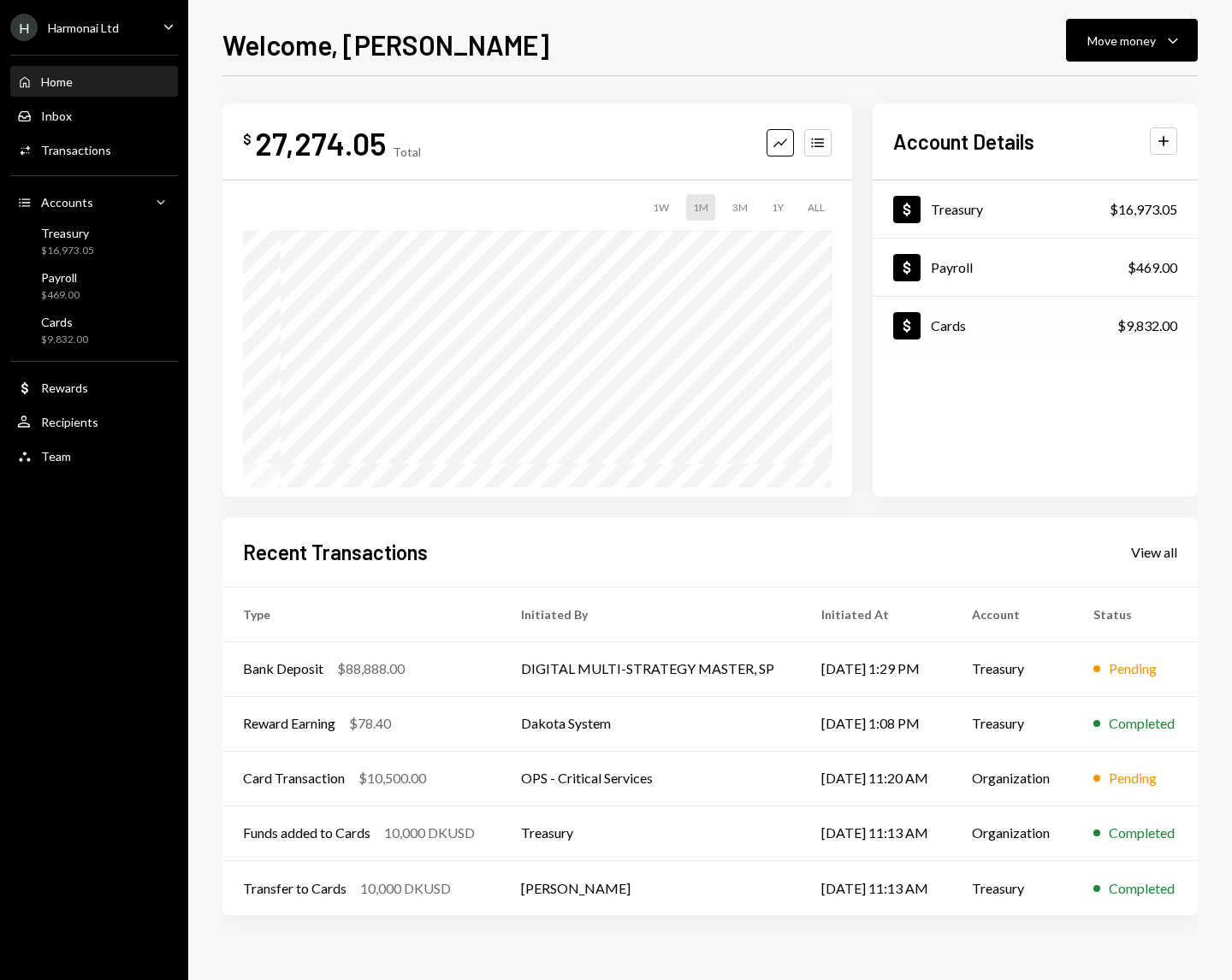
click at [1004, 311] on div "Dollar Cards $9,832.00" at bounding box center [1035, 326] width 325 height 56
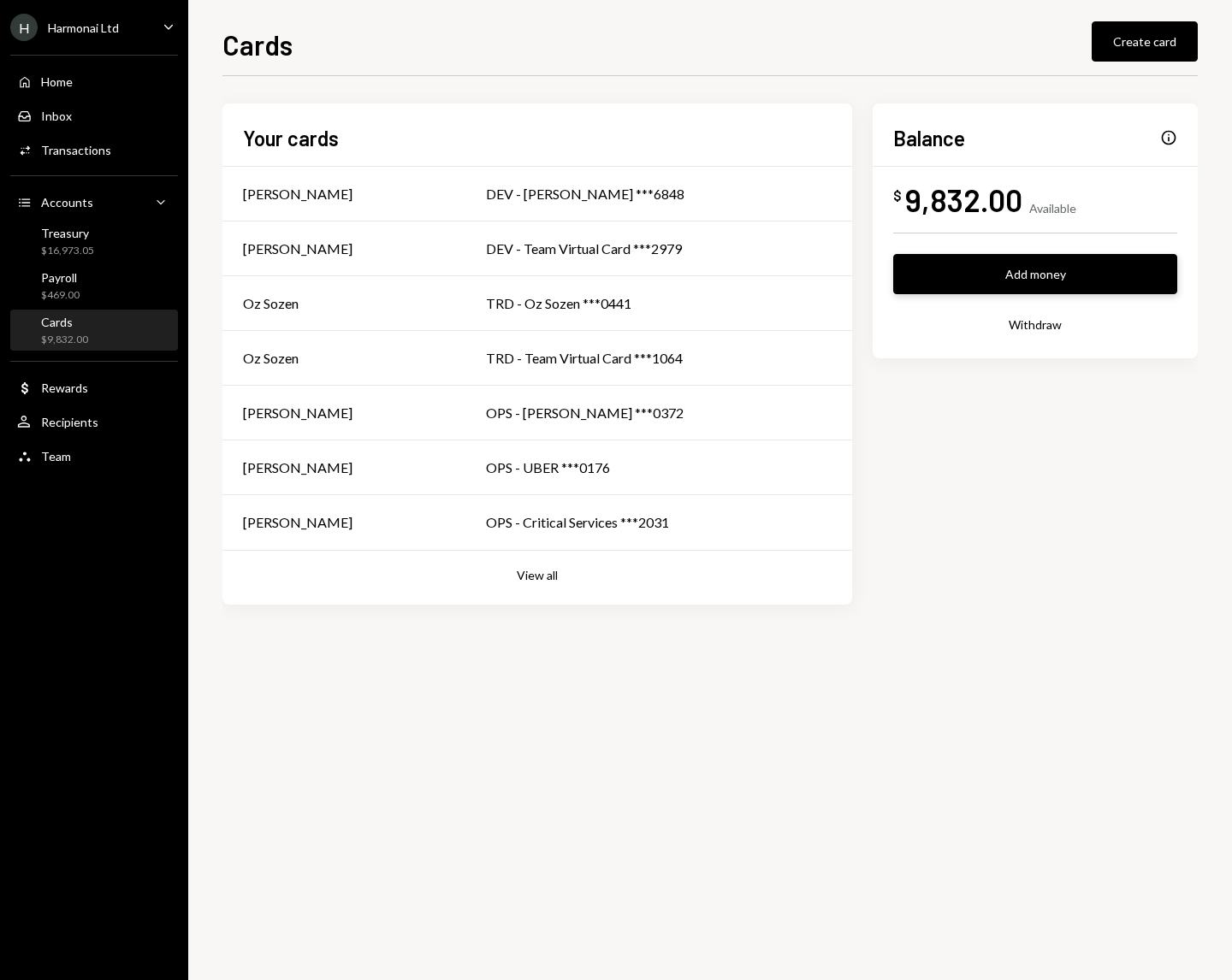
click at [979, 271] on button "Add money" at bounding box center [1035, 274] width 284 height 41
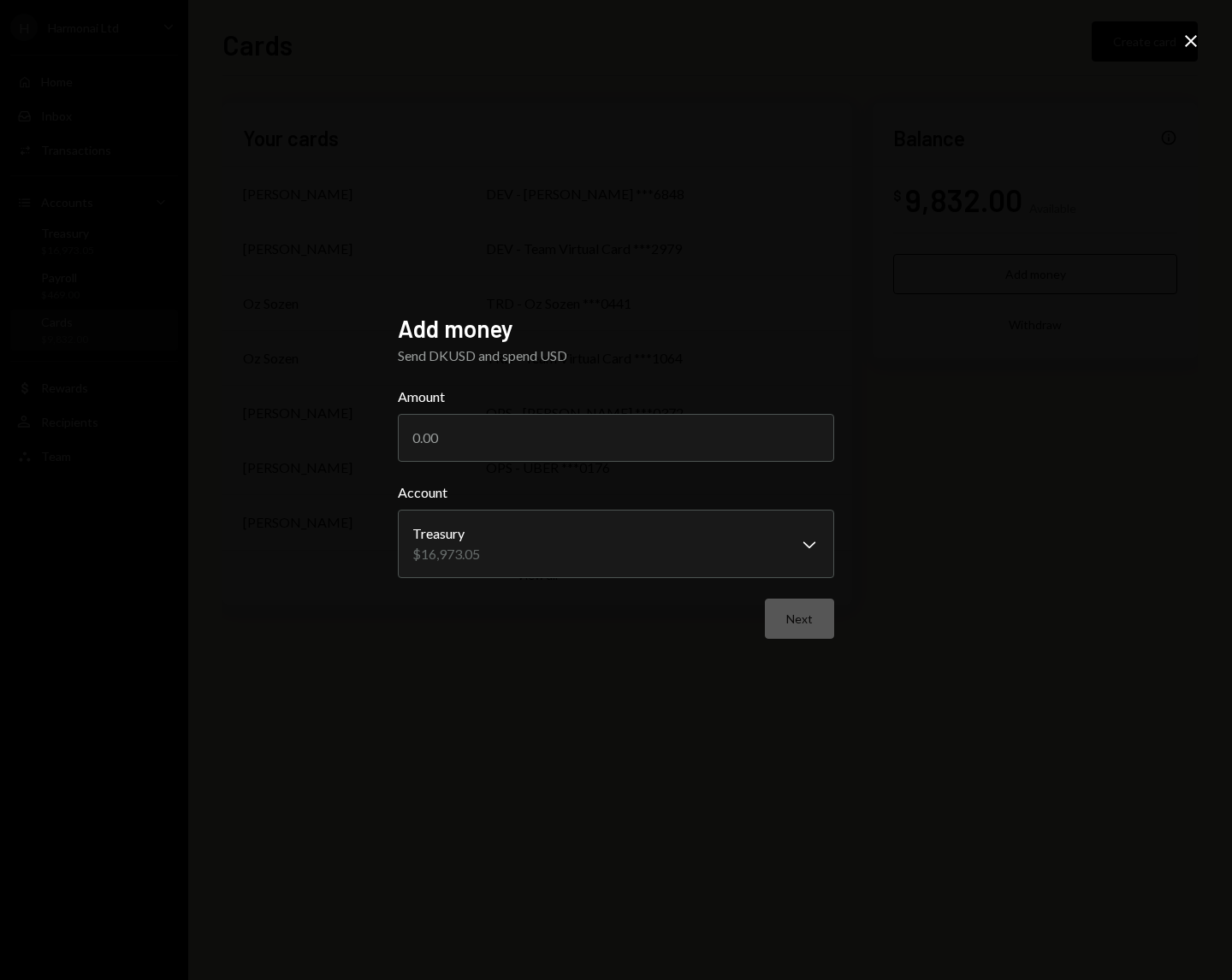
drag, startPoint x: 504, startPoint y: 443, endPoint x: 295, endPoint y: 419, distance: 210.4
click at [295, 419] on div "**********" at bounding box center [616, 490] width 1232 height 980
type input "6000"
click at [489, 657] on div "**********" at bounding box center [616, 490] width 437 height 353
click at [799, 619] on button "Next" at bounding box center [799, 619] width 69 height 41
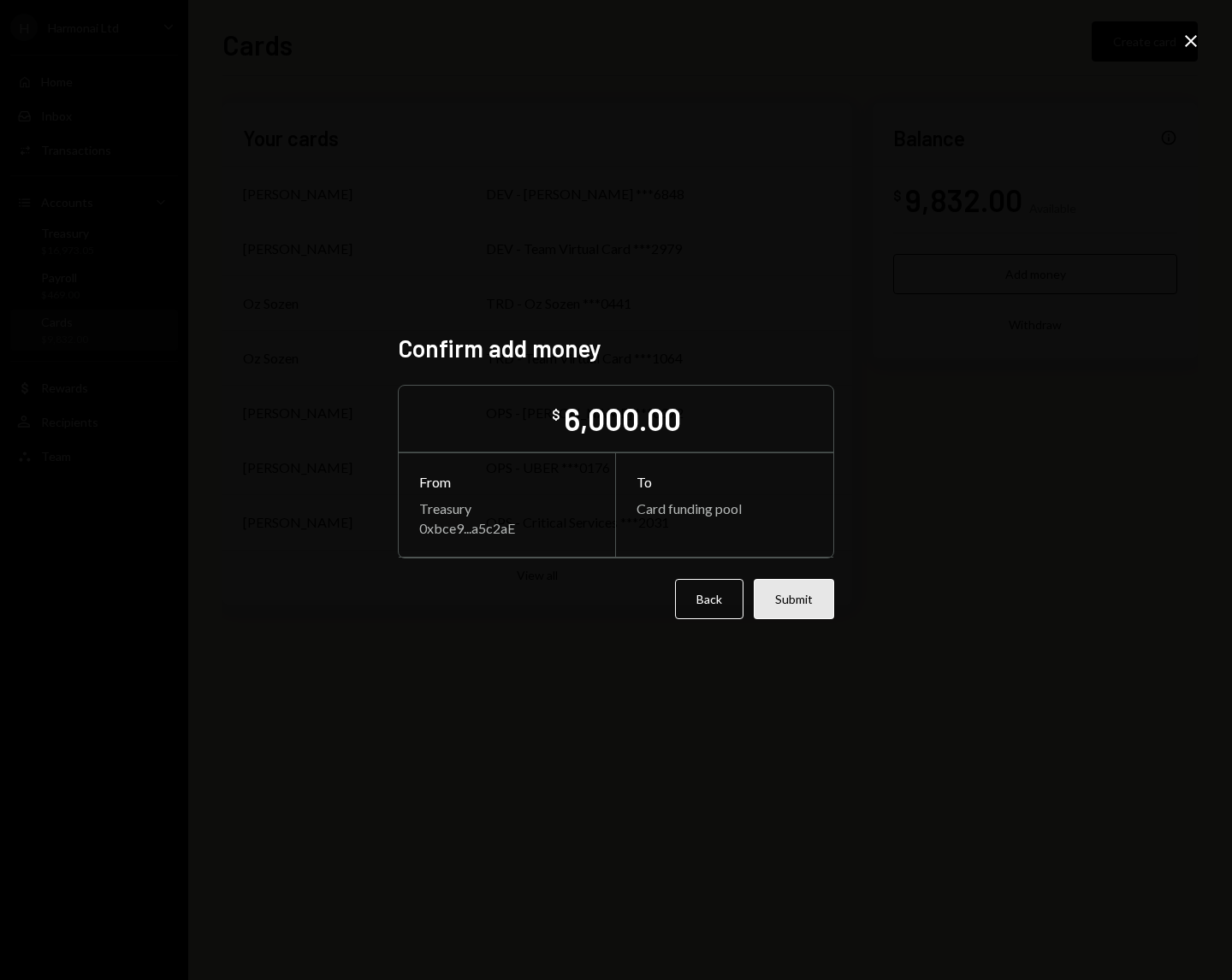
click at [800, 590] on button "Submit" at bounding box center [793, 599] width 80 height 41
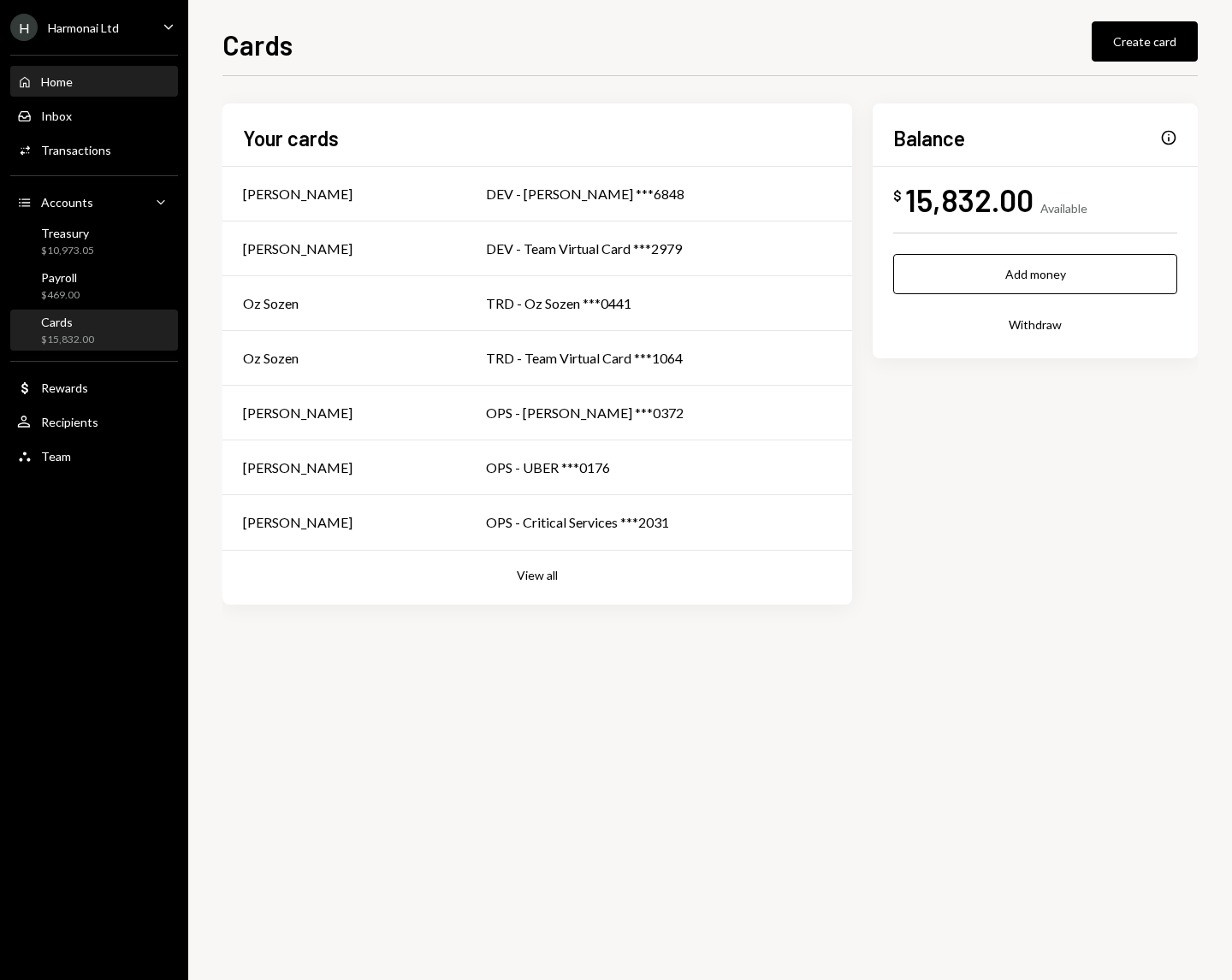
click at [82, 76] on div "Home Home" at bounding box center [93, 82] width 154 height 15
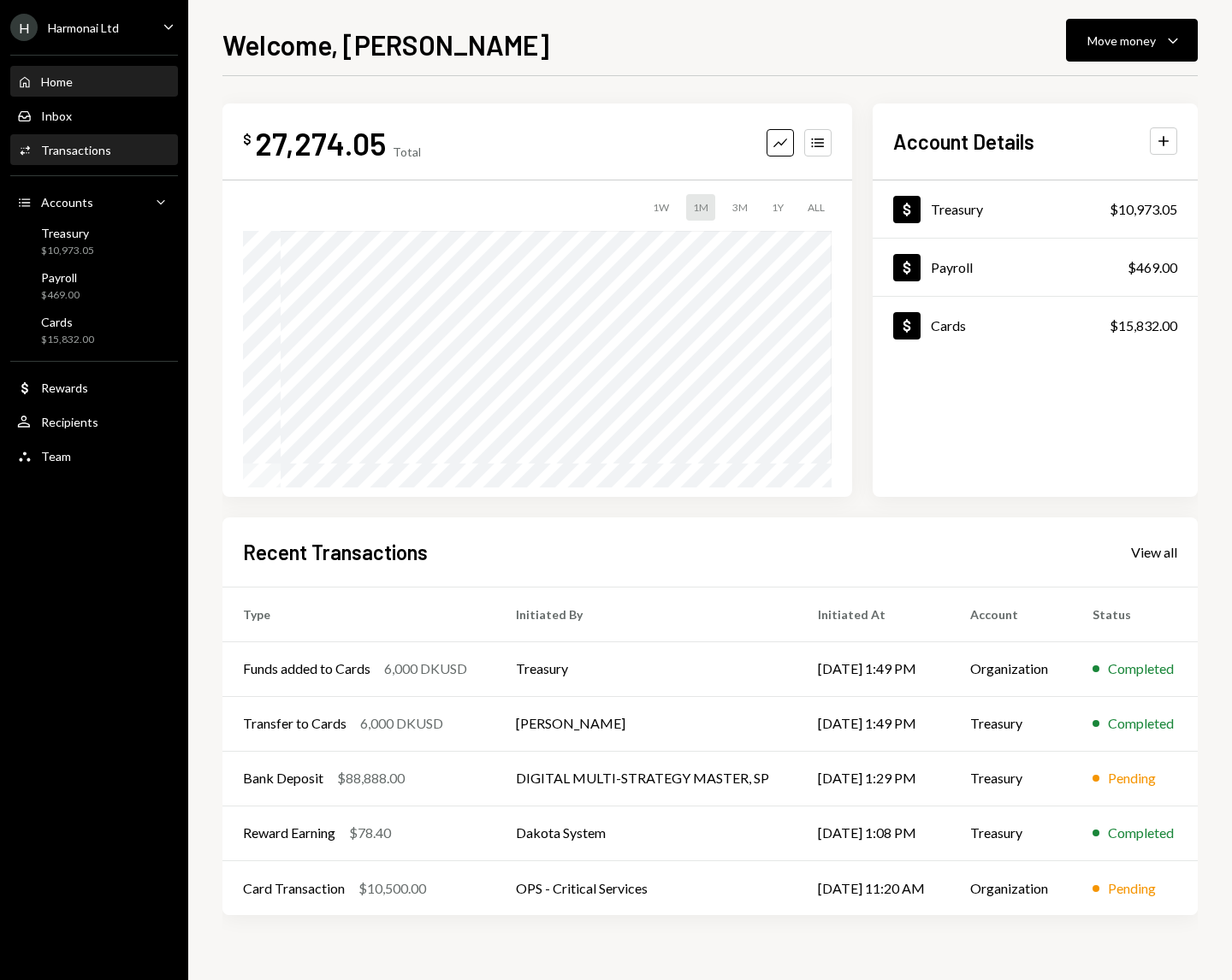
click at [71, 146] on div "Transactions" at bounding box center [76, 149] width 70 height 14
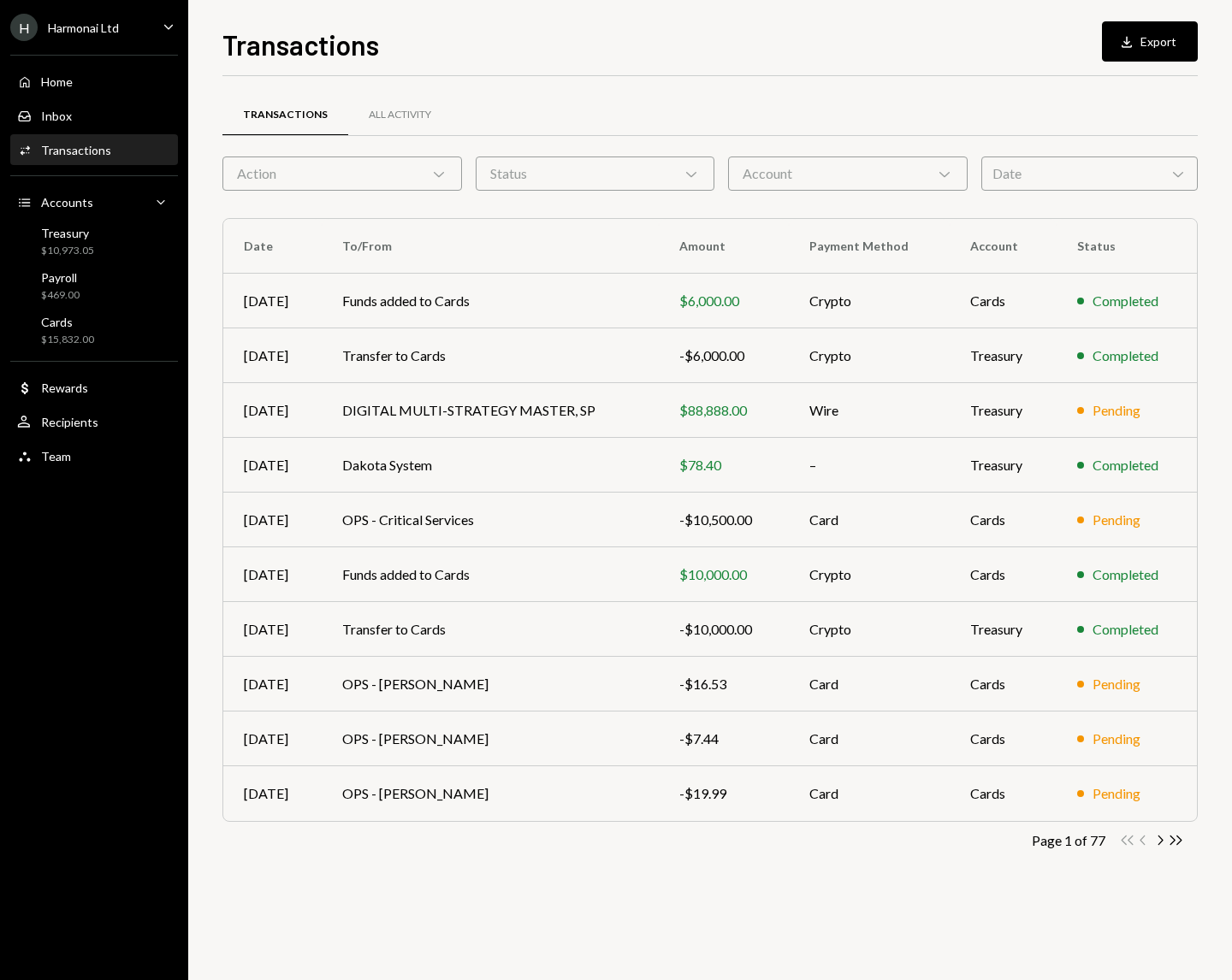
click at [124, 23] on div "H Harmonai Ltd Caret Down" at bounding box center [94, 27] width 189 height 27
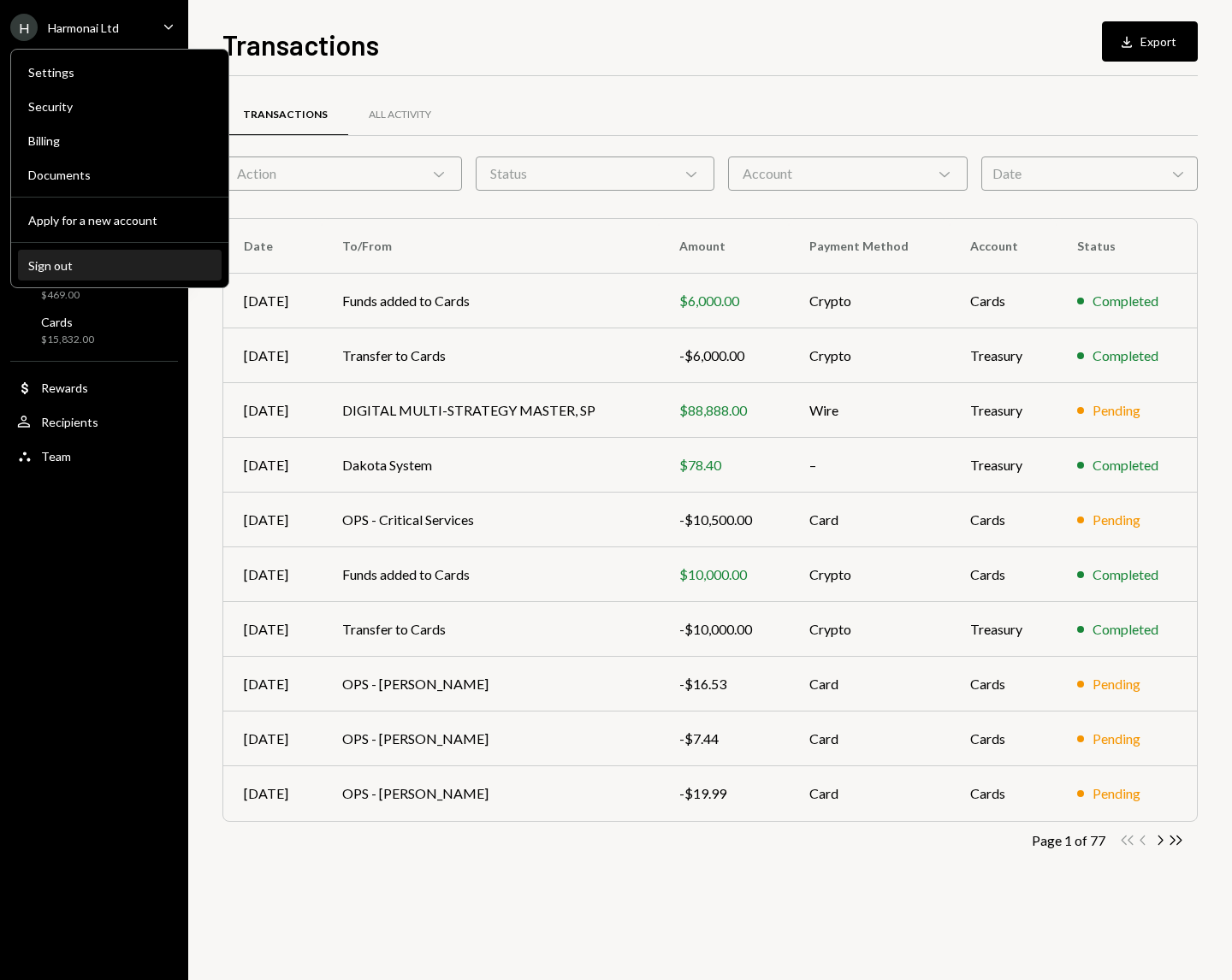
click at [74, 262] on div "Sign out" at bounding box center [120, 265] width 183 height 14
